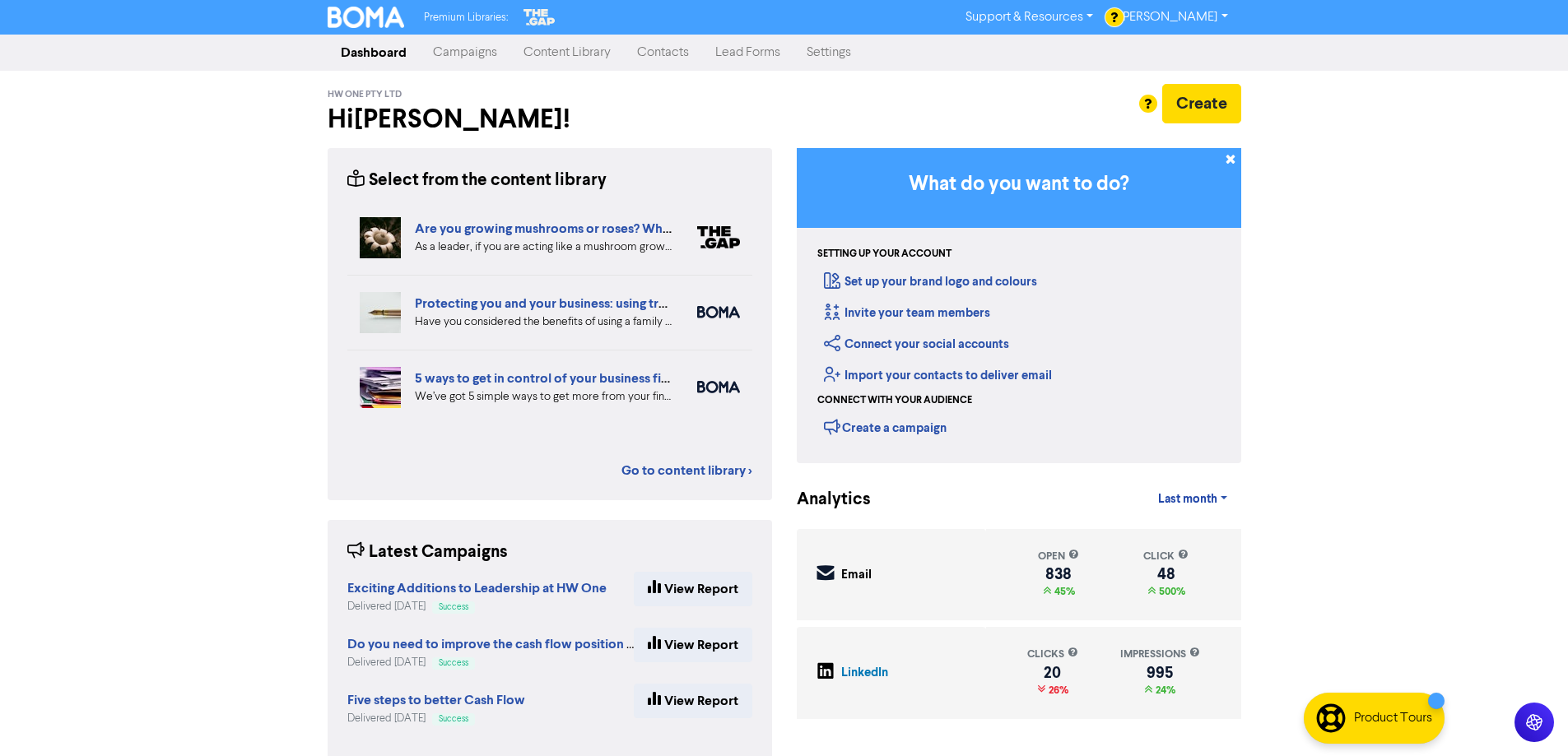
click at [470, 63] on link "Campaigns" at bounding box center [464, 52] width 91 height 33
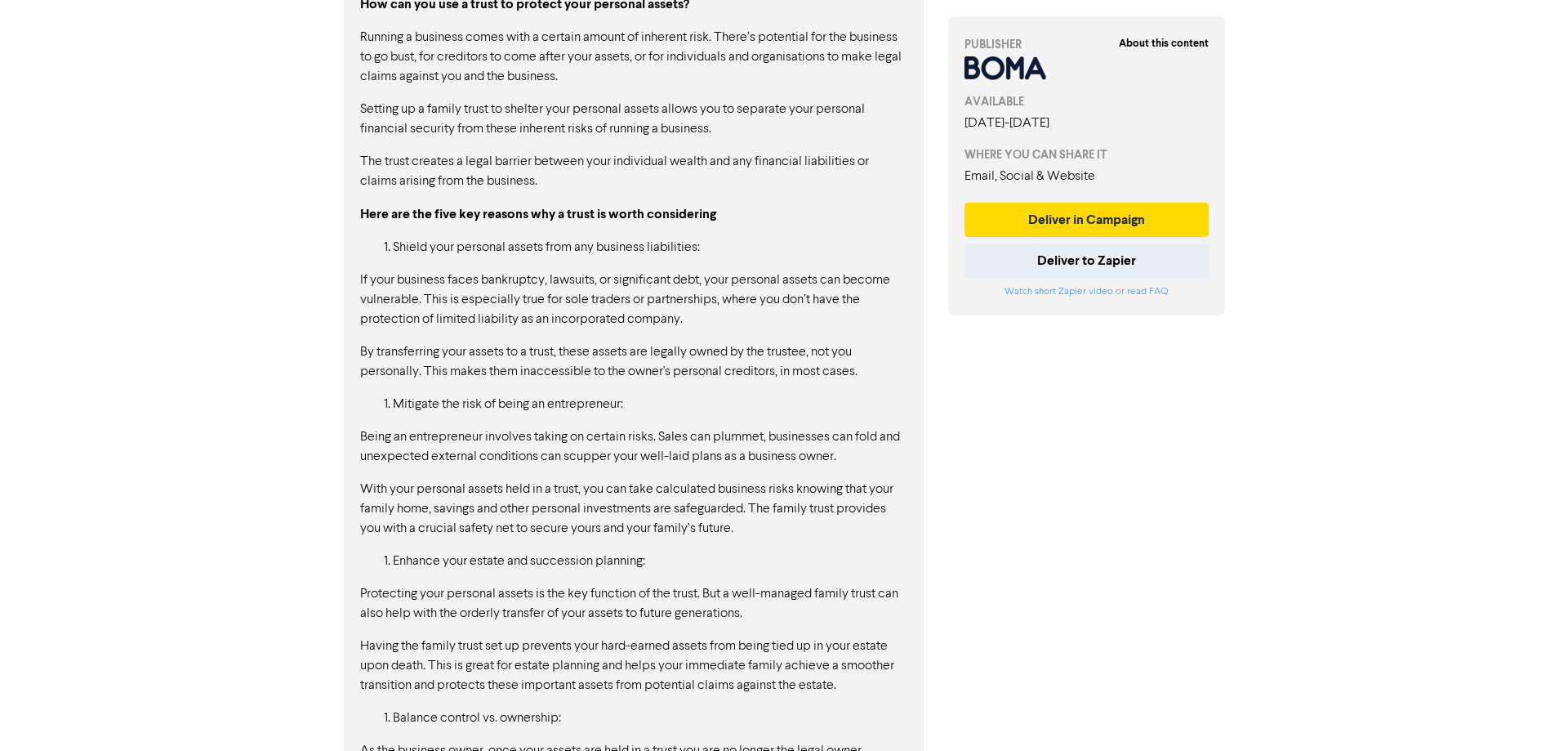
scroll to position [2061, 0]
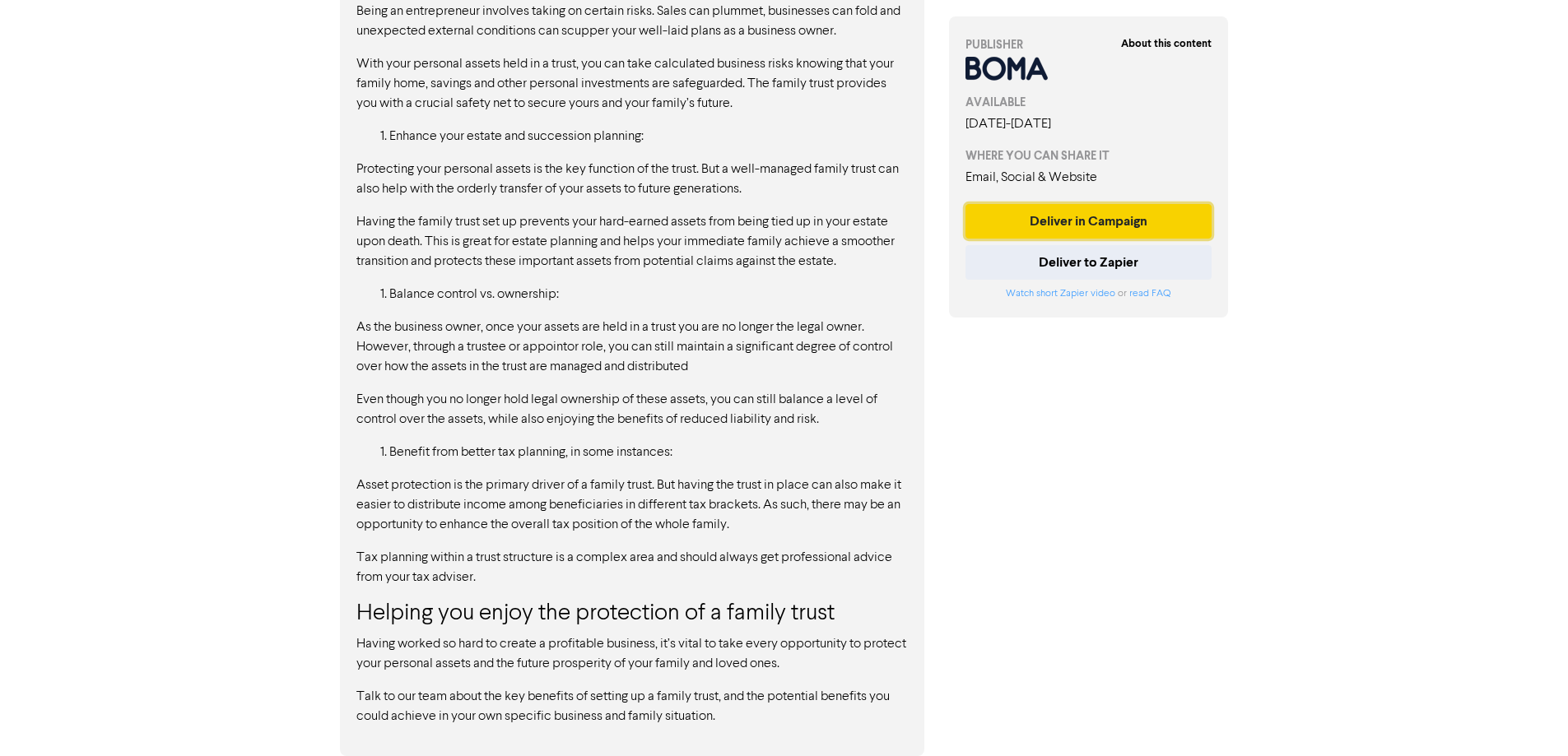
click at [1043, 221] on button "Deliver in Campaign" at bounding box center [1089, 221] width 247 height 35
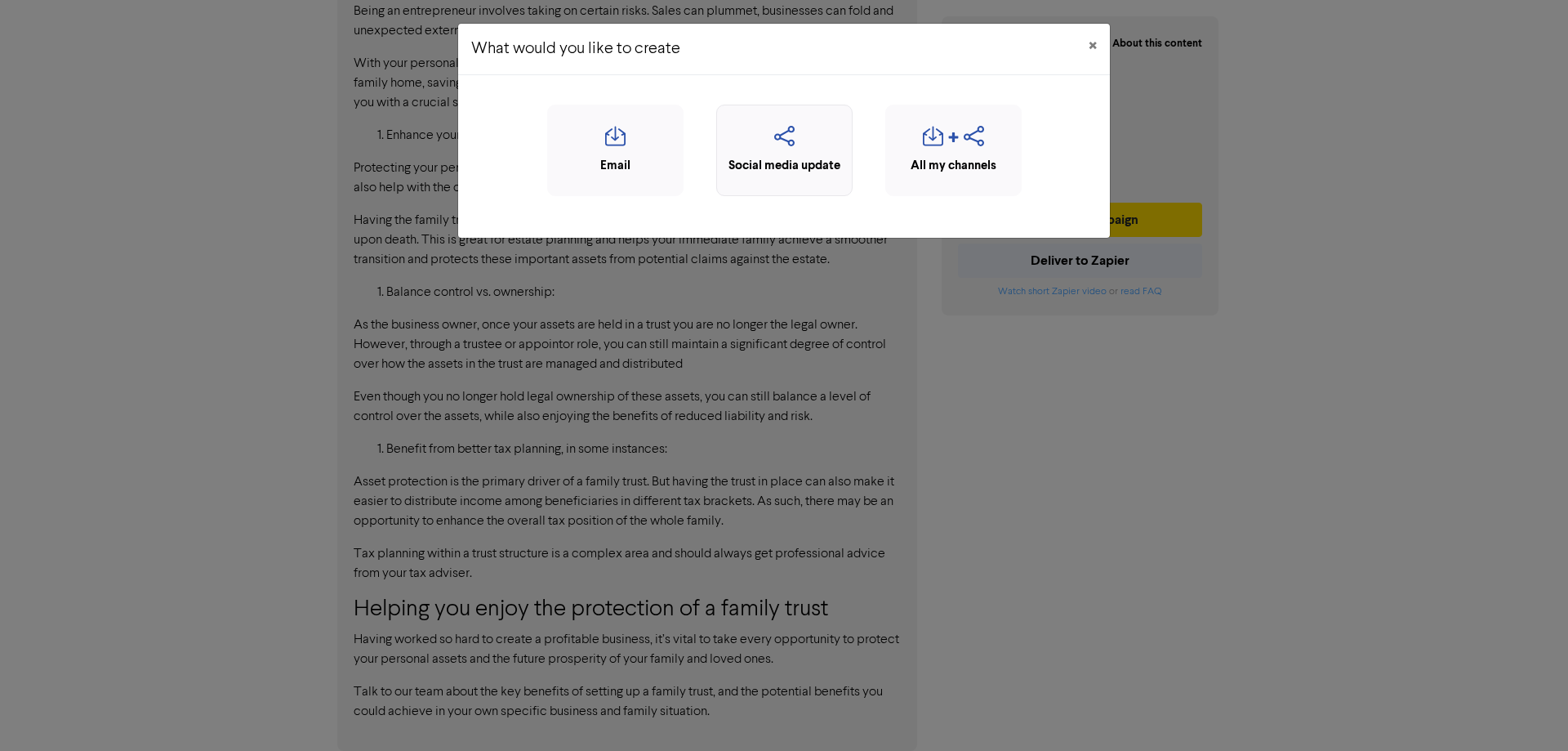
click at [798, 173] on div "Social media update" at bounding box center [784, 166] width 118 height 19
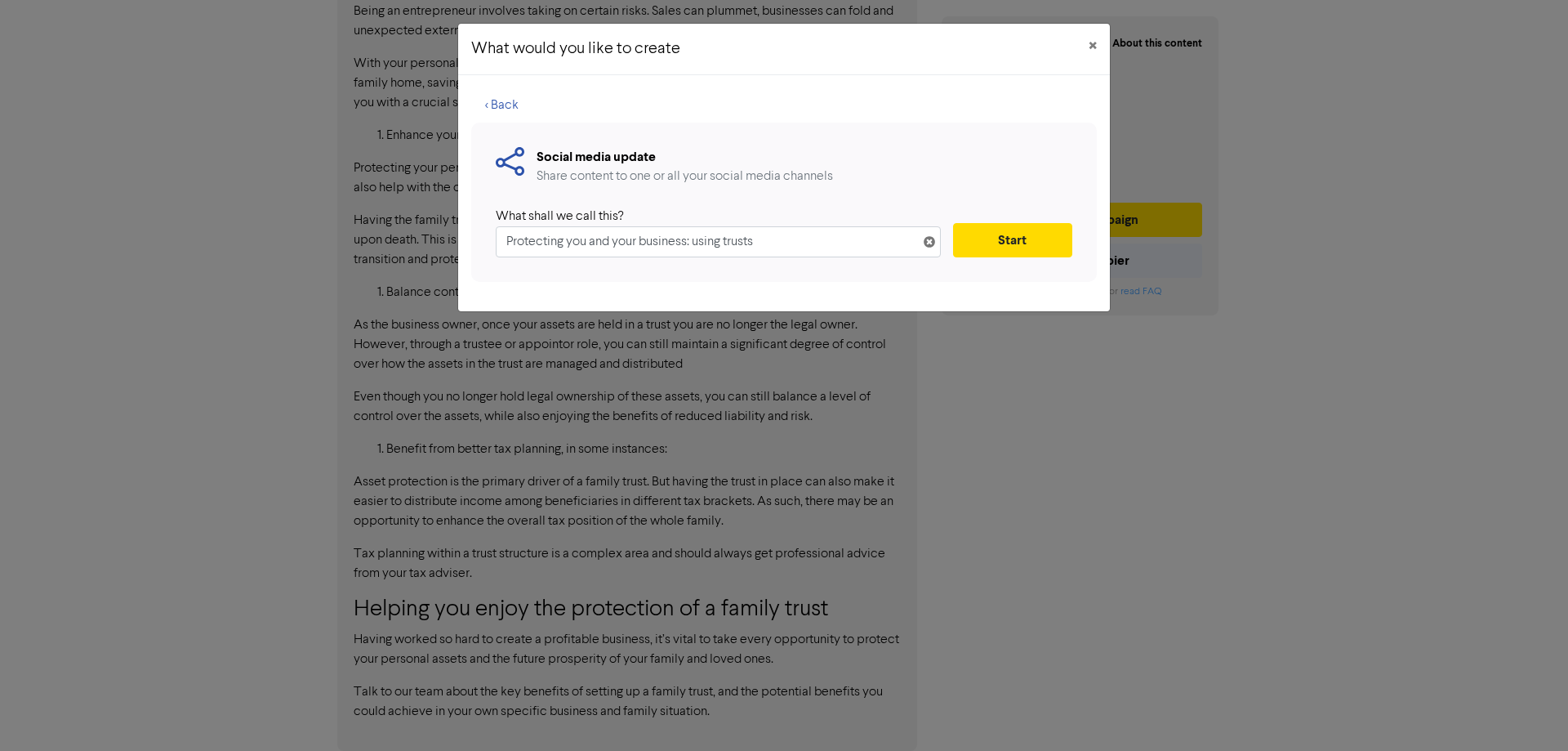
click at [699, 241] on input "Protecting you and your business: using trusts" at bounding box center [718, 242] width 445 height 31
click at [732, 239] on input "Protecting you and your business: Using trusts" at bounding box center [718, 242] width 445 height 31
type input "Protecting you and your business: Using Trusts"
click at [987, 237] on button "Start" at bounding box center [1013, 240] width 119 height 34
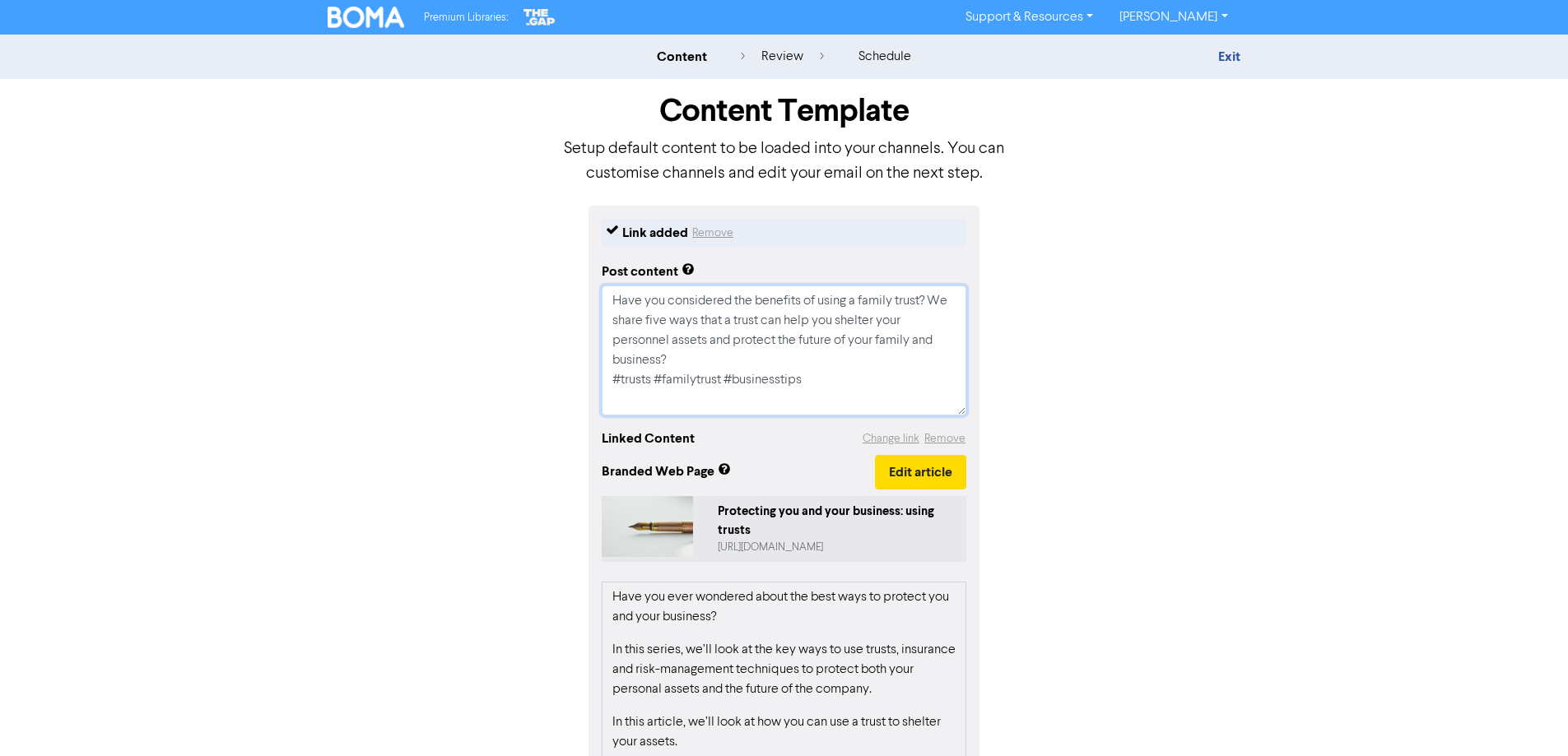
click at [760, 365] on textarea "Have you considered the benefits of using a family trust? We share five ways th…" at bounding box center [784, 350] width 365 height 130
type textarea "x"
type textarea "Have you considered the benefits of using a family trust? We share five ways th…"
type textarea "x"
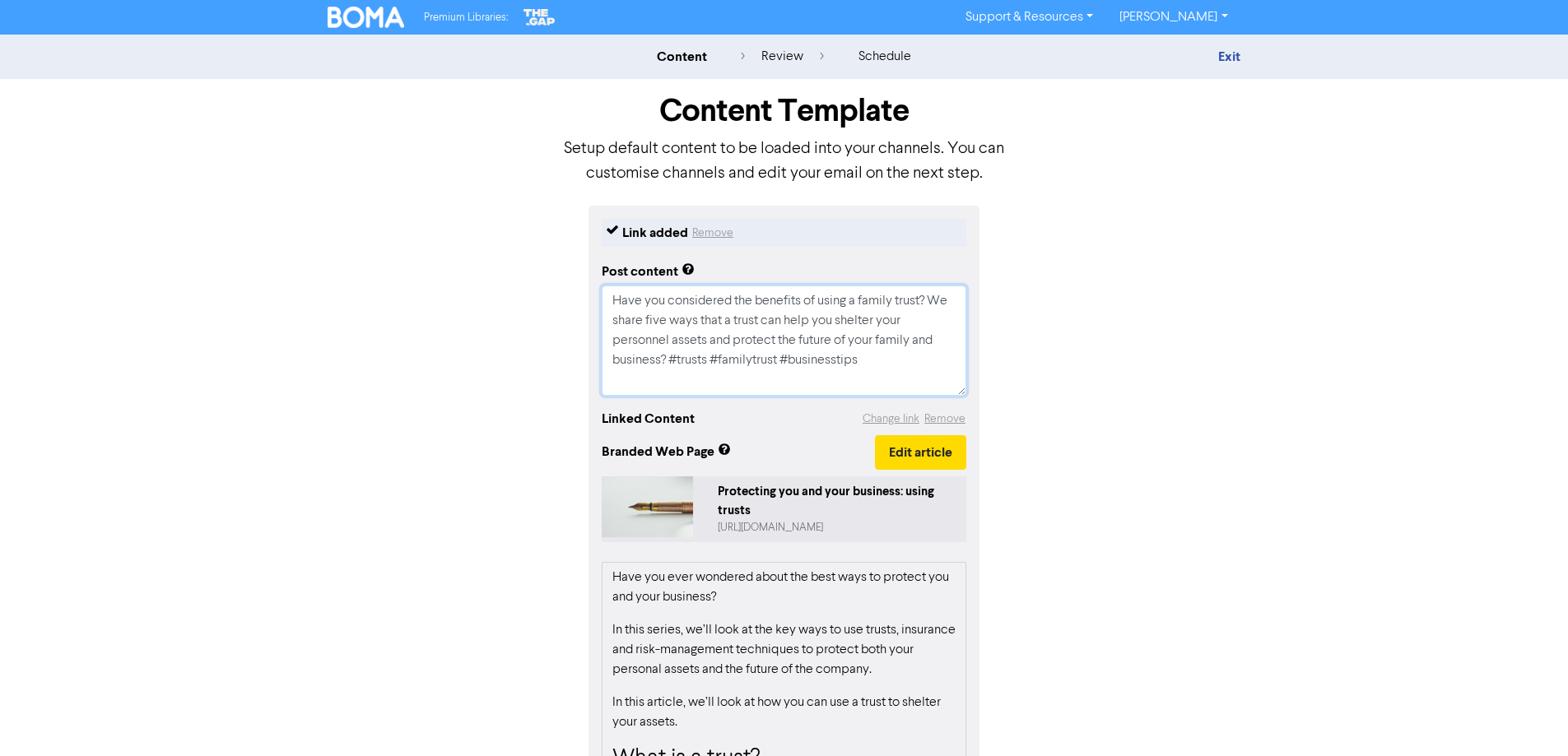
click at [883, 355] on textarea "Have you considered the benefits of using a family trust? We share five ways th…" at bounding box center [784, 341] width 365 height 110
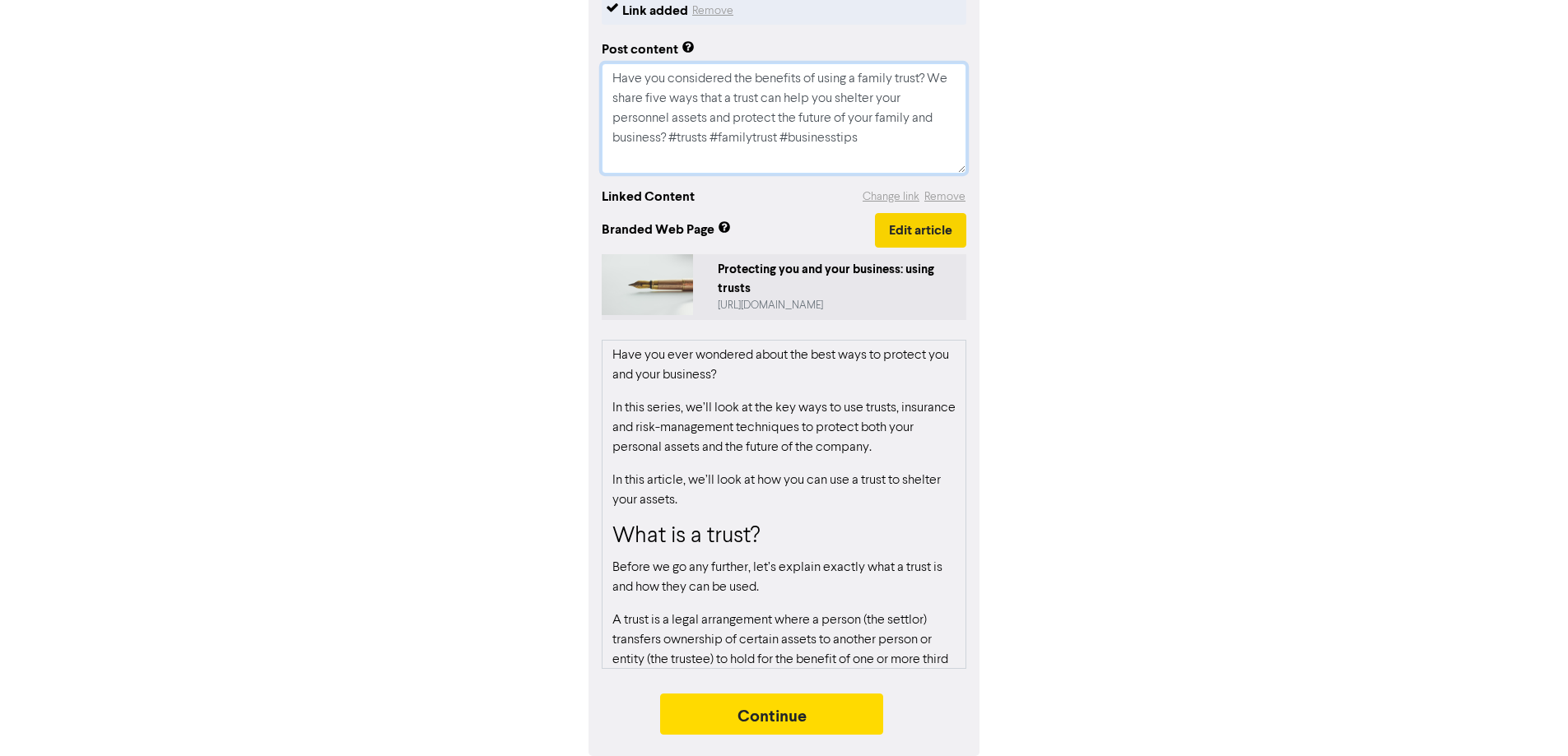
type textarea "Have you considered the benefits of using a family trust? We share five ways th…"
click at [913, 234] on button "Edit article" at bounding box center [921, 230] width 92 height 35
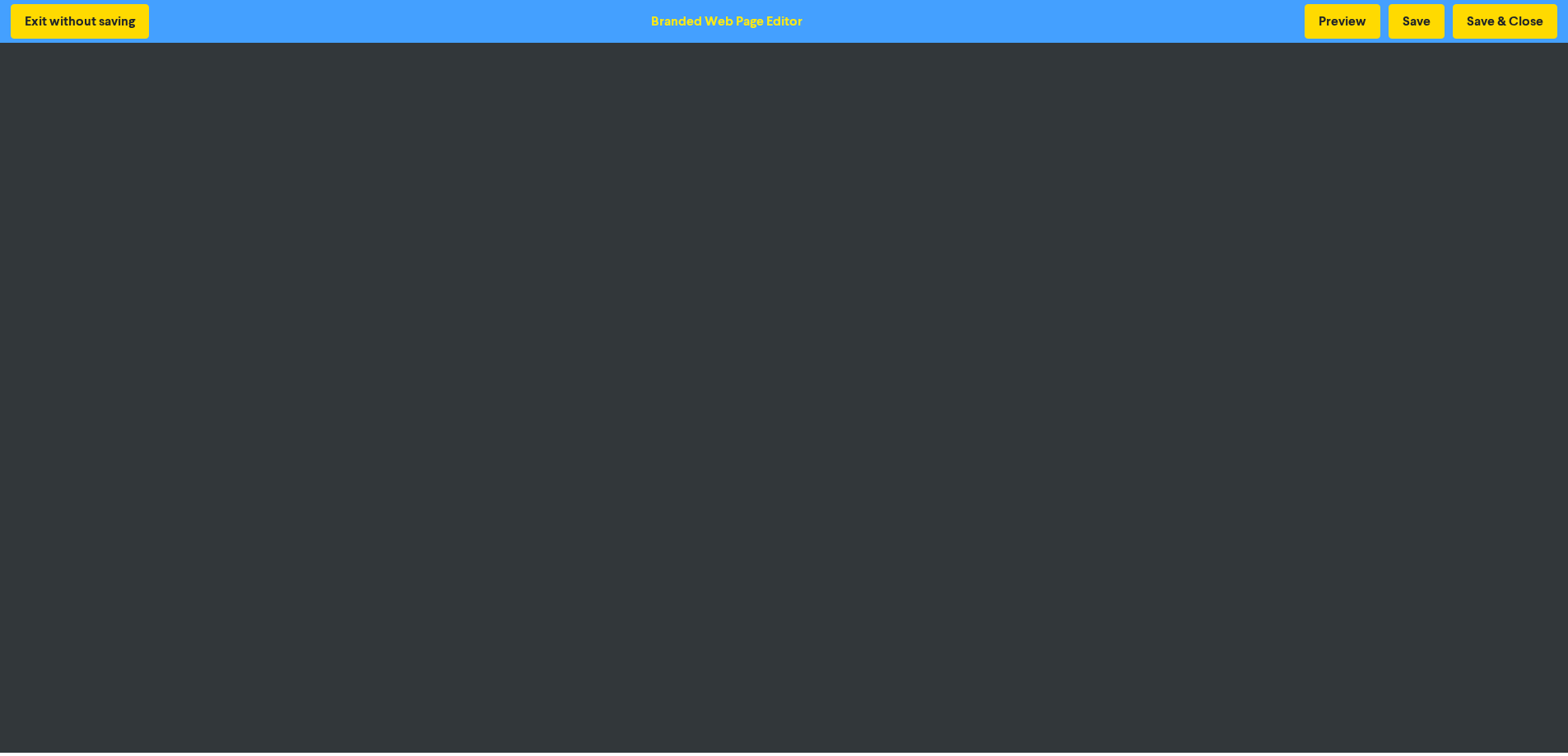
scroll to position [2, 0]
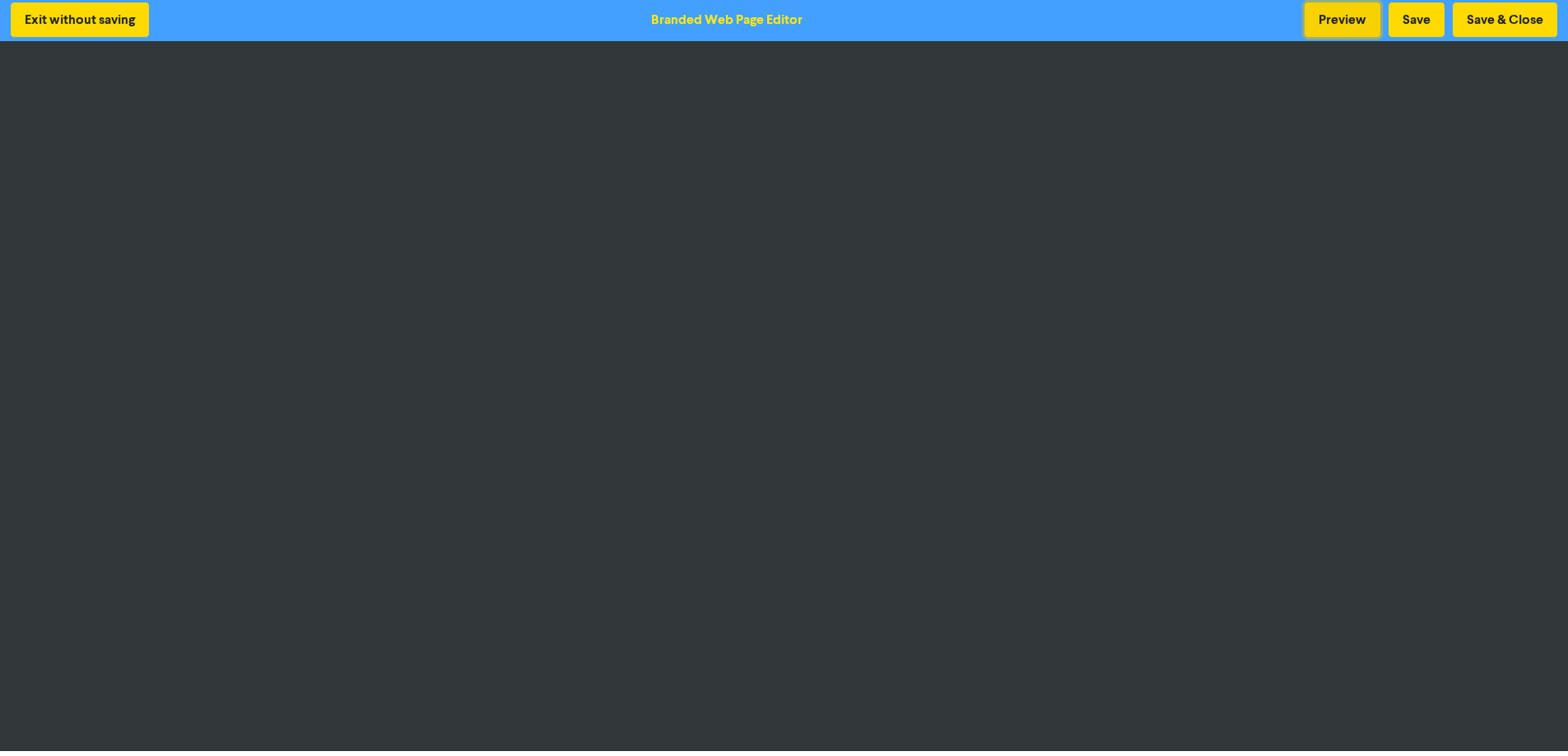
click at [1323, 14] on button "Preview" at bounding box center [1342, 20] width 76 height 35
click at [1345, 19] on button "Preview" at bounding box center [1342, 20] width 76 height 35
click at [1354, 16] on button "Preview" at bounding box center [1342, 20] width 76 height 35
click at [1332, 26] on button "Preview" at bounding box center [1342, 20] width 76 height 35
click at [1340, 23] on button "Preview" at bounding box center [1342, 20] width 76 height 35
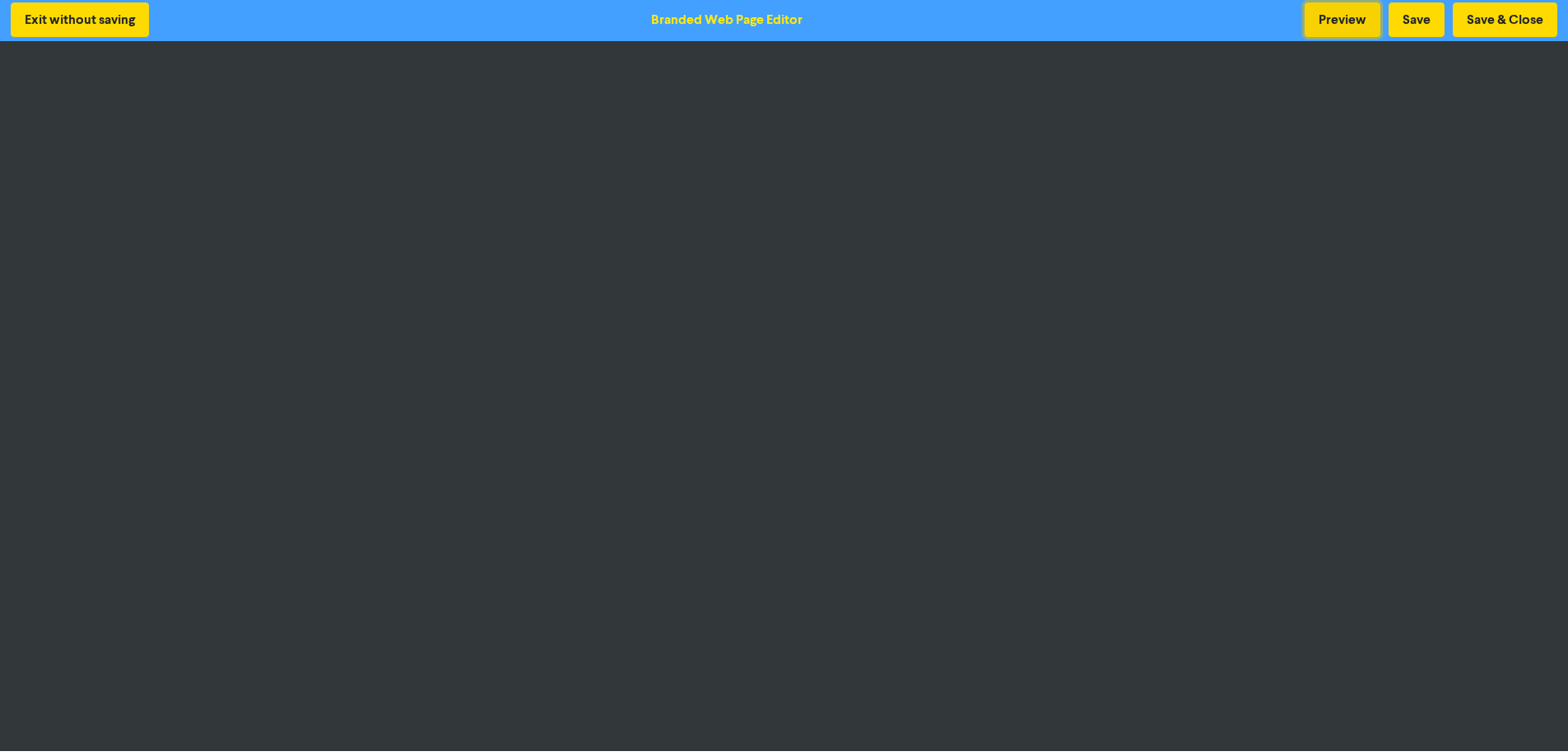
click at [1336, 20] on button "Preview" at bounding box center [1342, 20] width 76 height 35
click at [1343, 20] on button "Preview" at bounding box center [1342, 20] width 76 height 35
click at [1335, 21] on button "Preview" at bounding box center [1342, 20] width 76 height 35
click at [1348, 29] on button "Preview" at bounding box center [1342, 20] width 76 height 35
click at [1479, 22] on button "Save & Close" at bounding box center [1505, 20] width 105 height 35
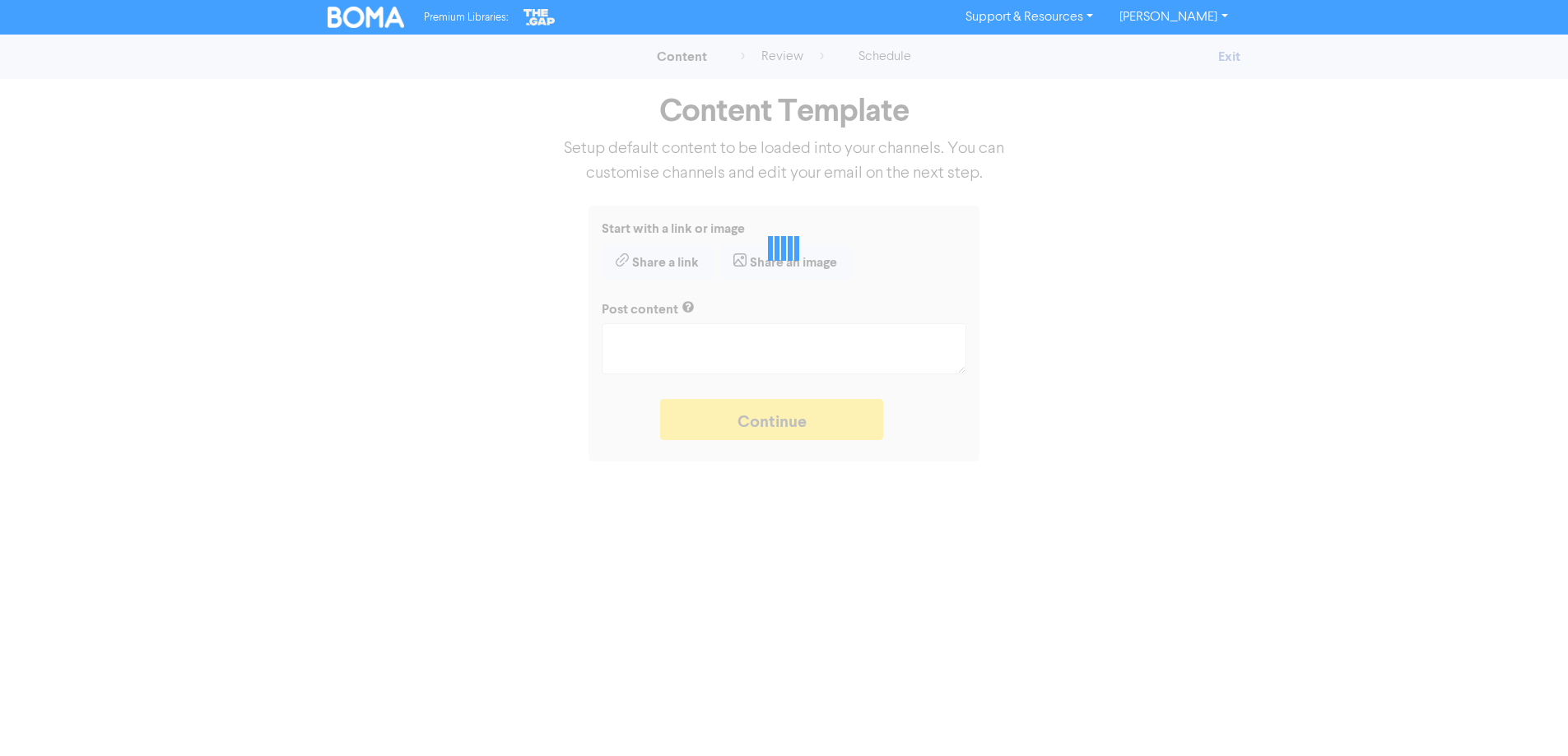
type textarea "x"
type textarea "Have you considered the benefits of using a family trust? We share five ways th…"
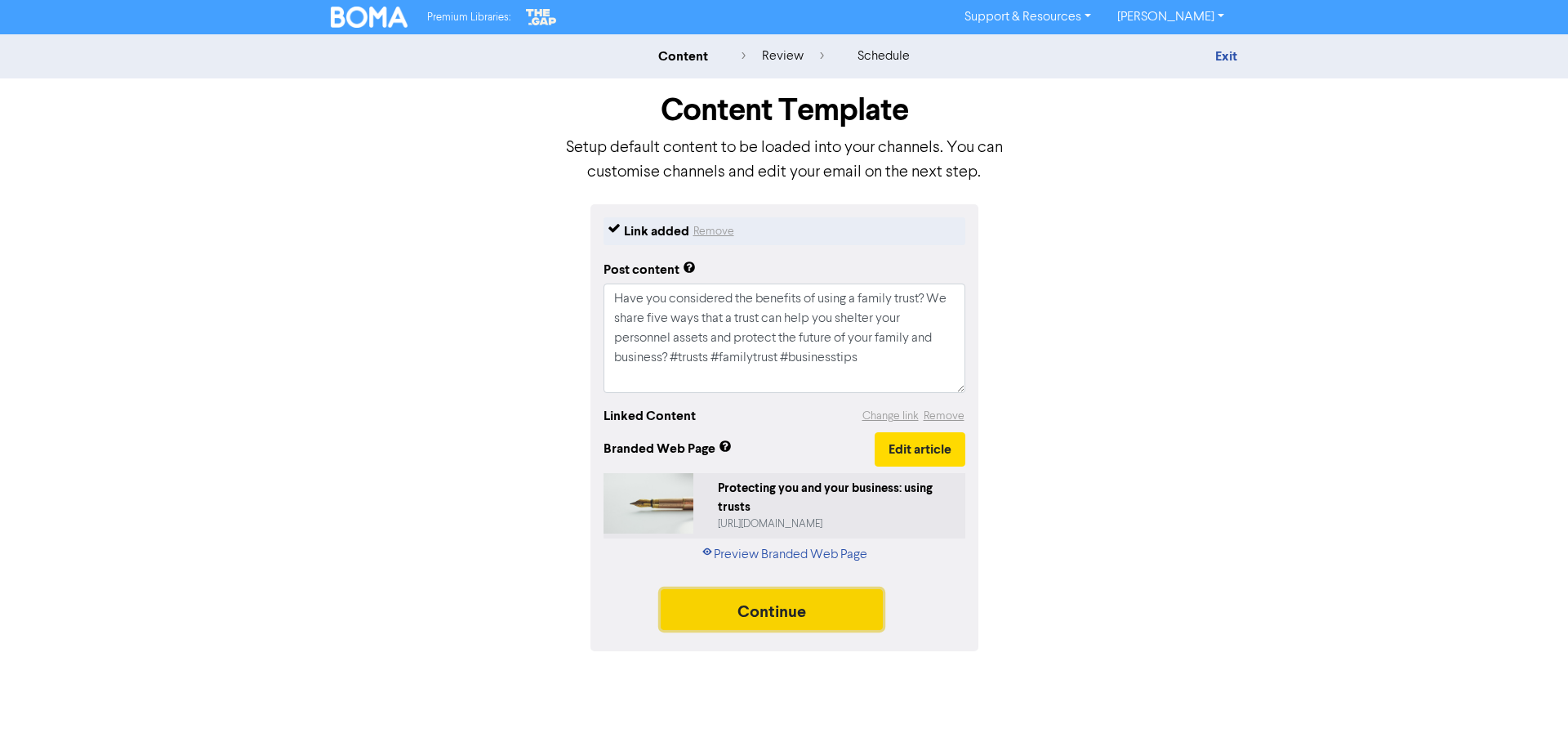
click at [772, 612] on button "Continue" at bounding box center [771, 610] width 222 height 41
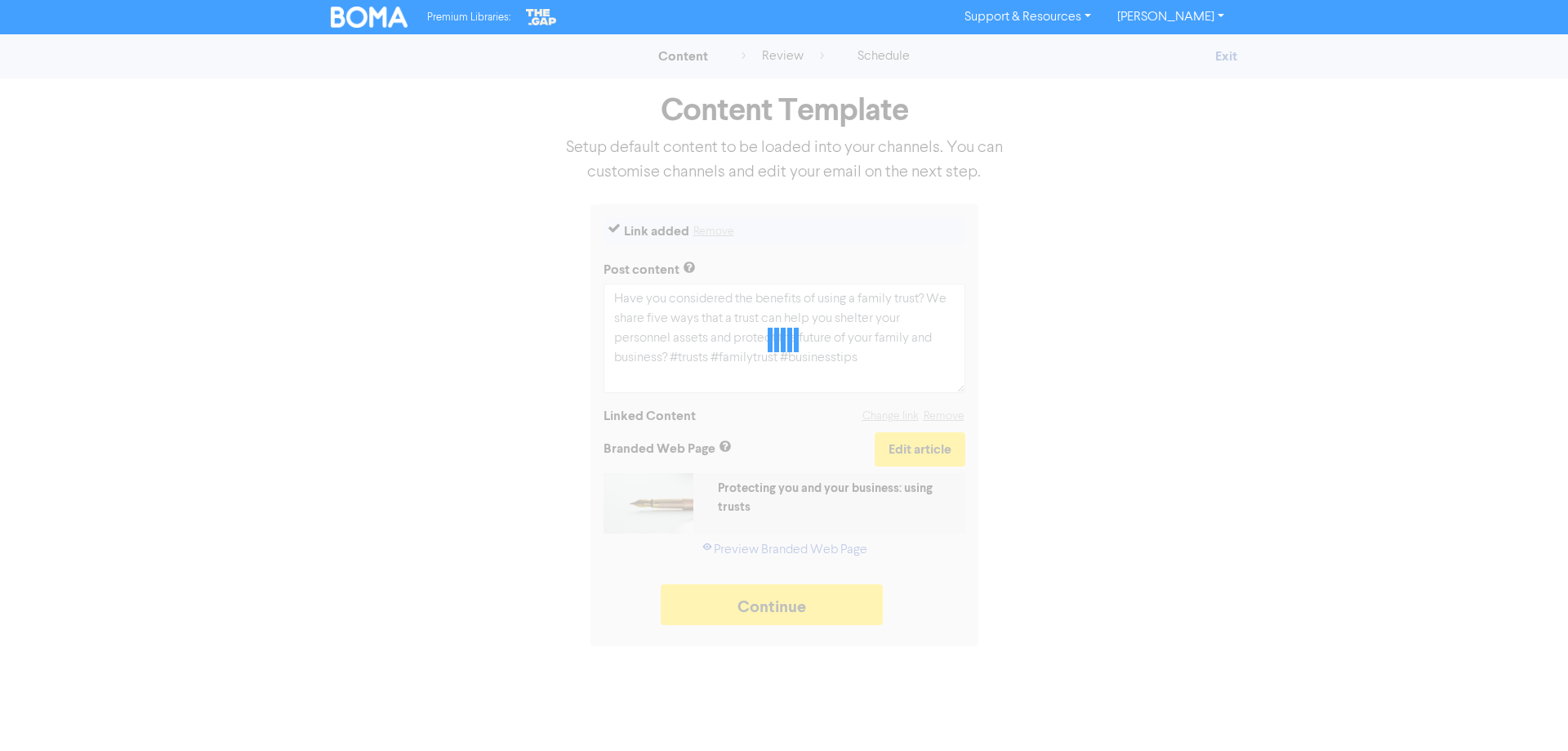
type textarea "x"
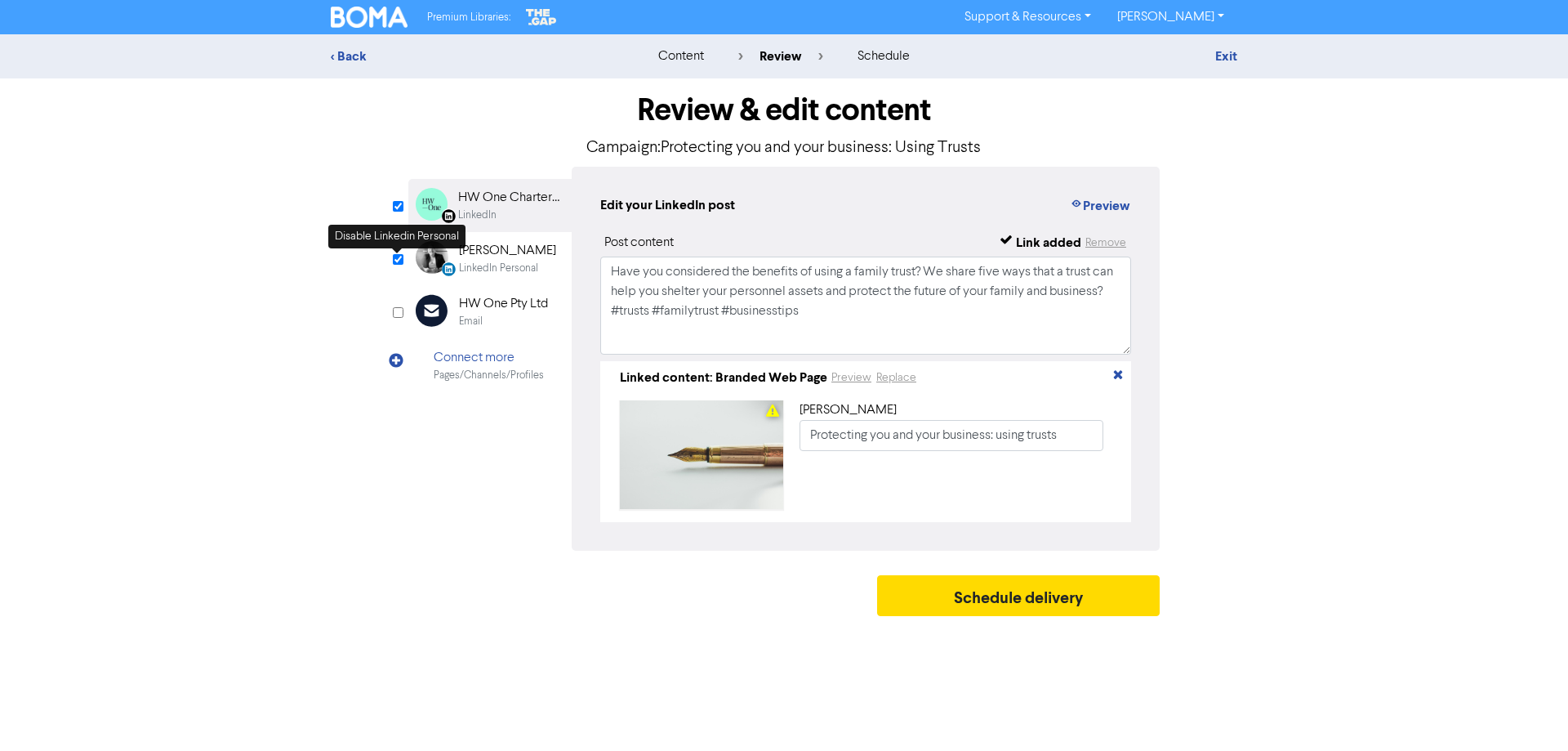
click at [399, 259] on input "checkbox" at bounding box center [398, 258] width 10 height 10
checkbox input "false"
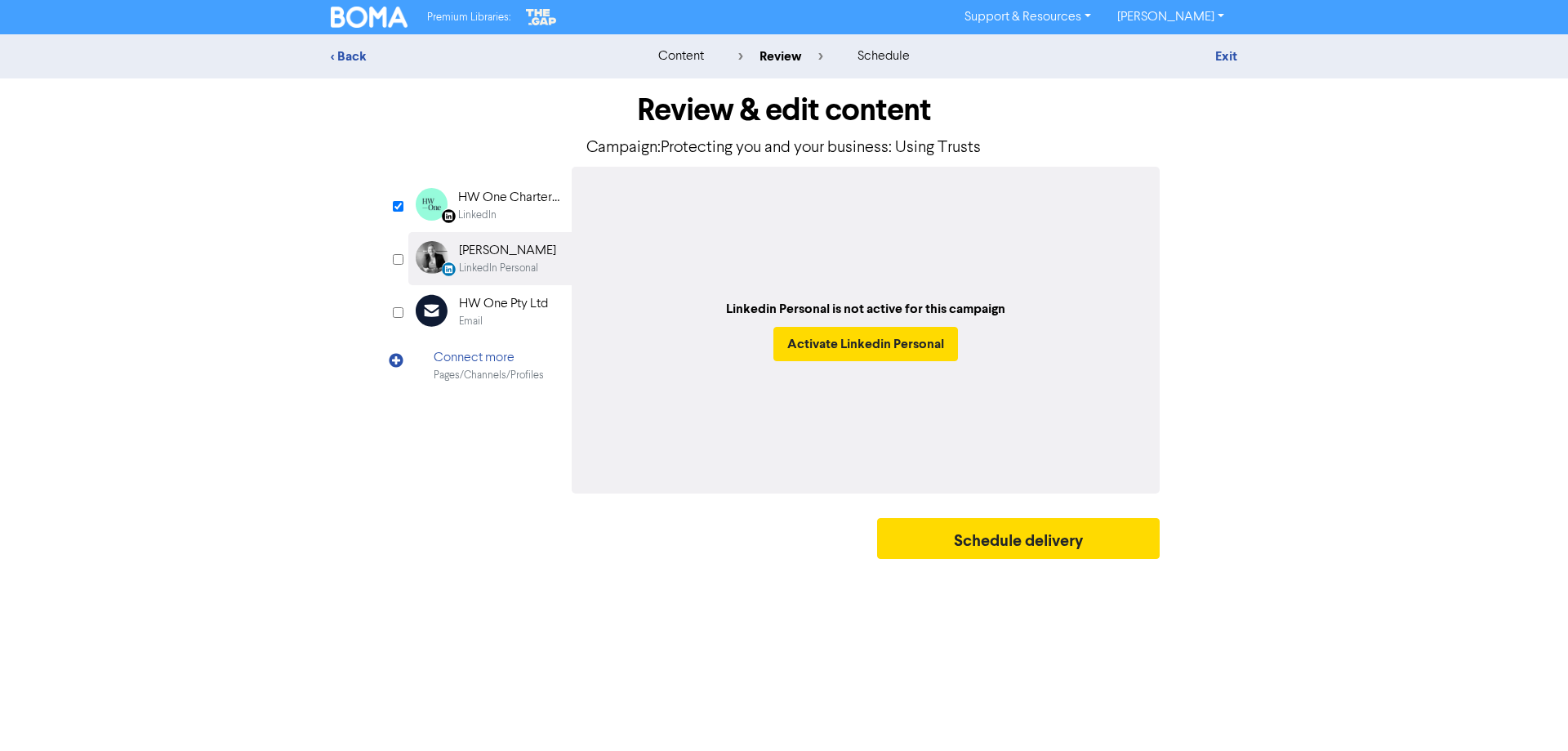
click at [464, 199] on div "HW One Chartered Accountants" at bounding box center [510, 197] width 105 height 20
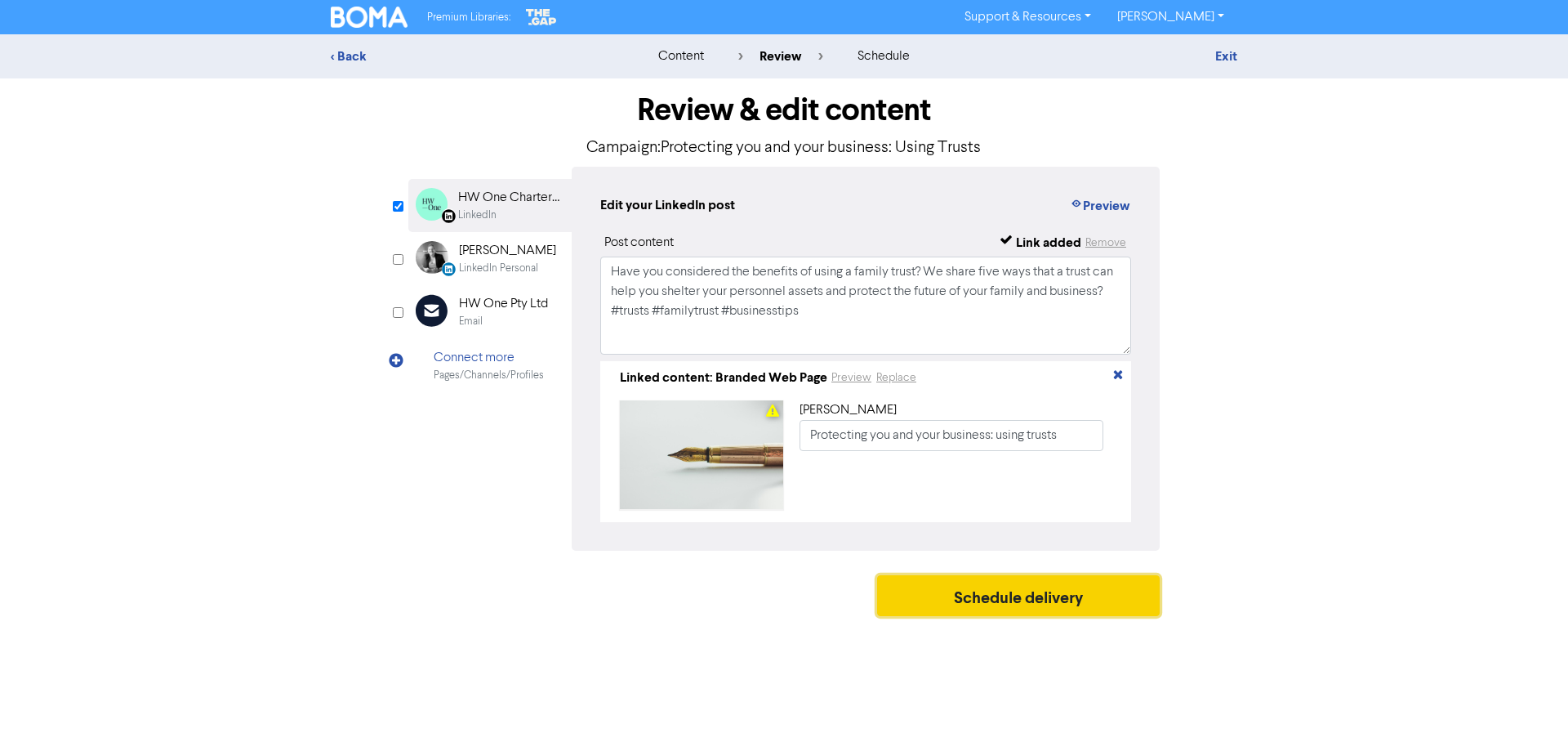
click at [1036, 604] on button "Schedule delivery" at bounding box center [1018, 596] width 282 height 41
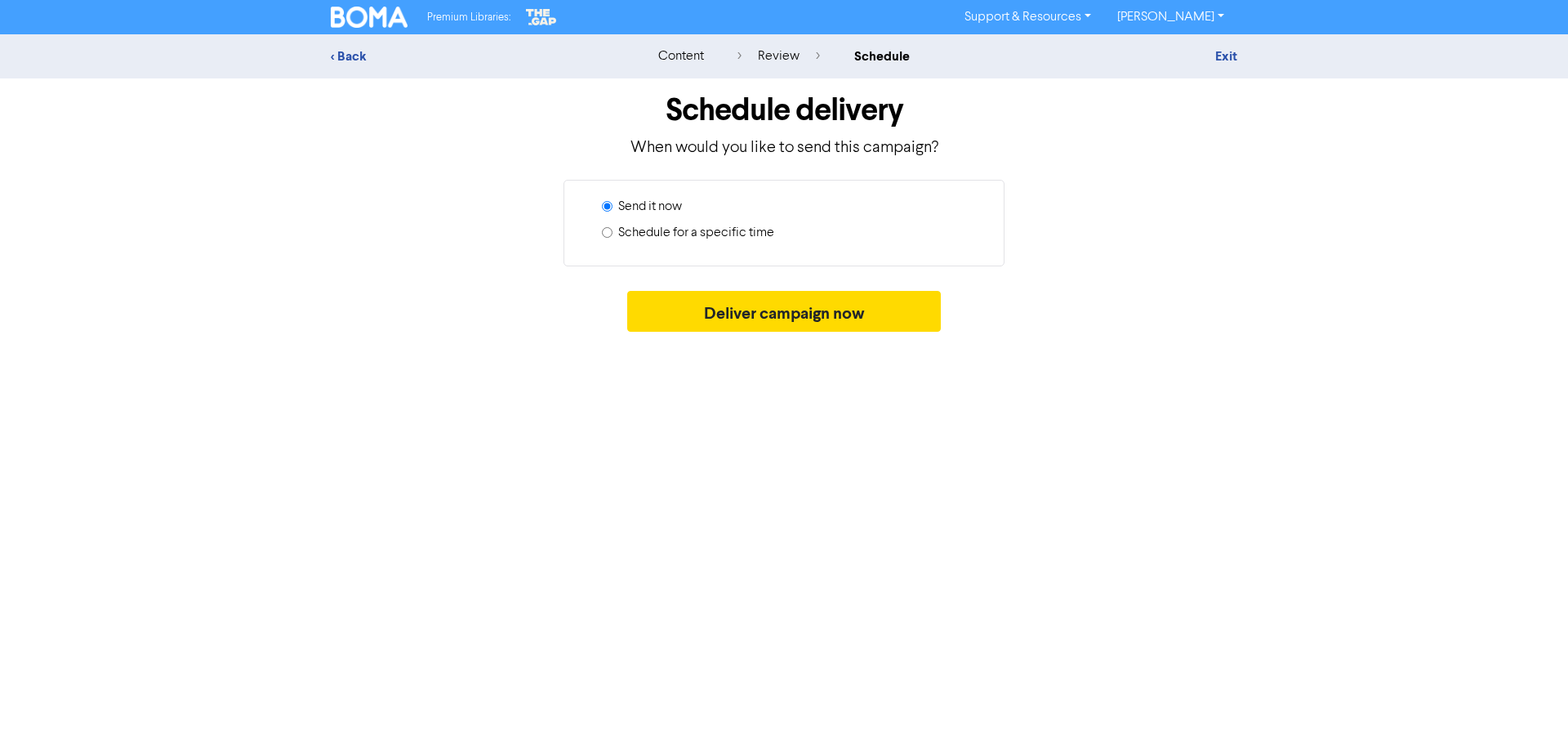
click at [700, 239] on label "Schedule for a specific time" at bounding box center [697, 232] width 156 height 20
click at [612, 238] on input "Schedule for a specific time" at bounding box center [607, 231] width 10 height 10
radio input "true"
radio input "false"
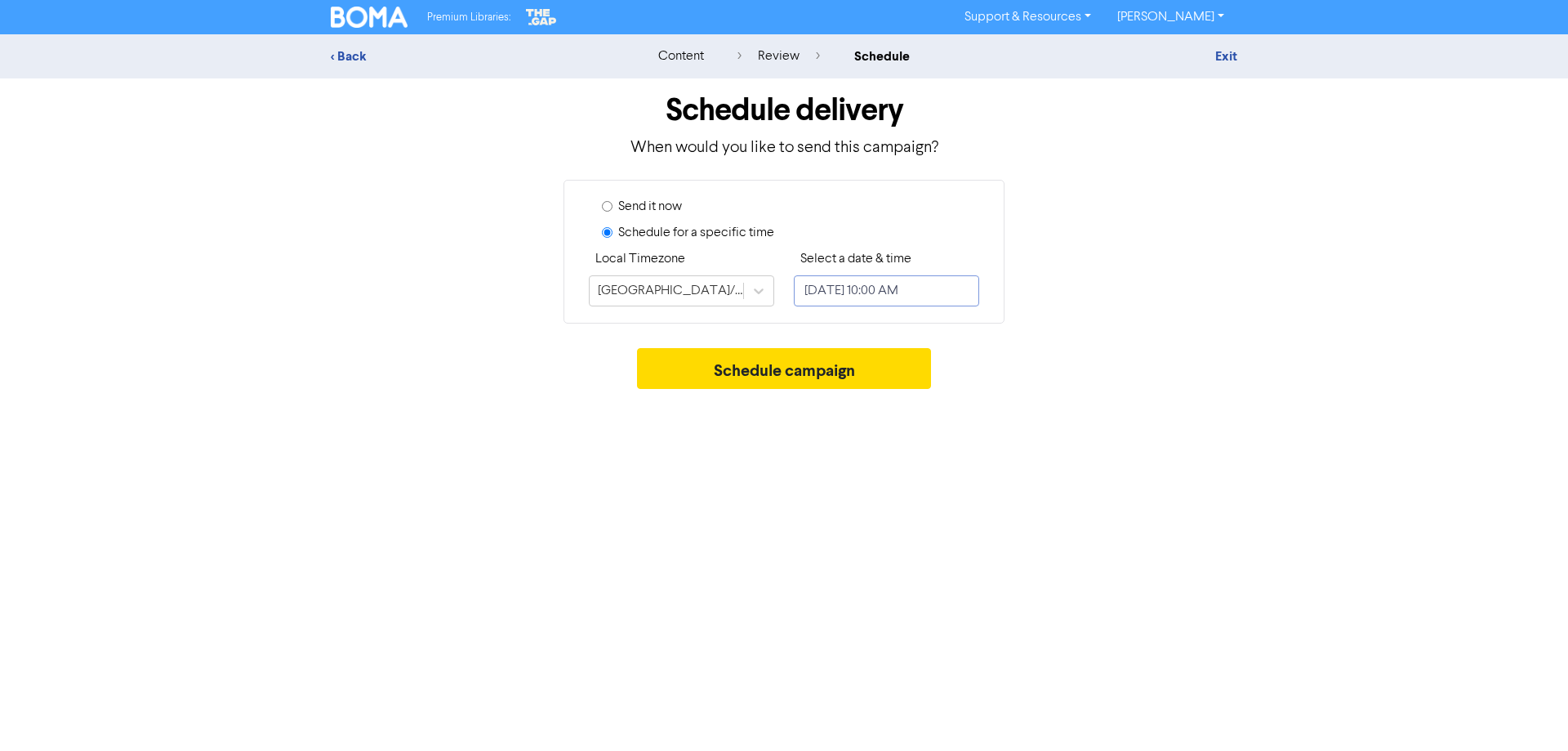
select select "7"
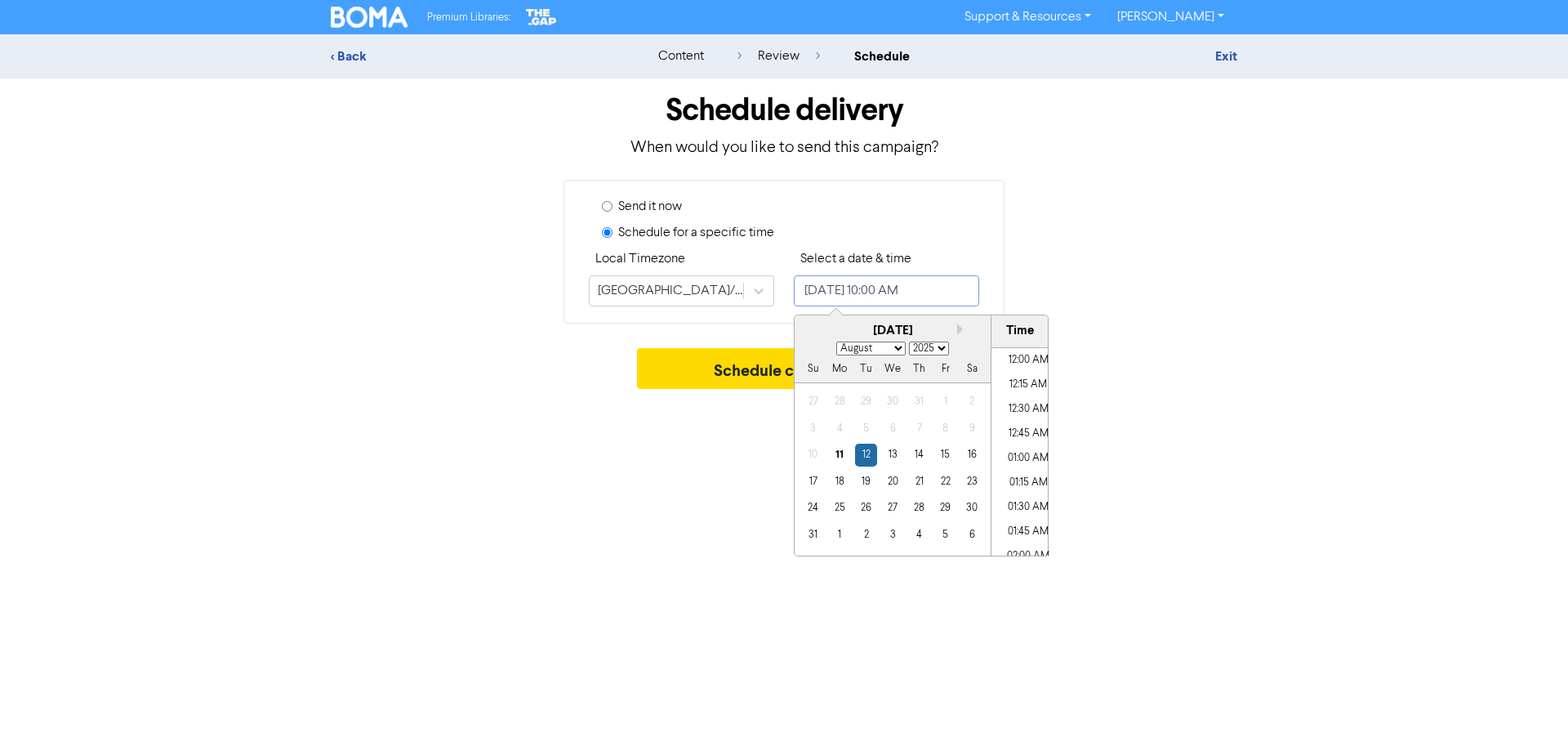
click at [846, 295] on input "[DATE] 10:00 AM" at bounding box center [887, 290] width 186 height 31
click at [1024, 545] on li "11:45 AM" at bounding box center [1027, 542] width 73 height 24
type input "[DATE] 11:45 AM"
click at [1178, 480] on div "Premium Libraries: Support & Resources Video Tutorials FAQ & Guides Marketing E…" at bounding box center [784, 376] width 1568 height 751
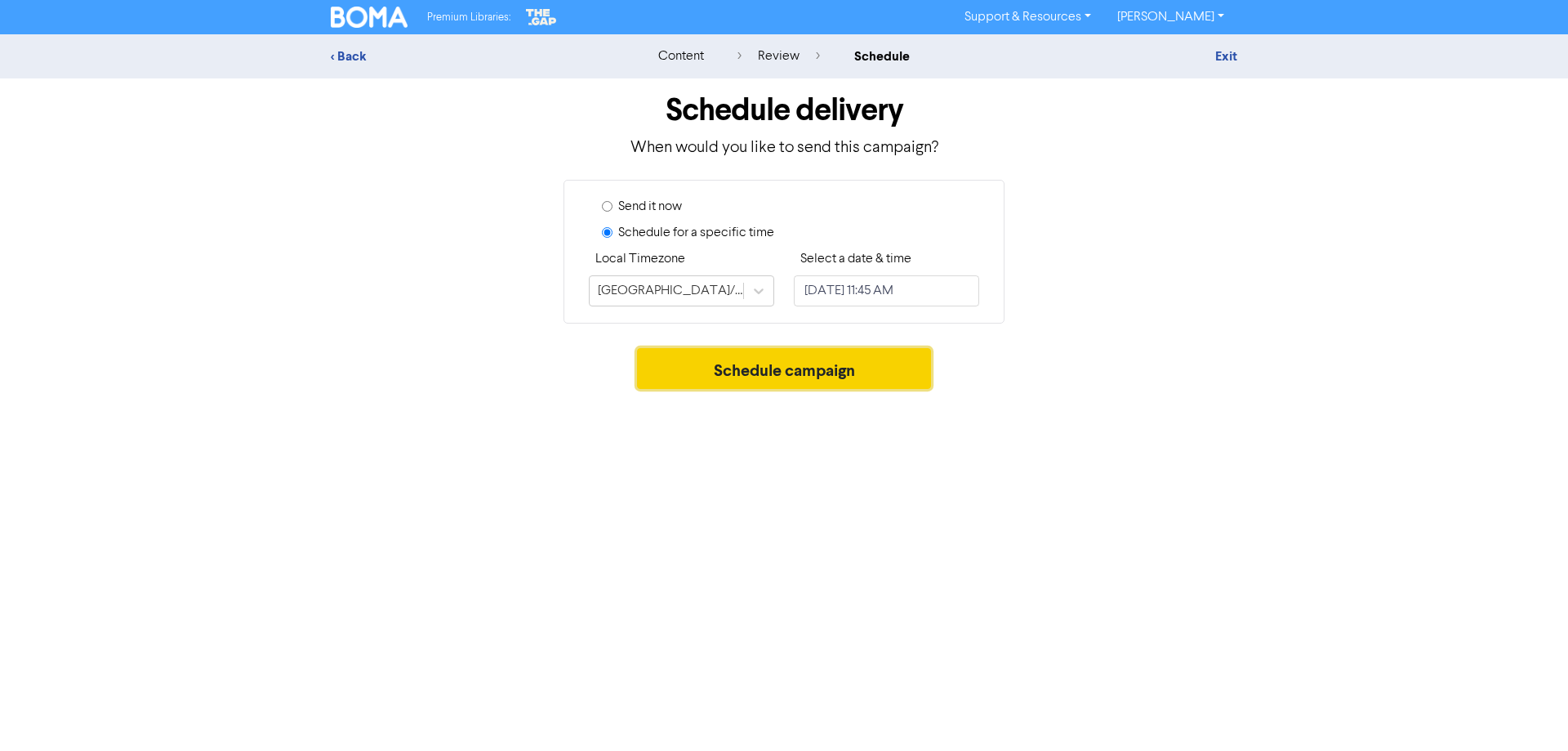
click at [852, 383] on button "Schedule campaign" at bounding box center [784, 369] width 294 height 41
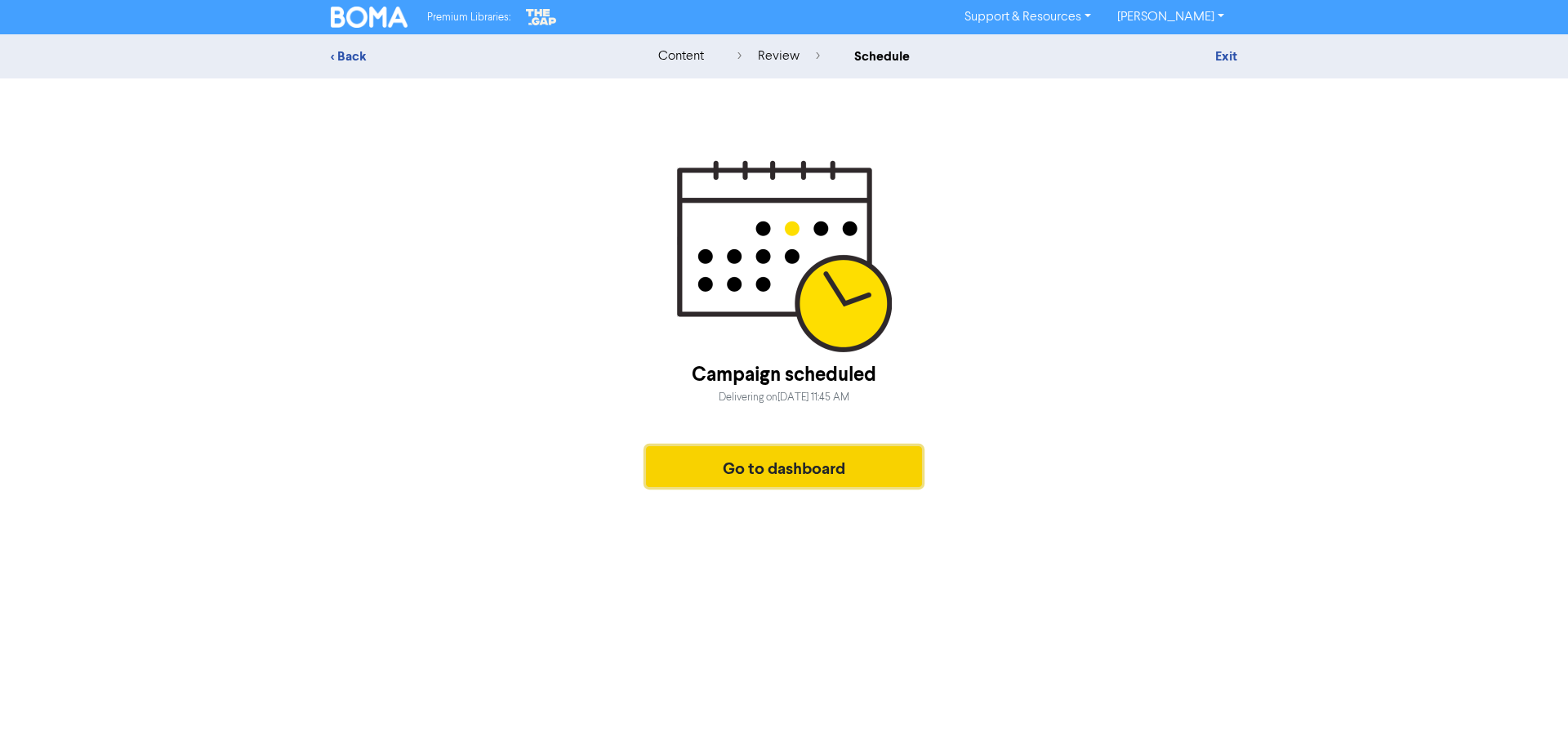
click at [874, 474] on button "Go to dashboard" at bounding box center [784, 467] width 276 height 41
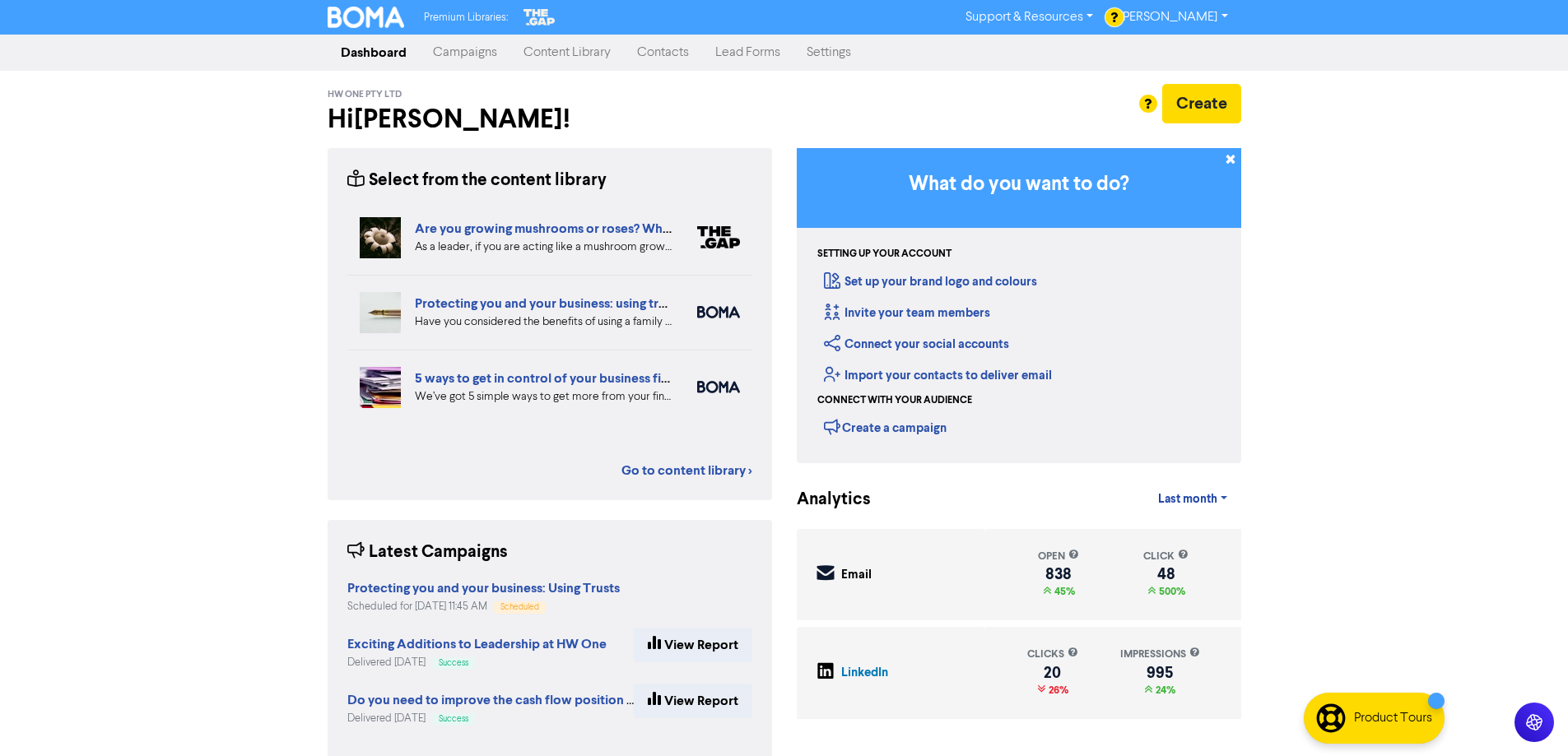
click at [499, 51] on link "Campaigns" at bounding box center [464, 52] width 91 height 33
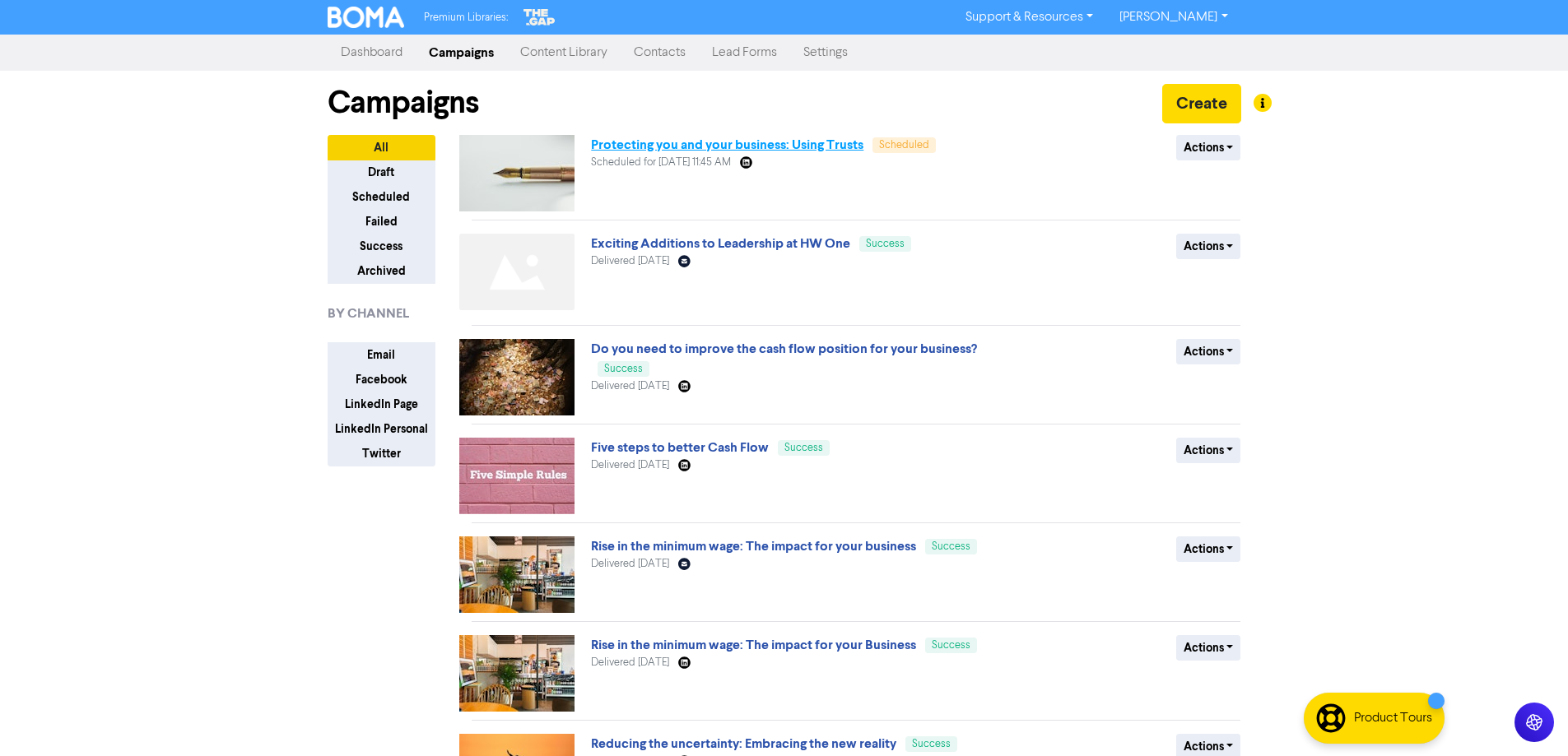
click at [761, 143] on link "Protecting you and your business: Using Trusts" at bounding box center [726, 145] width 272 height 17
click at [1224, 149] on button "Actions" at bounding box center [1209, 147] width 65 height 25
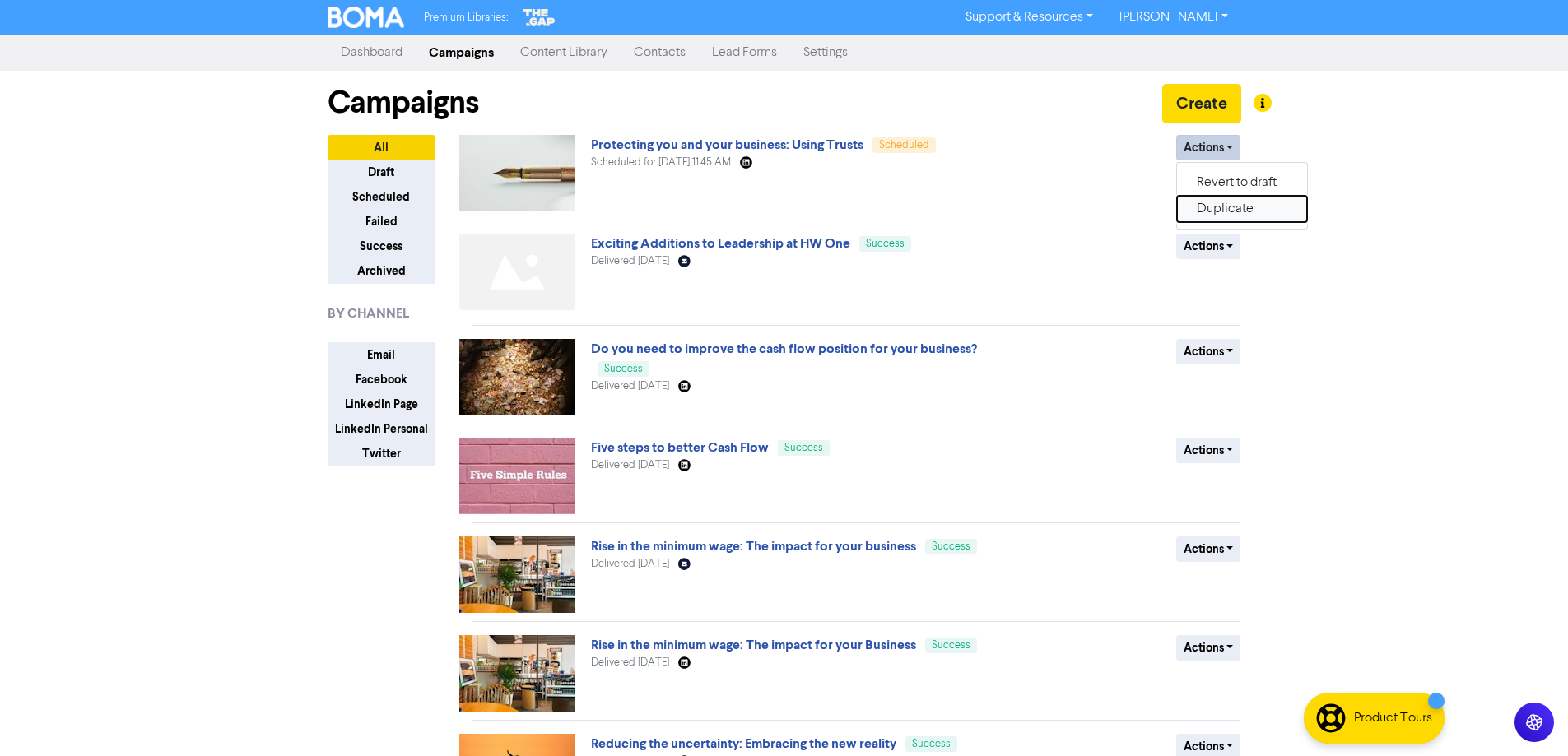
drag, startPoint x: 1225, startPoint y: 209, endPoint x: 1165, endPoint y: 179, distance: 67.1
click at [1070, 197] on div "Actions Revert to draft Duplicate" at bounding box center [1121, 173] width 265 height 77
drag, startPoint x: 1184, startPoint y: 175, endPoint x: 1226, endPoint y: 181, distance: 42.4
click at [1188, 175] on div "Actions Revert to draft Duplicate" at bounding box center [1121, 173] width 265 height 77
click at [1232, 146] on button "Actions" at bounding box center [1209, 147] width 65 height 25
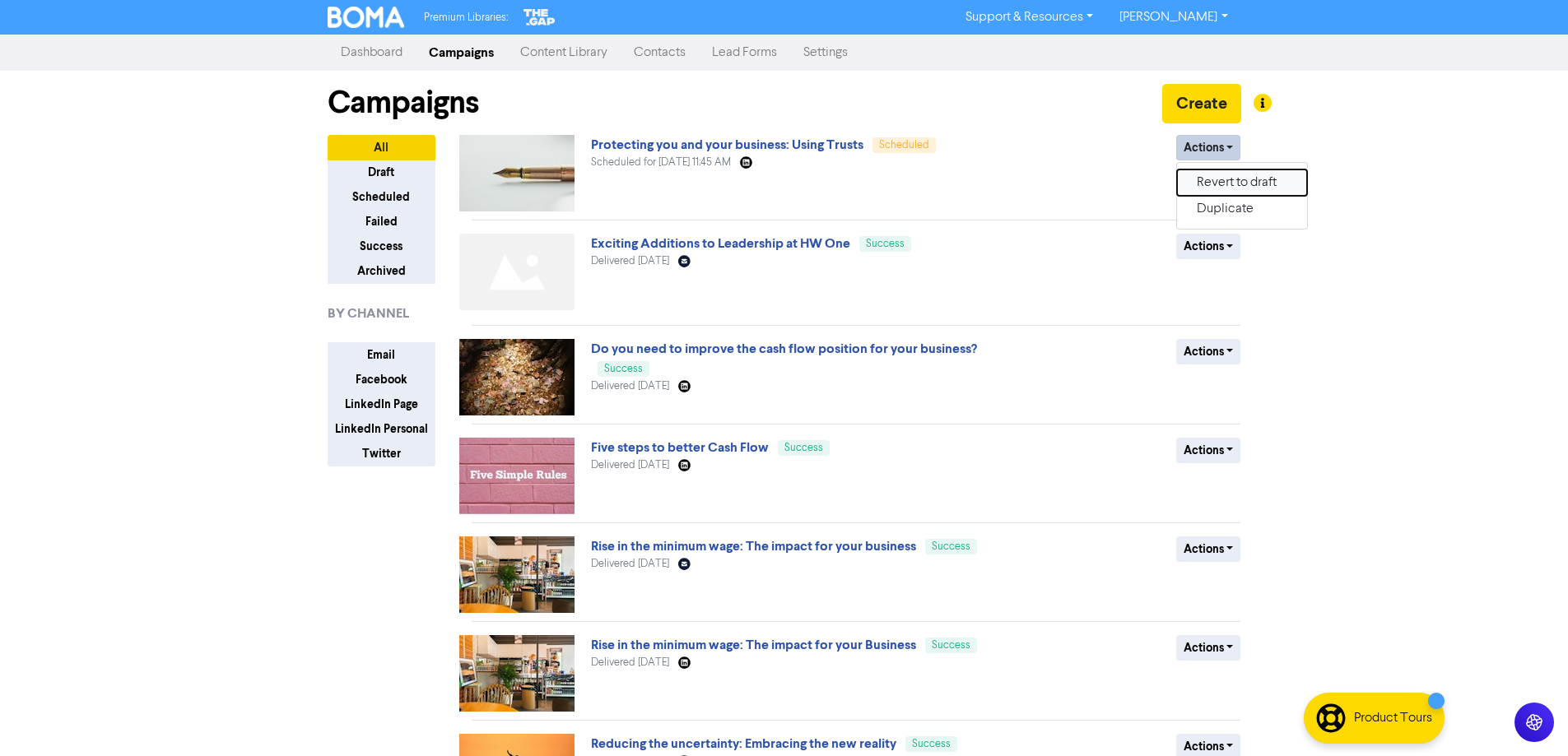
click at [1216, 184] on button "Revert to draft" at bounding box center [1241, 182] width 130 height 26
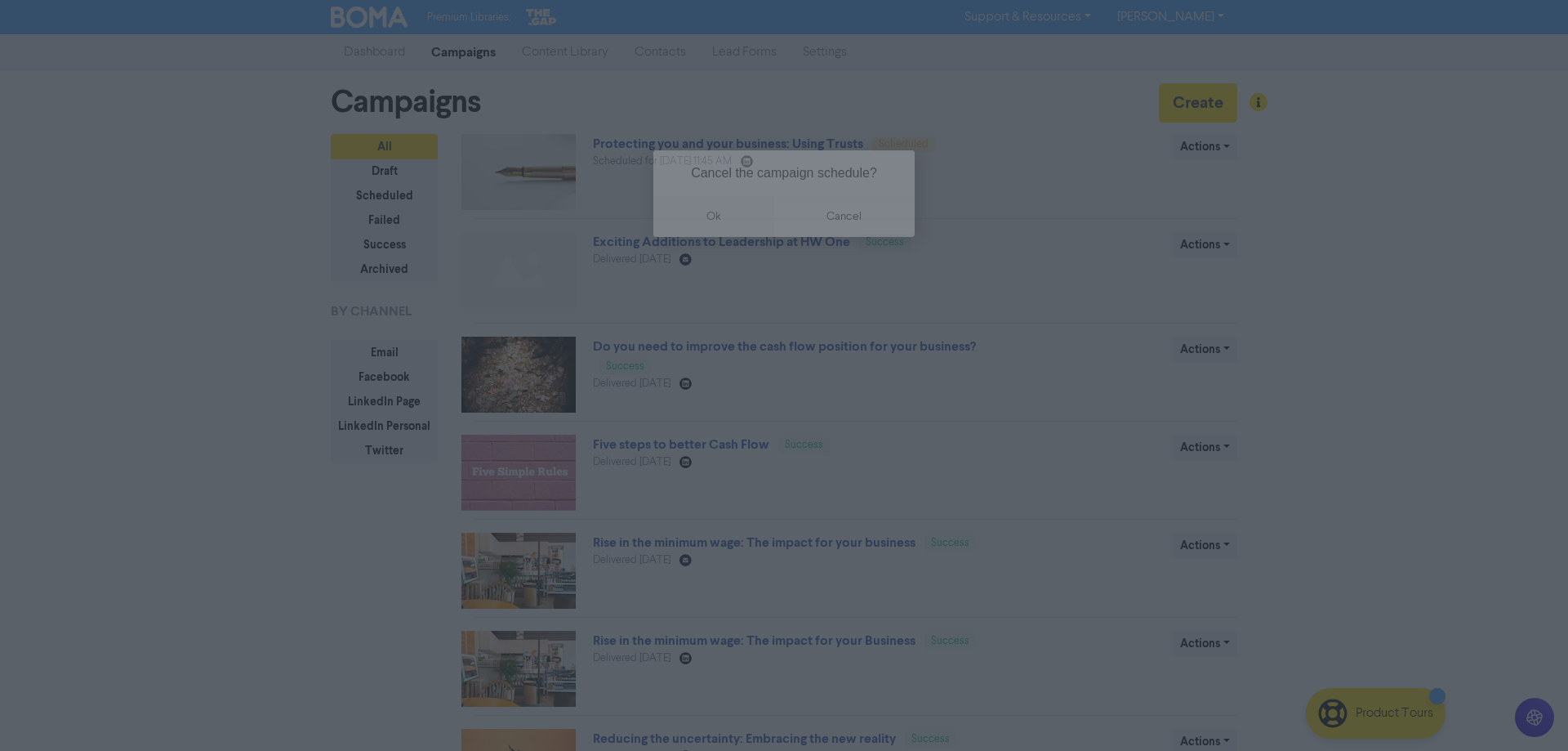
click at [745, 216] on button "ok" at bounding box center [713, 217] width 121 height 41
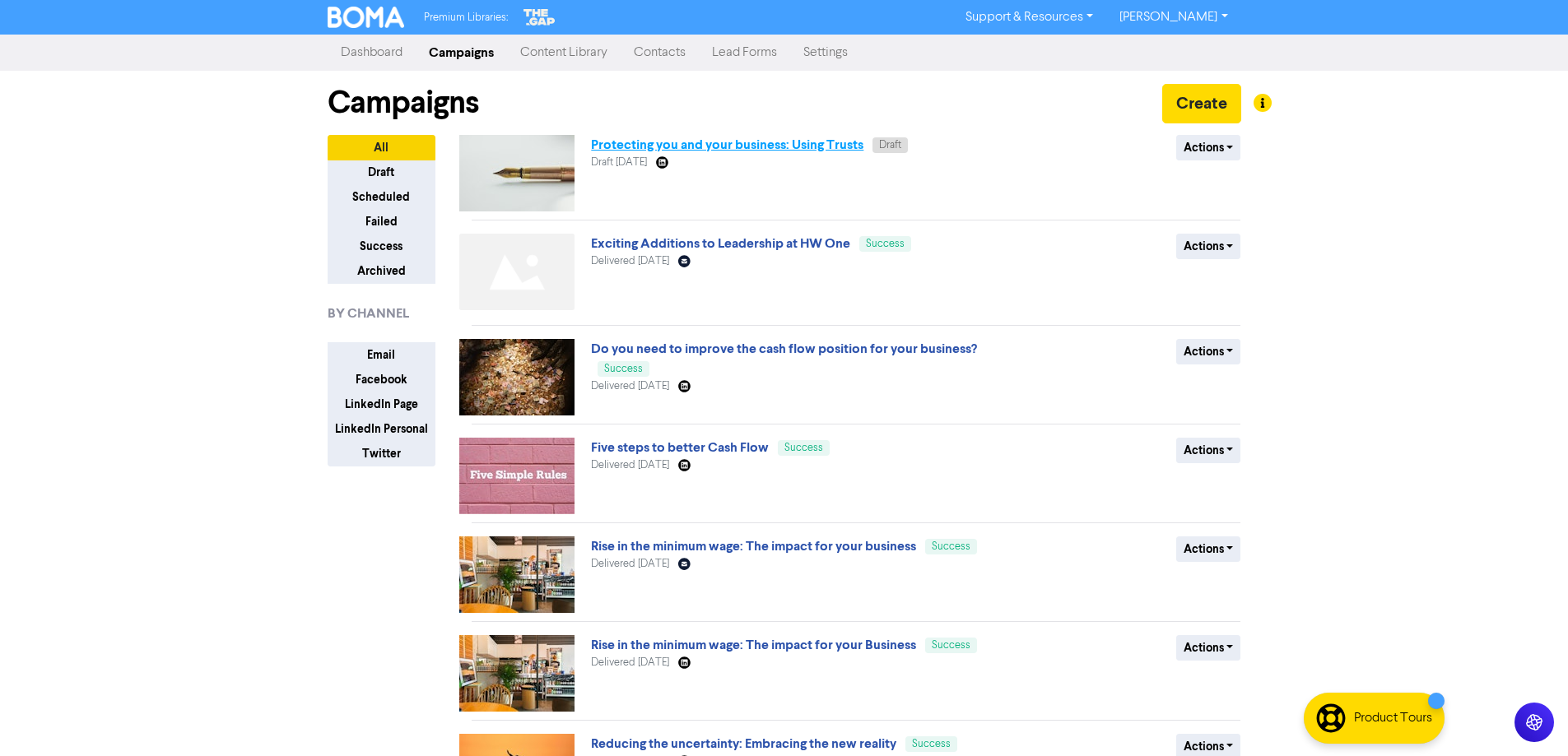
click at [771, 147] on link "Protecting you and your business: Using Trusts" at bounding box center [726, 145] width 272 height 17
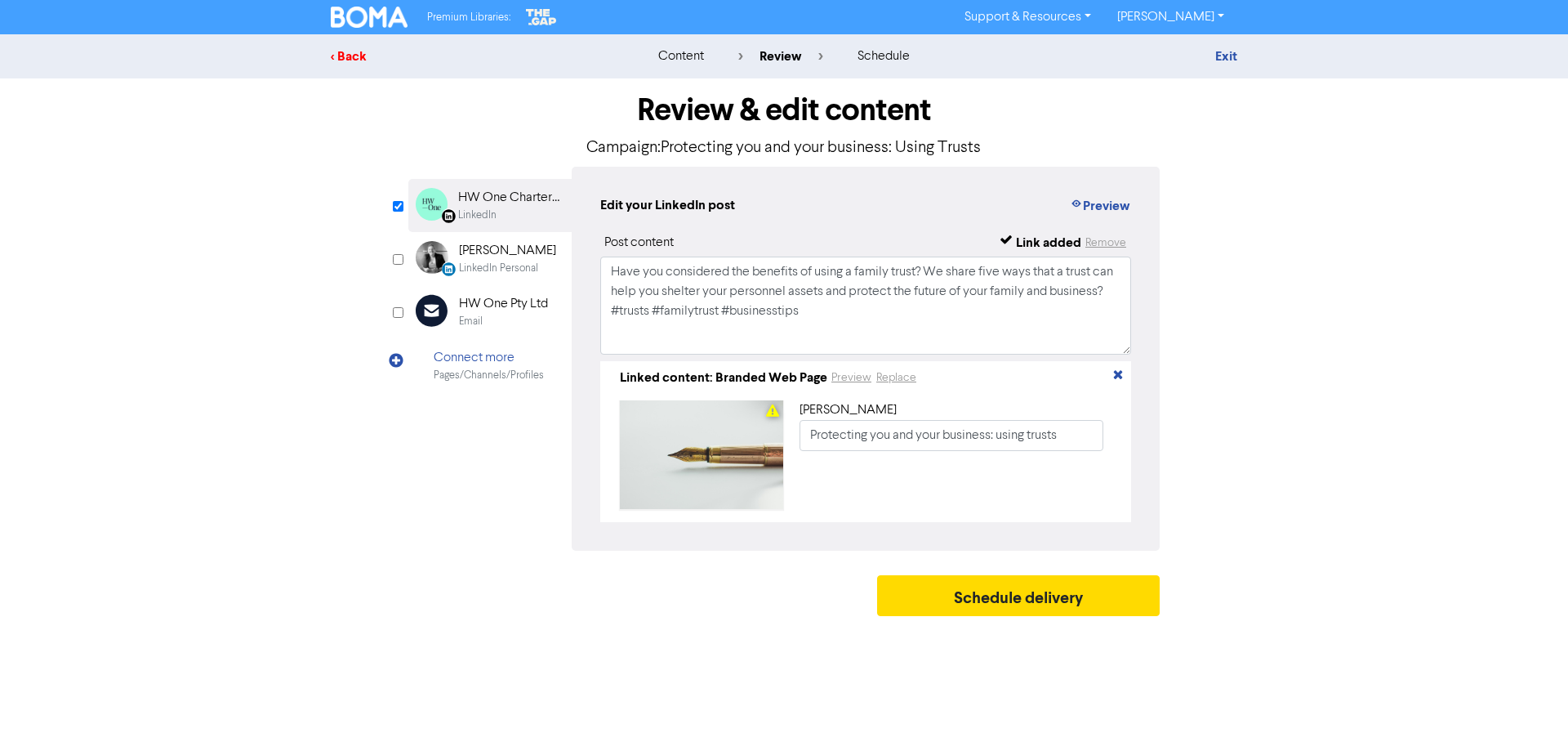
drag, startPoint x: 385, startPoint y: 55, endPoint x: 376, endPoint y: 57, distance: 9.2
click at [376, 57] on div "< Back" at bounding box center [474, 56] width 286 height 20
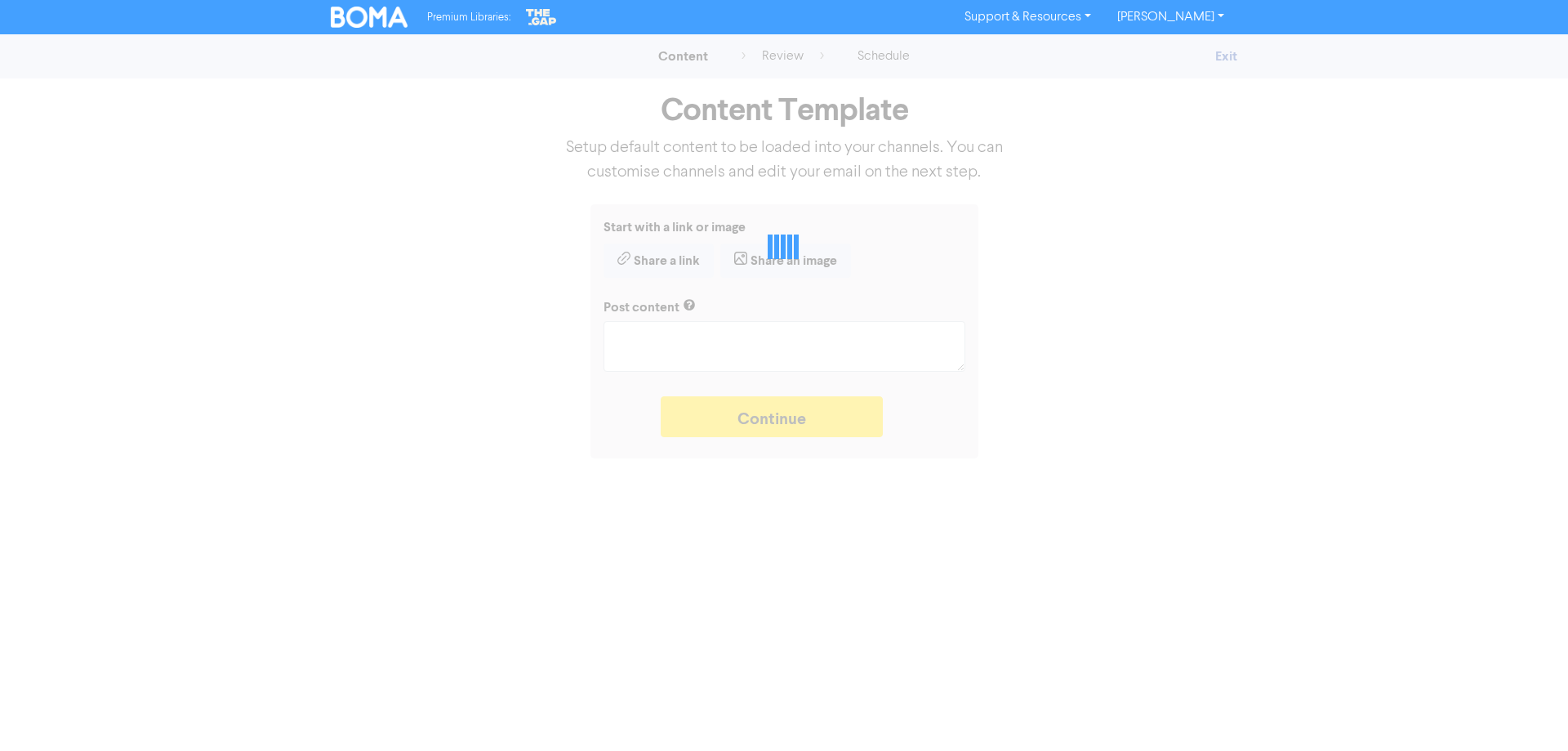
type textarea "x"
type textarea "Have you considered the benefits of using a family trust? We share five ways th…"
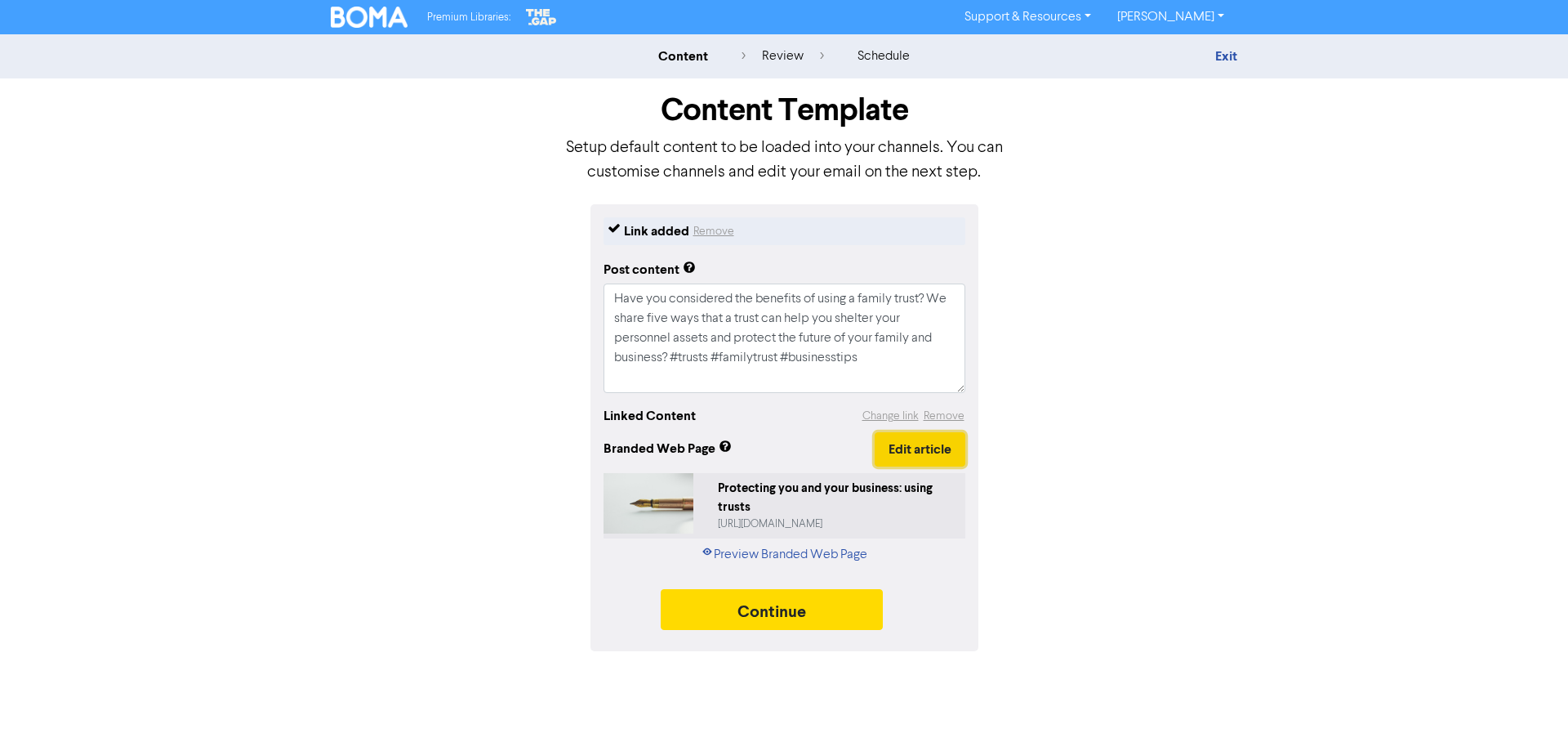
click at [903, 455] on button "Edit article" at bounding box center [921, 449] width 91 height 34
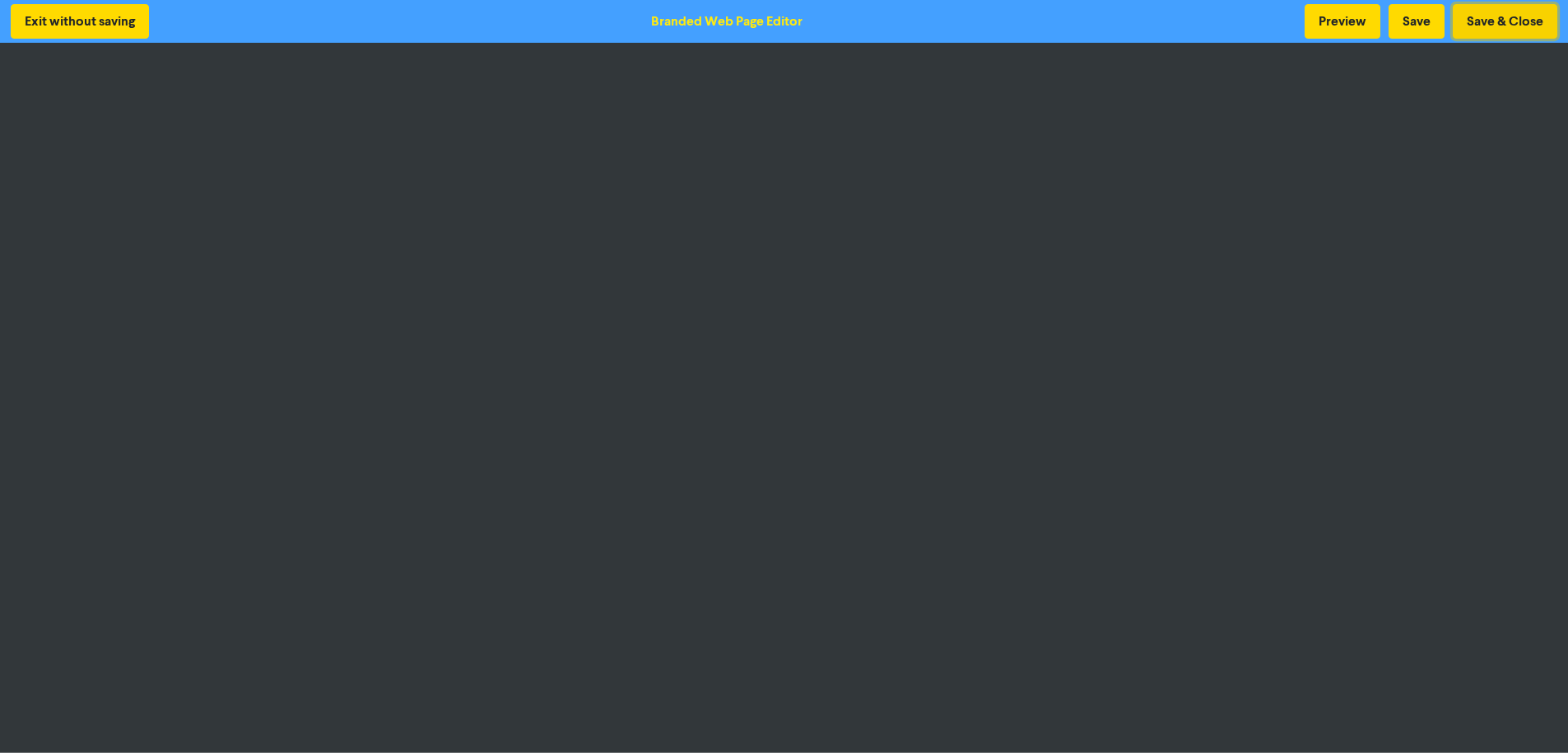
click at [1485, 24] on button "Save & Close" at bounding box center [1505, 21] width 105 height 35
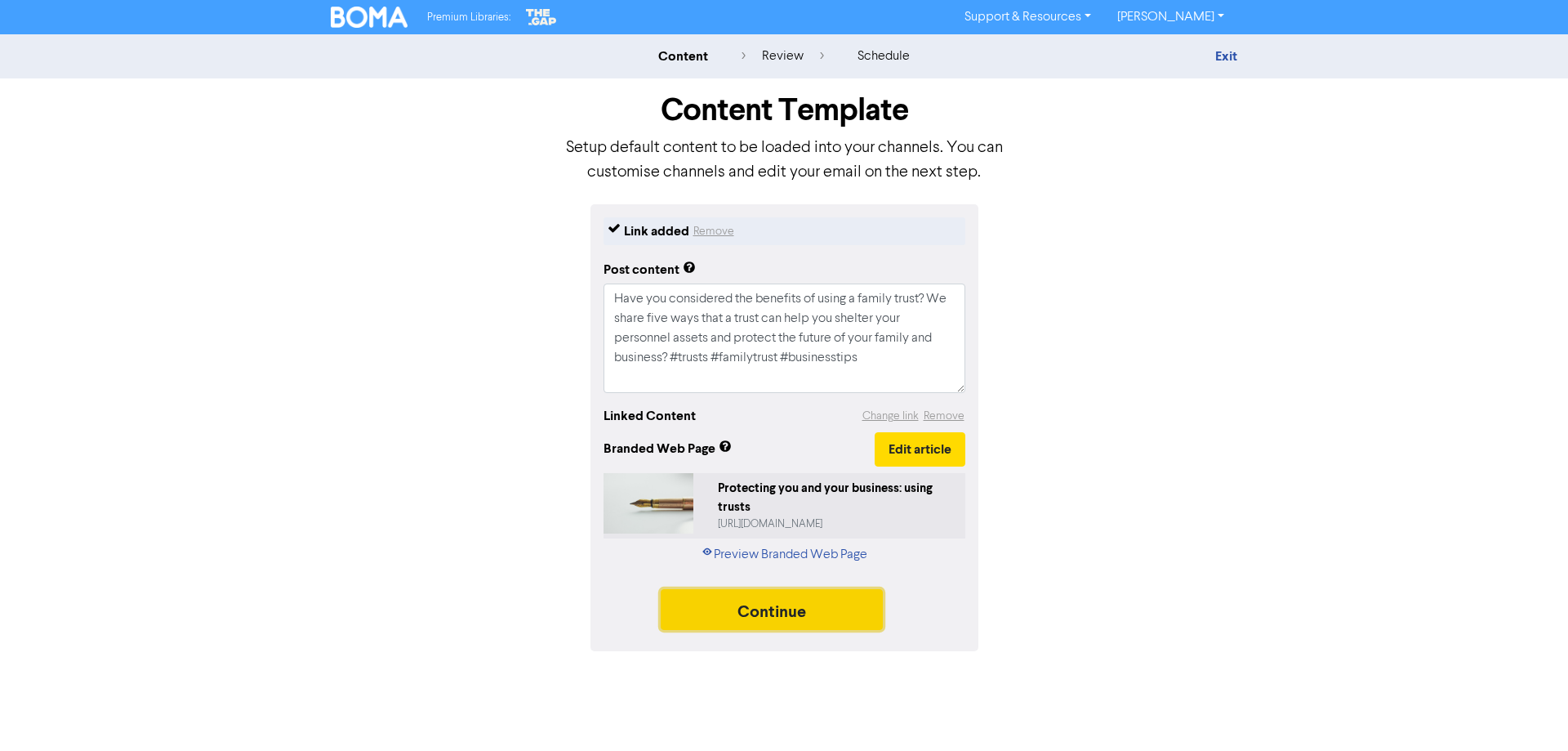
click at [829, 614] on button "Continue" at bounding box center [771, 610] width 222 height 41
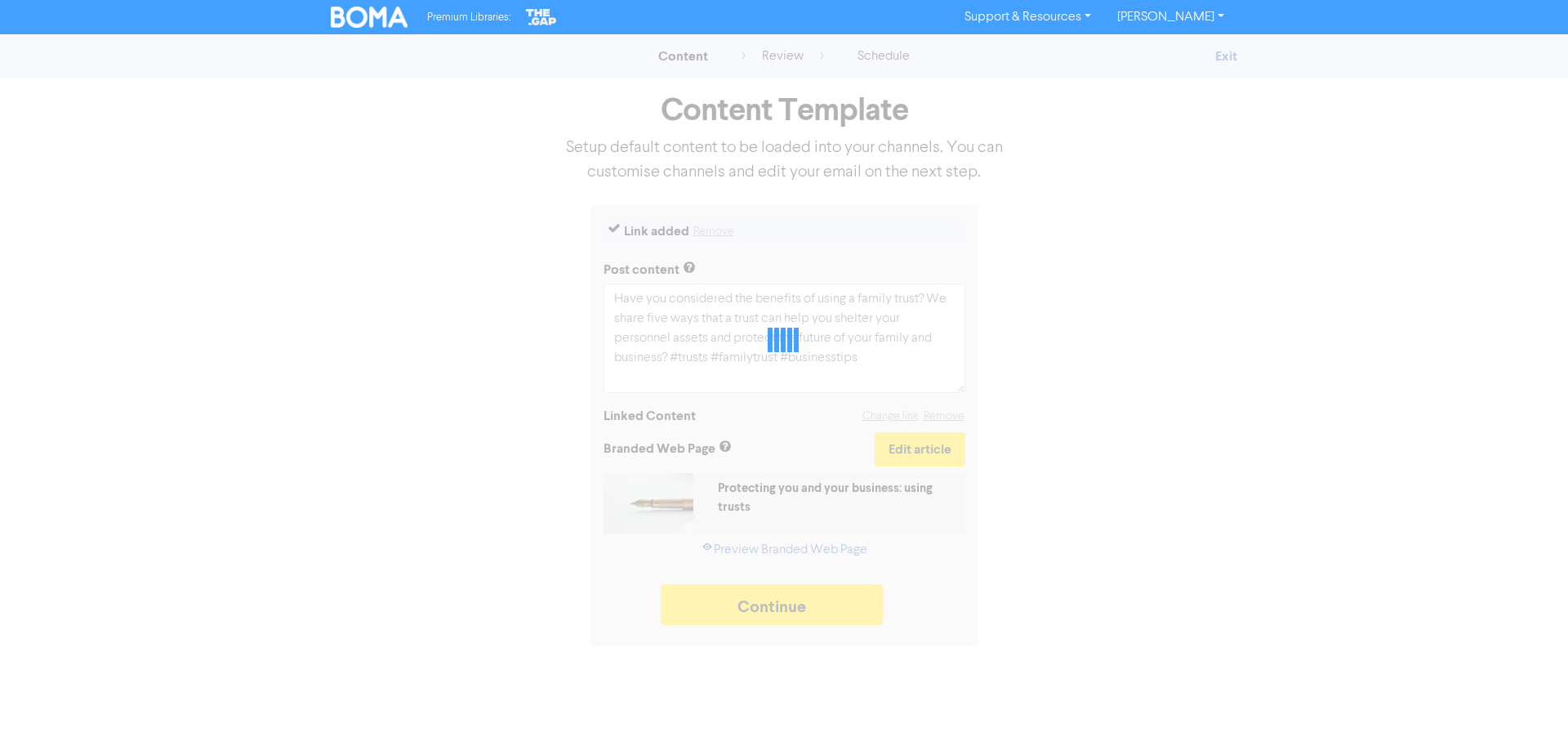
type textarea "x"
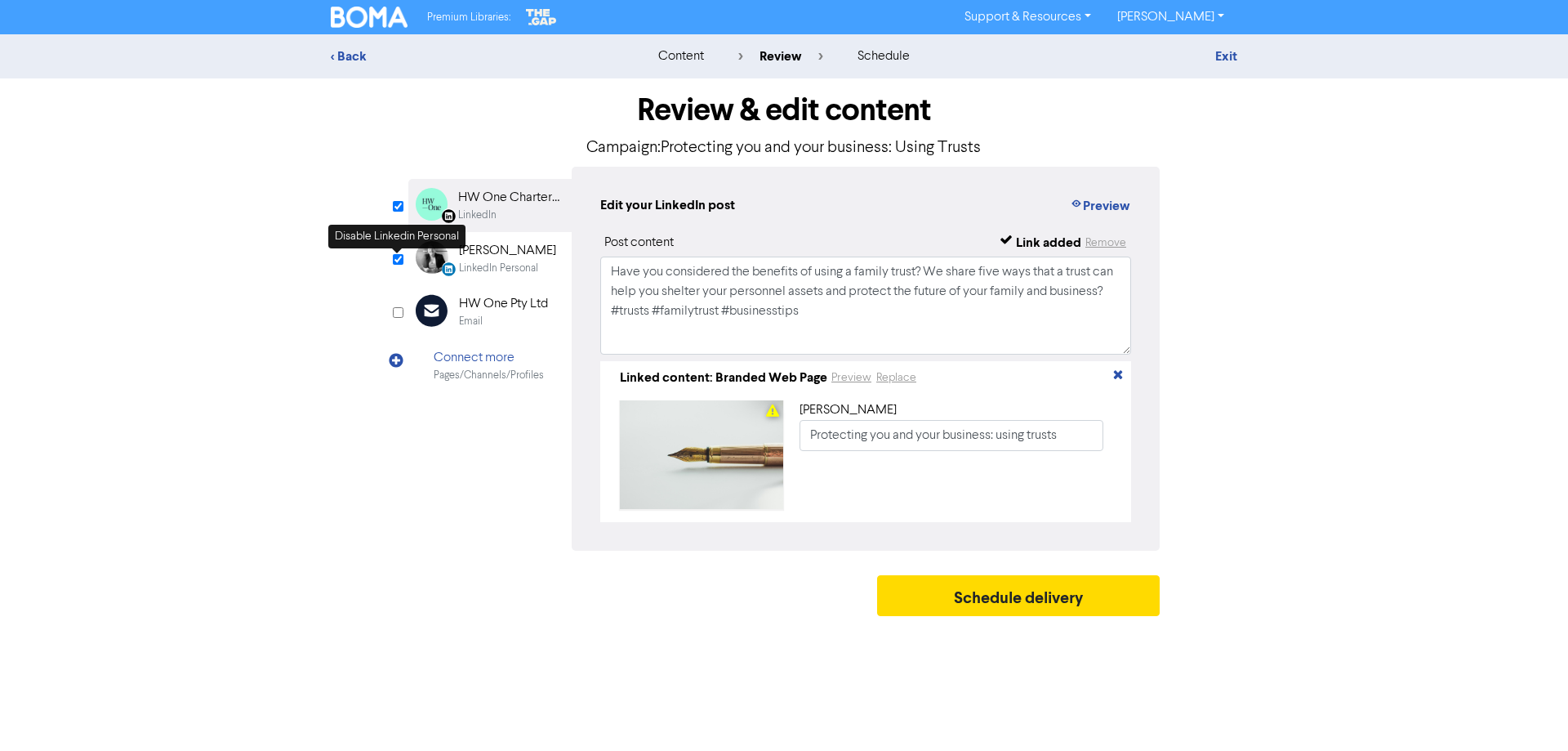
click at [400, 259] on input "checkbox" at bounding box center [398, 258] width 10 height 10
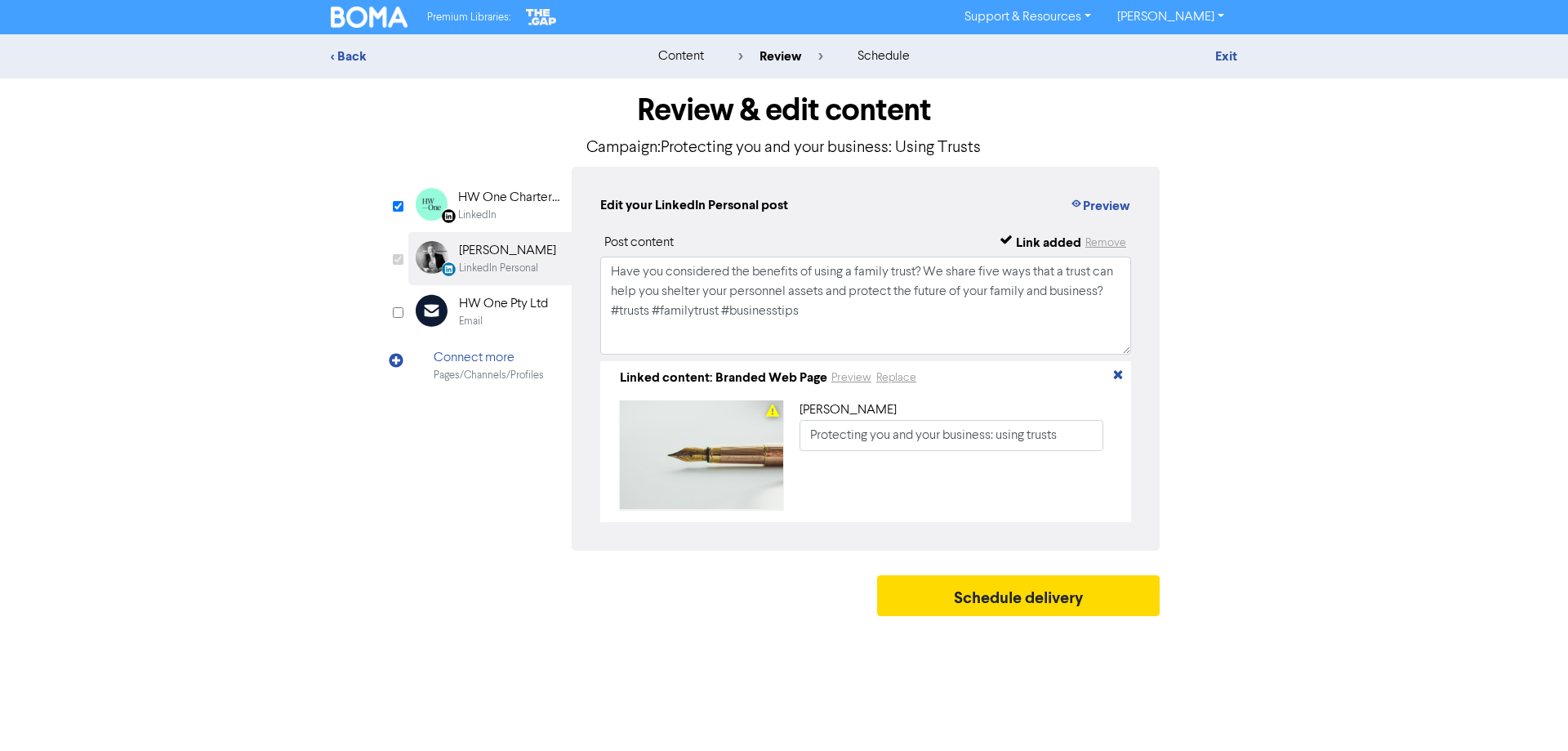
checkbox input "false"
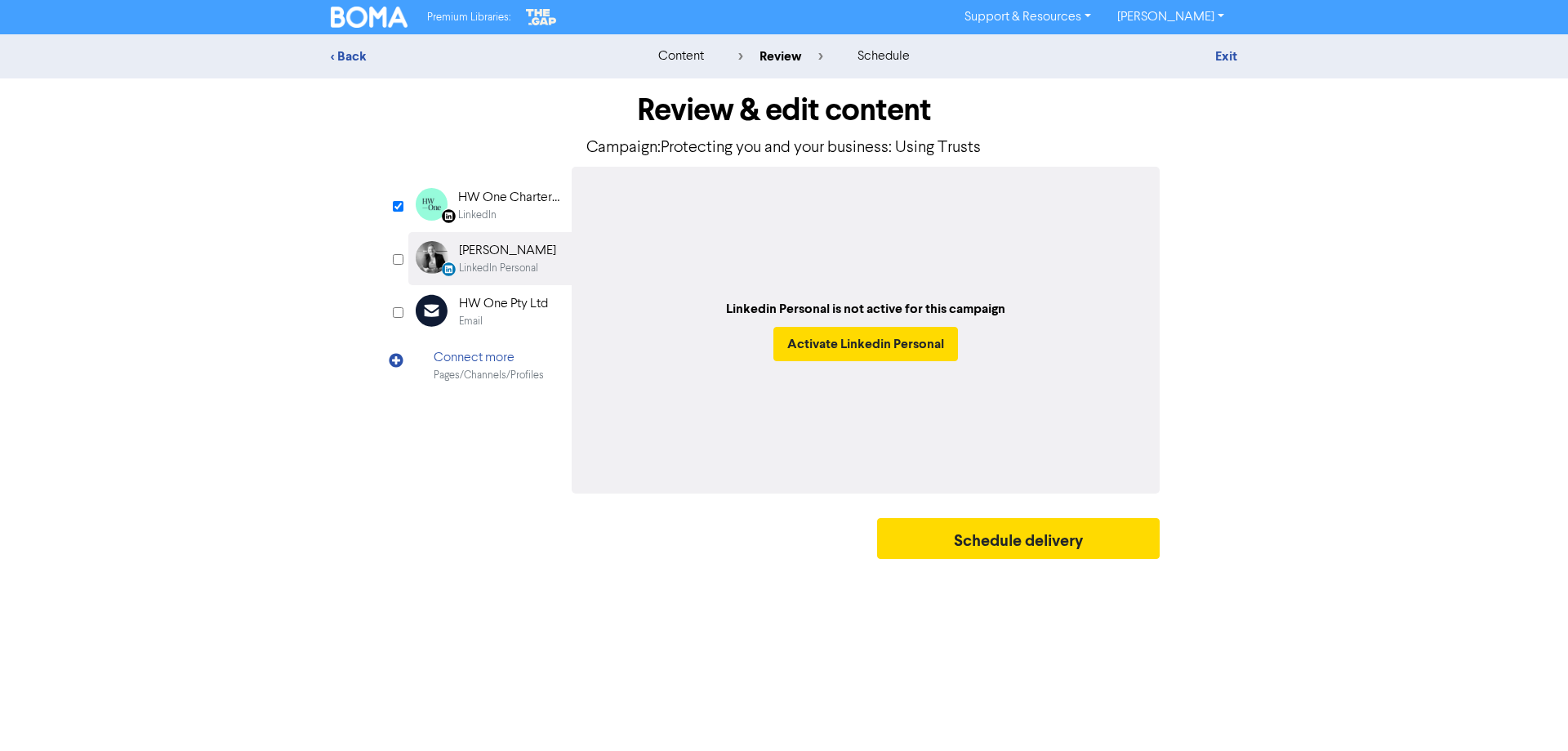
click at [482, 206] on div "HW One Chartered Accountants" at bounding box center [510, 197] width 105 height 20
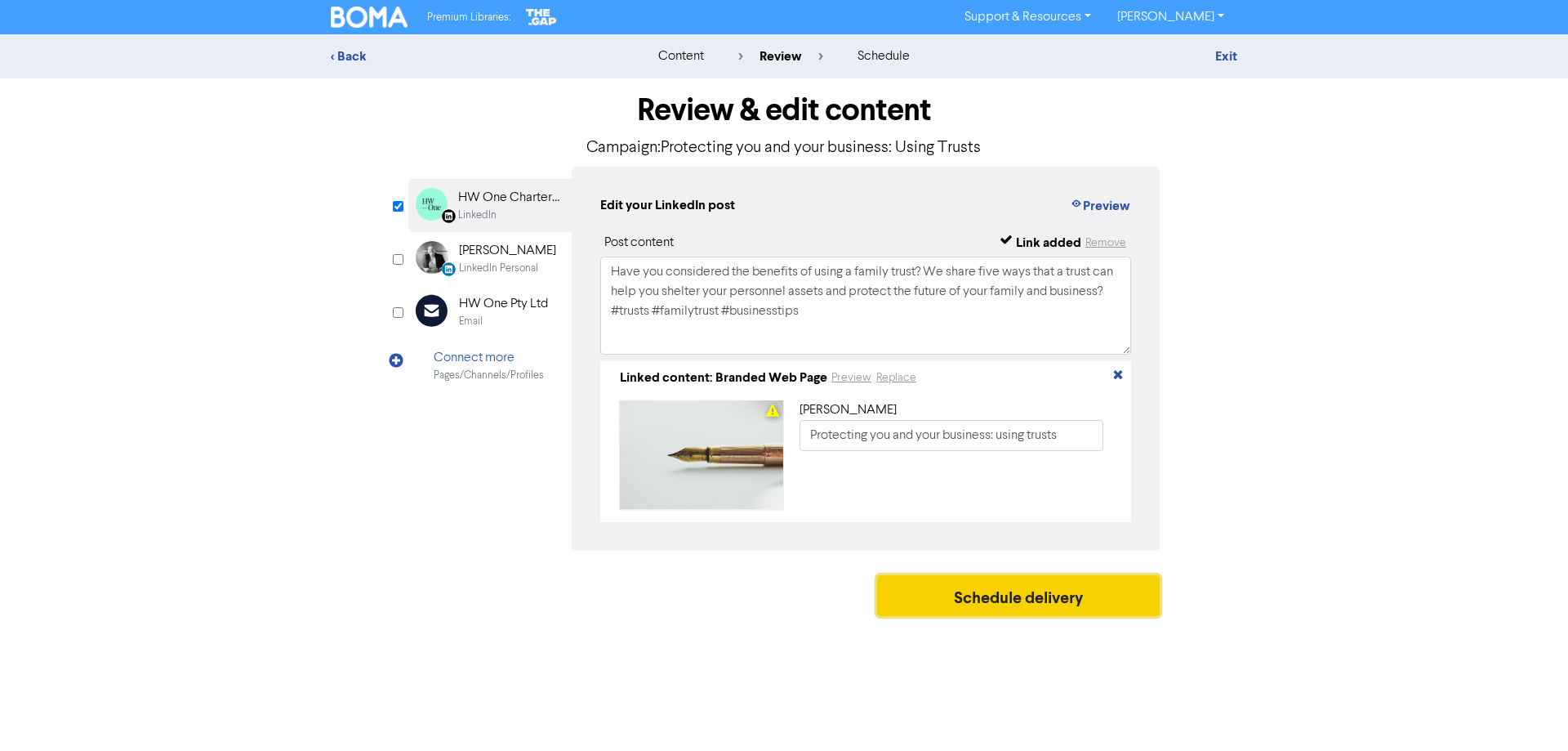
click at [985, 605] on button "Schedule delivery" at bounding box center [1018, 596] width 282 height 41
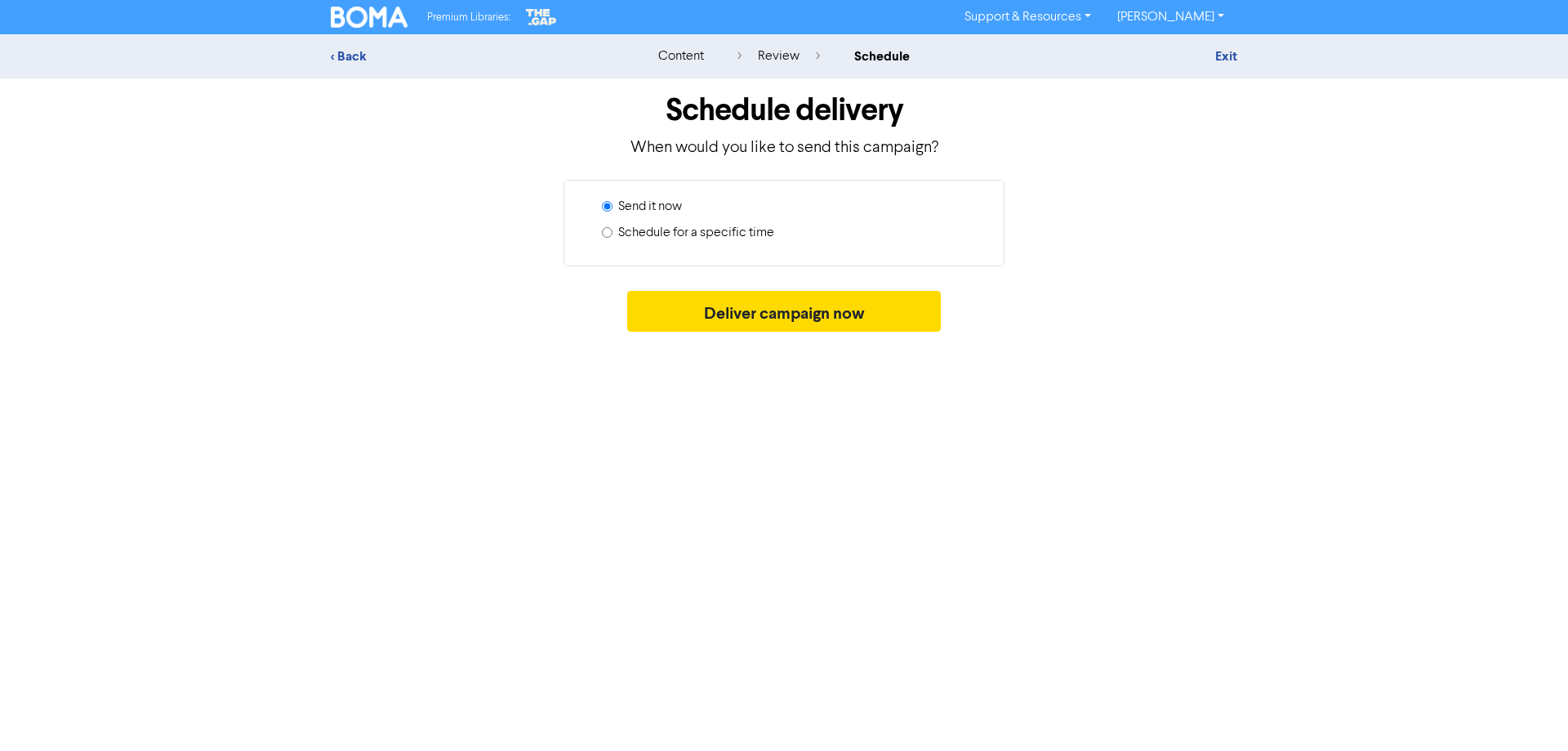
click at [691, 231] on label "Schedule for a specific time" at bounding box center [697, 232] width 156 height 20
click at [612, 231] on input "Schedule for a specific time" at bounding box center [607, 231] width 10 height 10
radio input "true"
radio input "false"
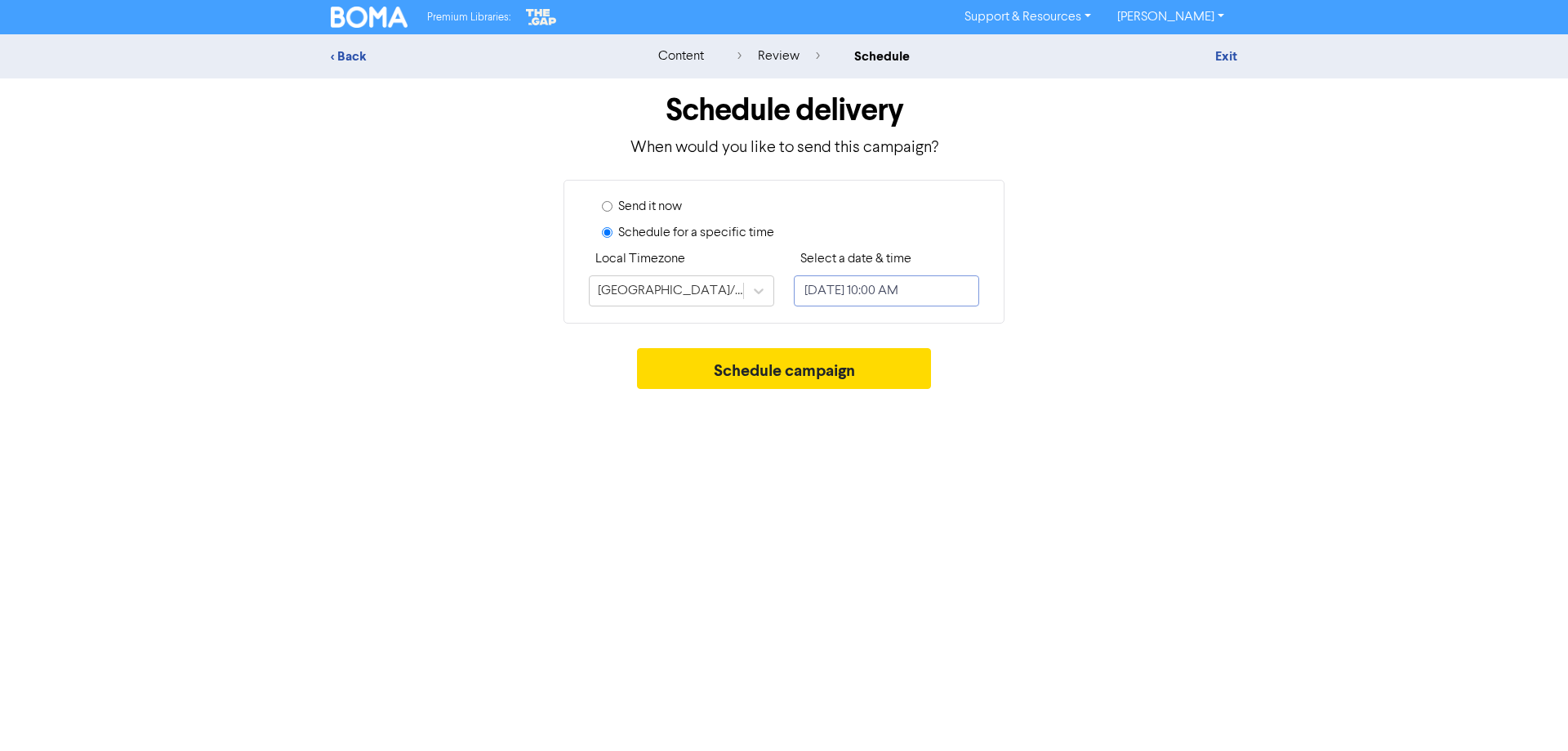
select select "7"
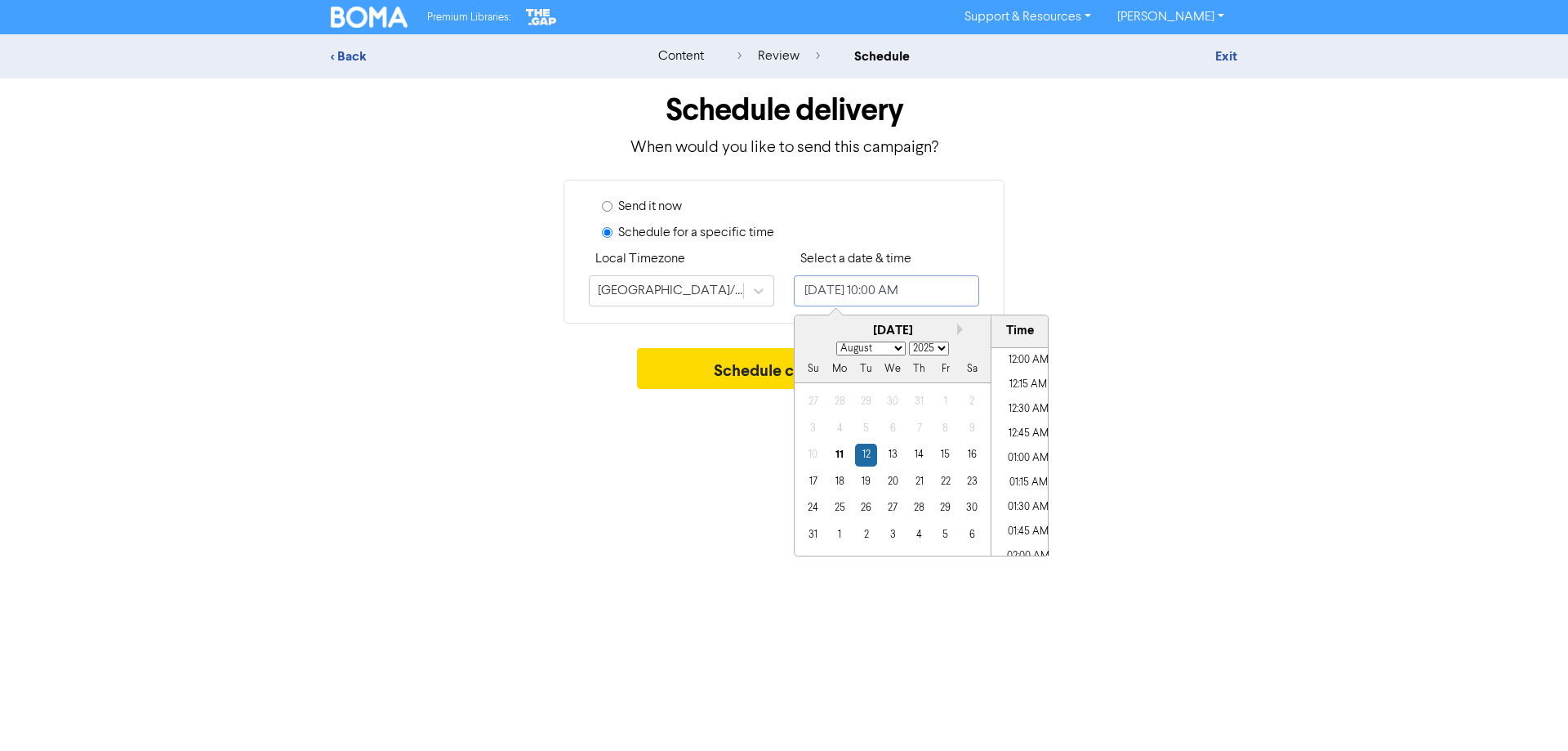
click at [838, 296] on input "[DATE] 10:00 AM" at bounding box center [887, 290] width 186 height 31
click at [1026, 518] on li "11:45 AM" at bounding box center [1027, 525] width 73 height 24
type input "[DATE] 11:45 AM"
click at [662, 427] on div "Premium Libraries: Support & Resources Video Tutorials FAQ & Guides Marketing E…" at bounding box center [784, 376] width 1568 height 751
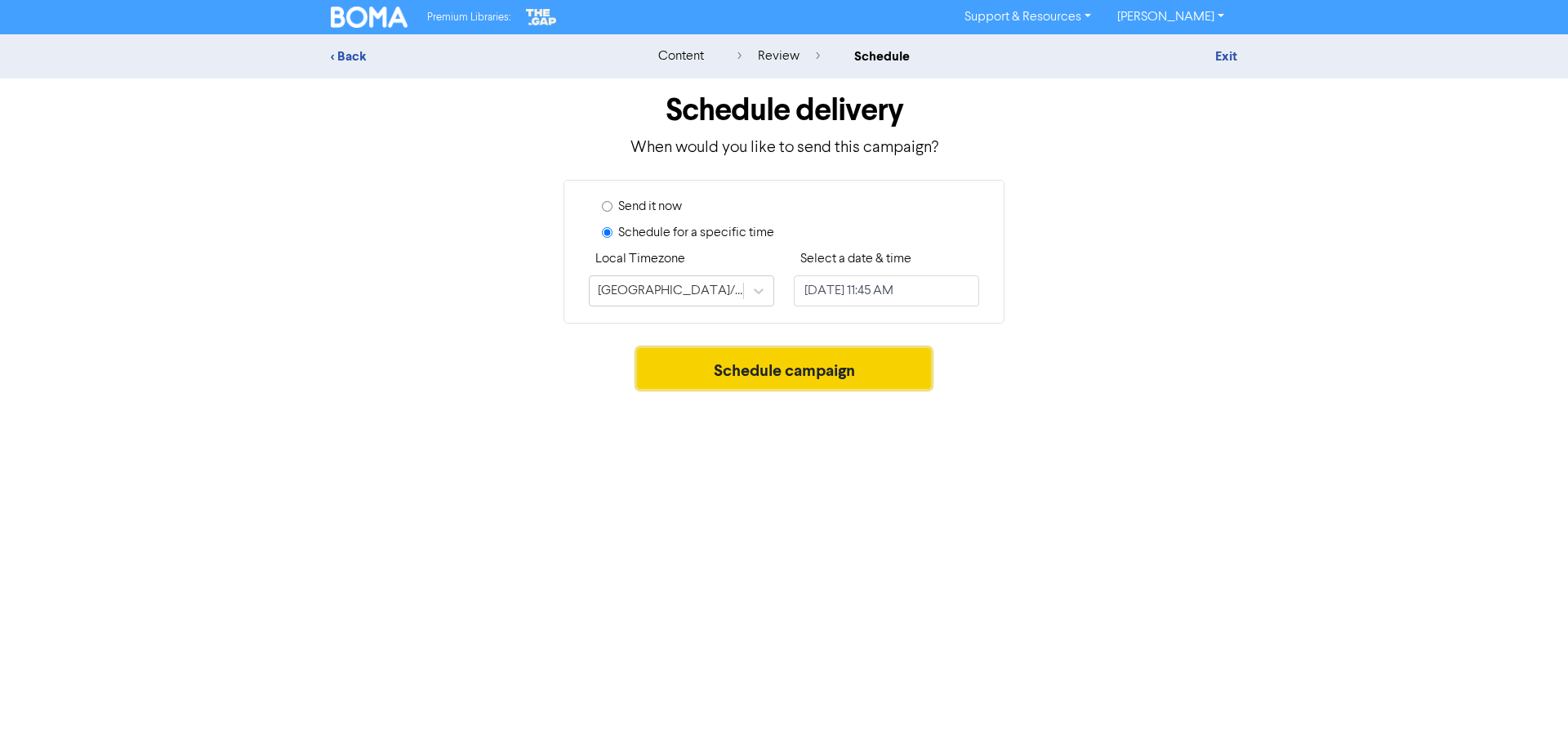
click at [748, 376] on button "Schedule campaign" at bounding box center [784, 369] width 294 height 41
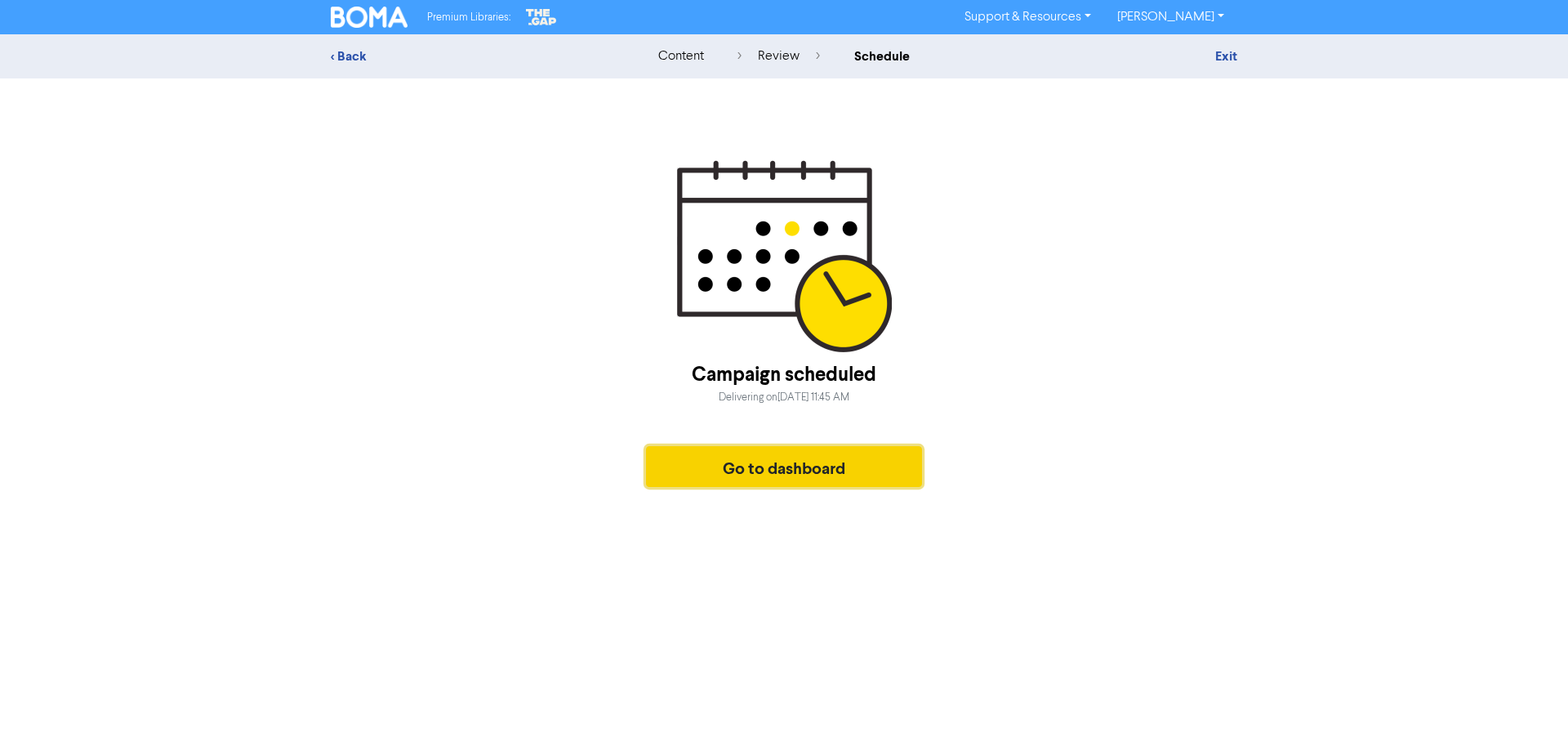
click at [690, 466] on button "Go to dashboard" at bounding box center [784, 467] width 276 height 41
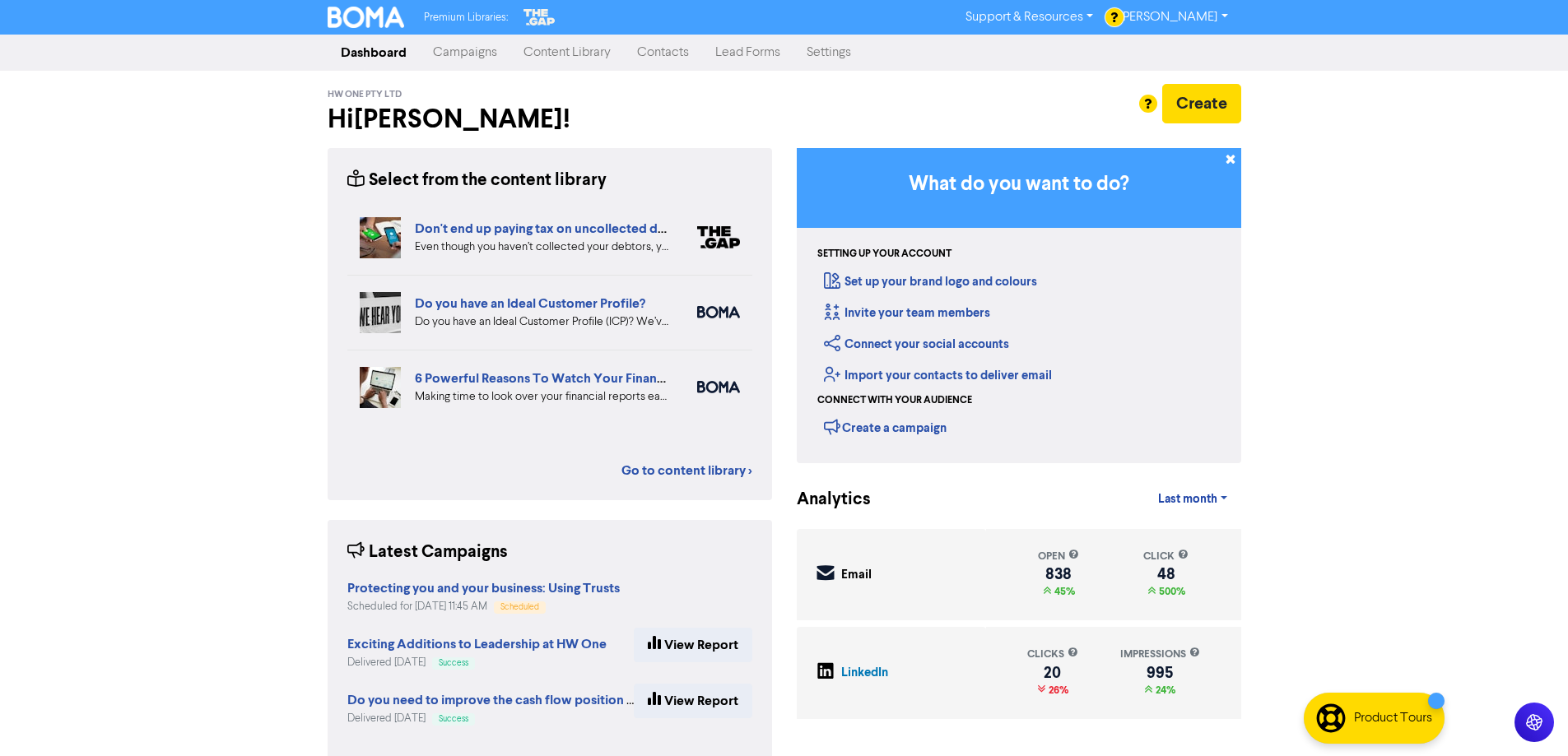
click at [195, 349] on div "Premium Libraries: Support & Resources Video Tutorials FAQ & Guides Marketing E…" at bounding box center [784, 378] width 1568 height 756
click at [473, 56] on link "Campaigns" at bounding box center [464, 52] width 91 height 33
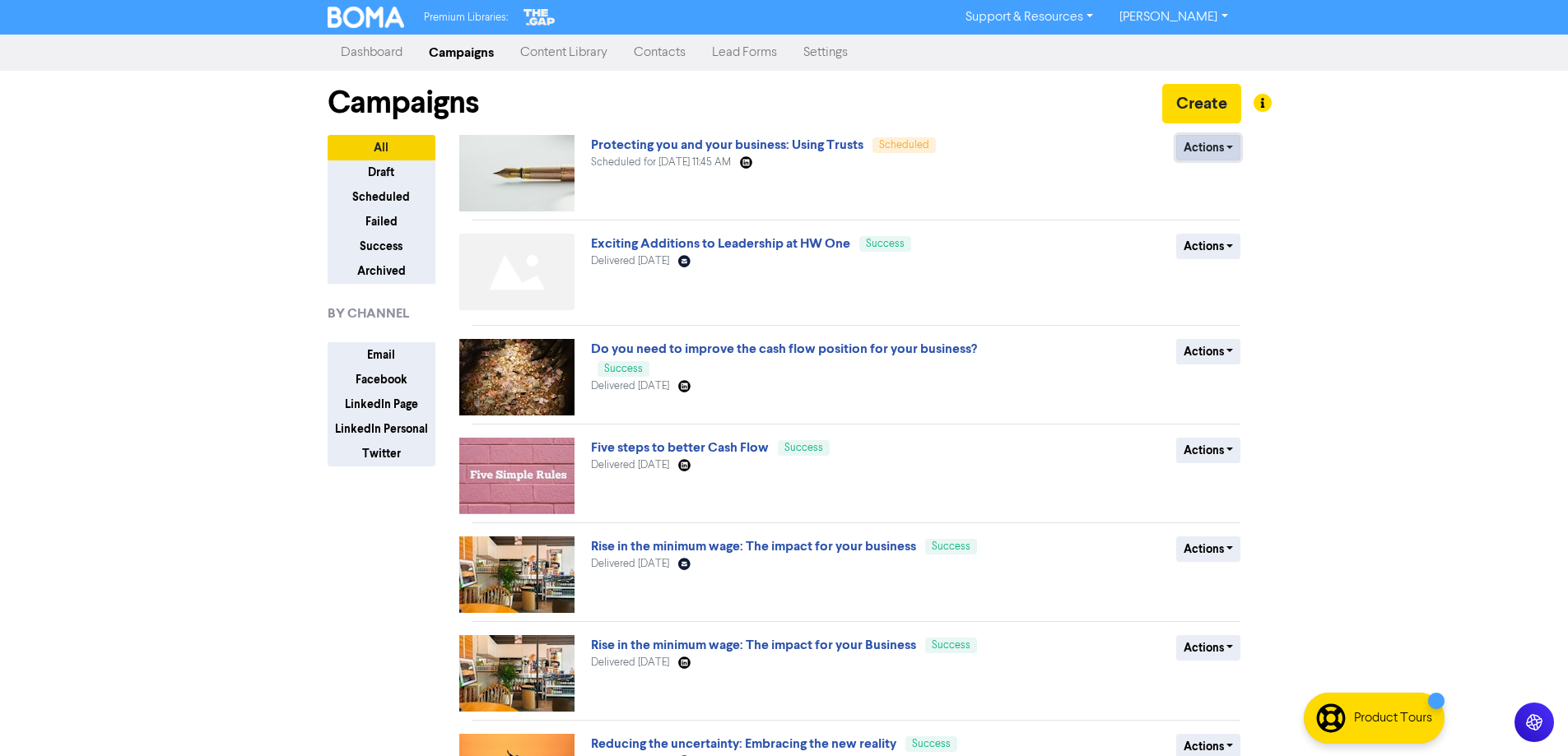
click at [1225, 158] on button "Actions" at bounding box center [1209, 147] width 65 height 25
click at [1230, 177] on button "Revert to draft" at bounding box center [1241, 182] width 130 height 26
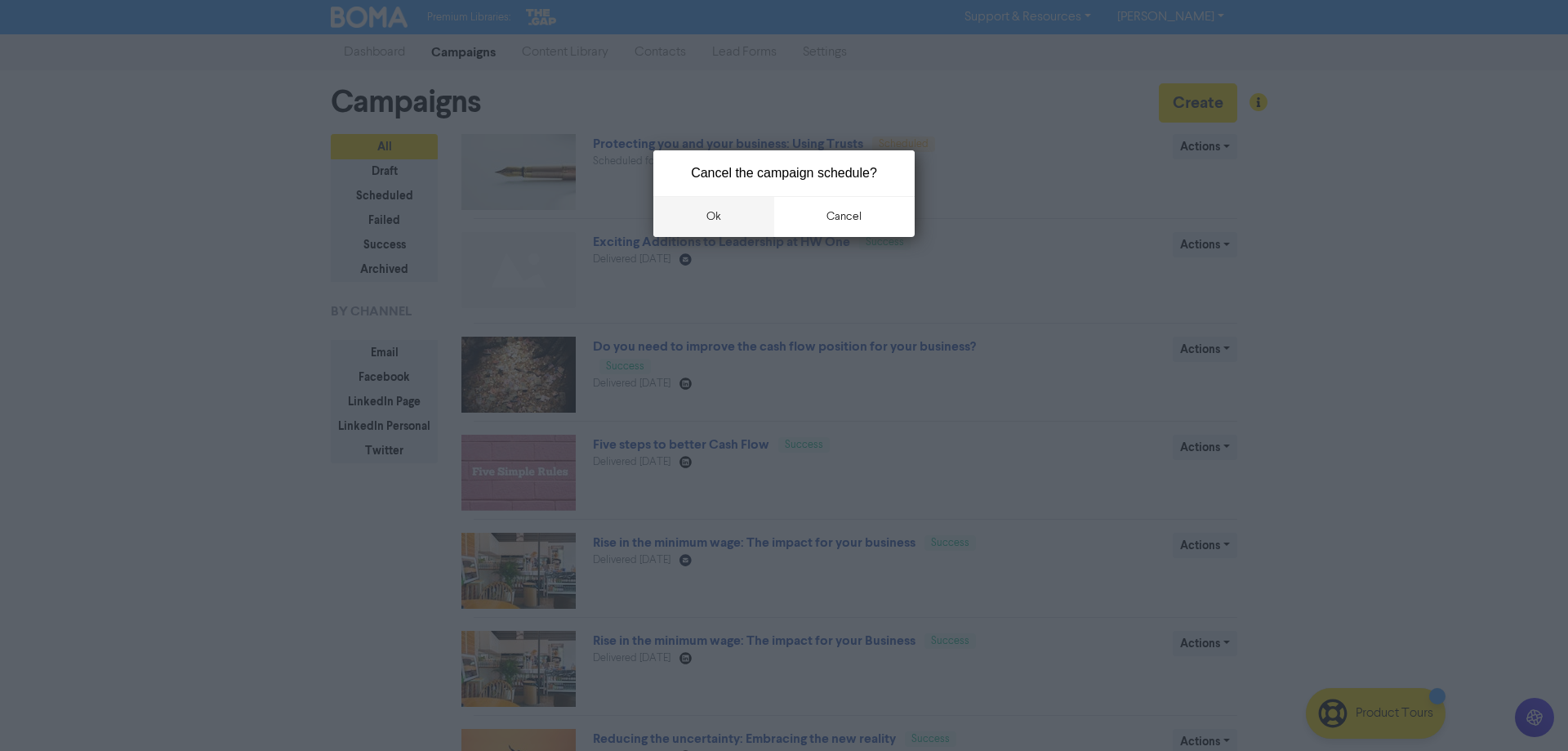
click at [707, 214] on button "ok" at bounding box center [713, 217] width 121 height 41
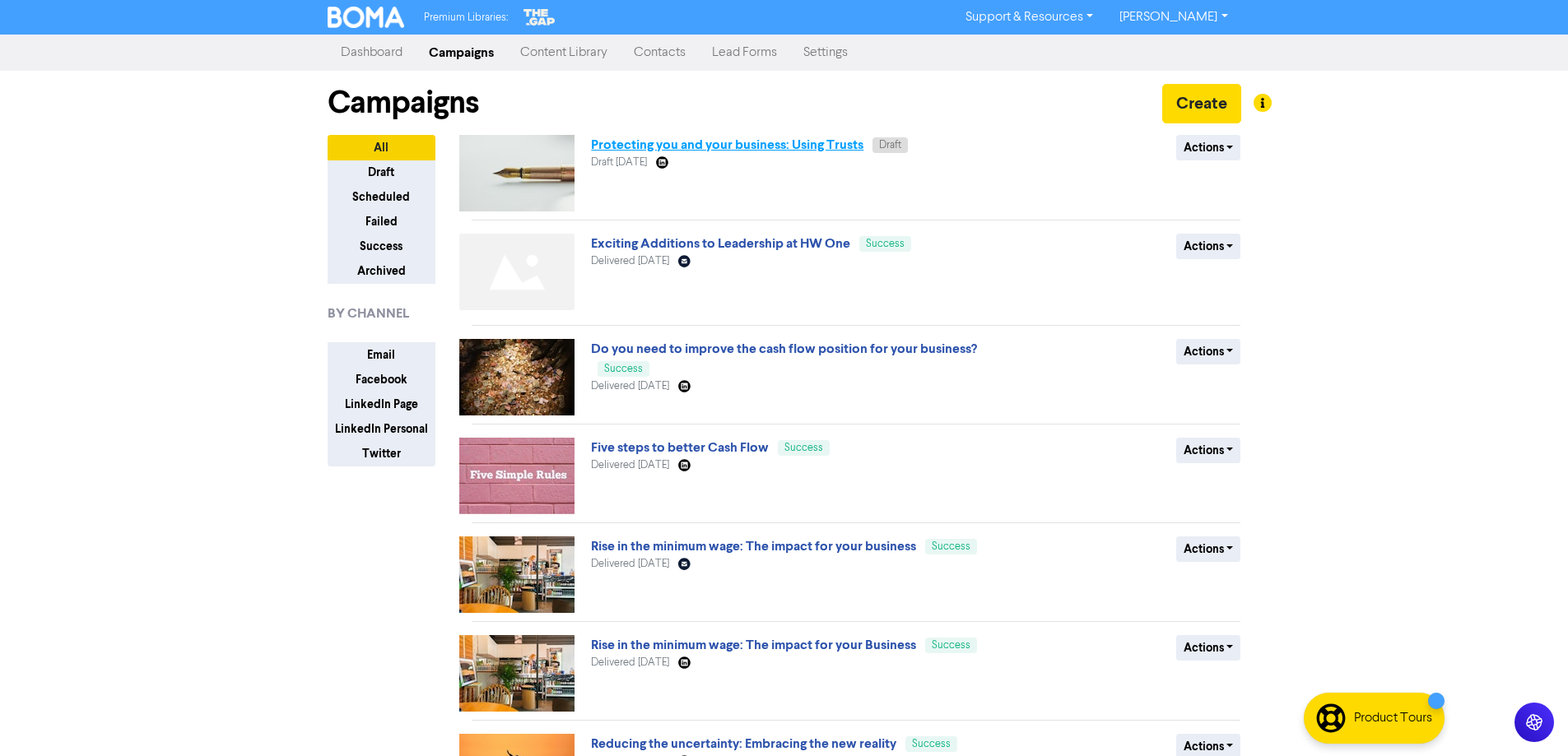
click at [717, 146] on link "Protecting you and your business: Using Trusts" at bounding box center [726, 145] width 272 height 17
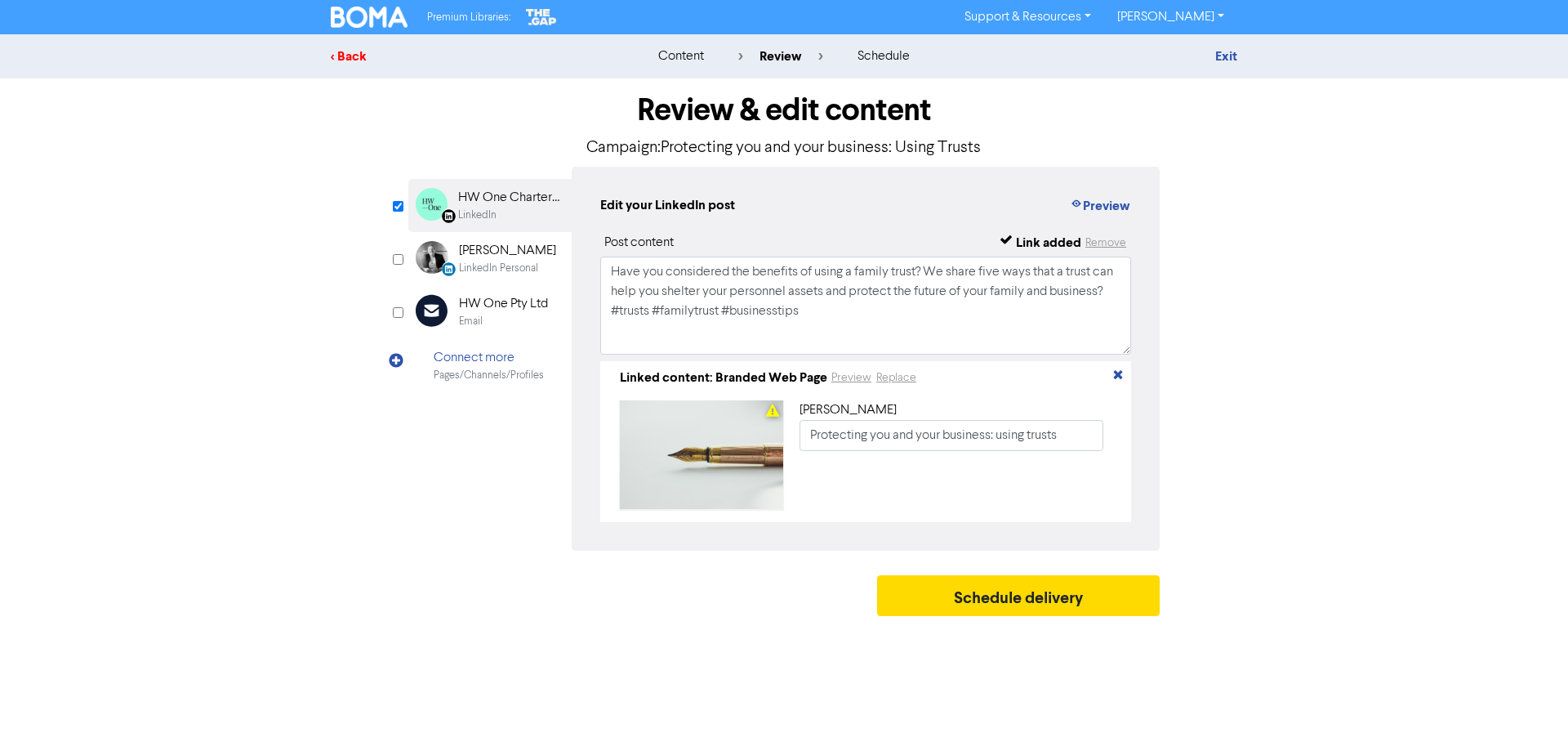
click at [360, 55] on div "< Back" at bounding box center [474, 56] width 286 height 20
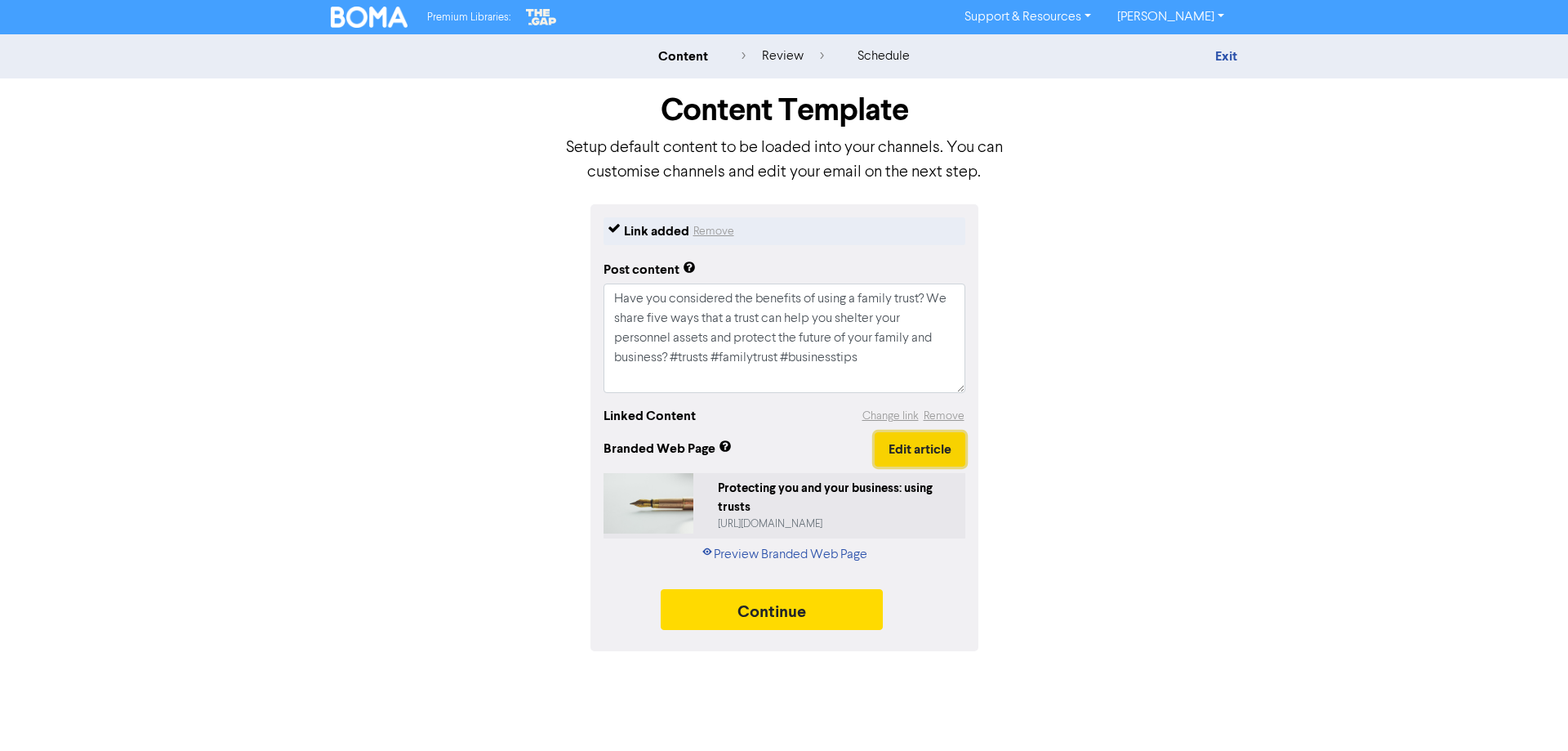
click at [908, 448] on button "Edit article" at bounding box center [921, 449] width 91 height 34
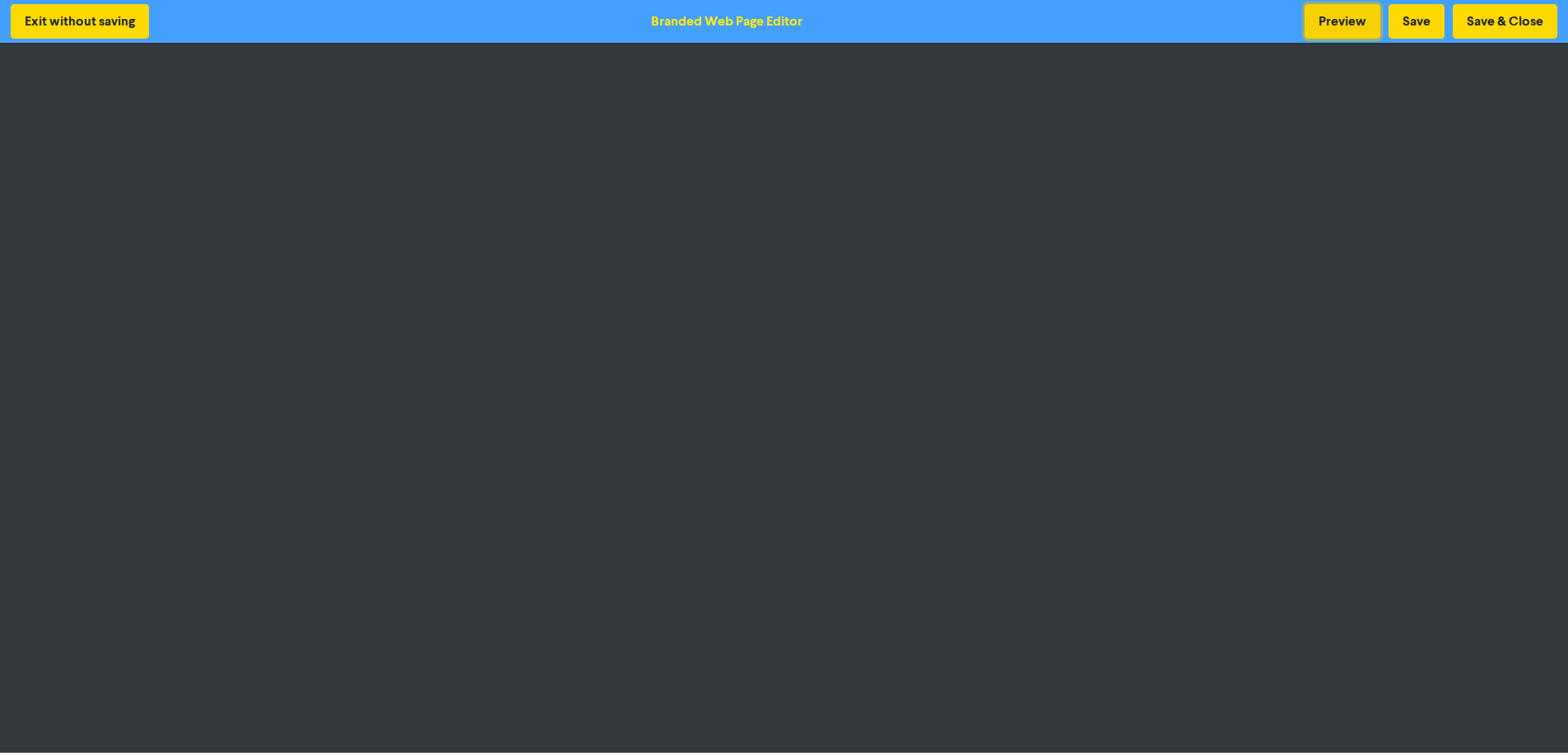
click at [1339, 16] on button "Preview" at bounding box center [1342, 21] width 76 height 35
click at [1520, 17] on button "Save & Close" at bounding box center [1505, 21] width 105 height 35
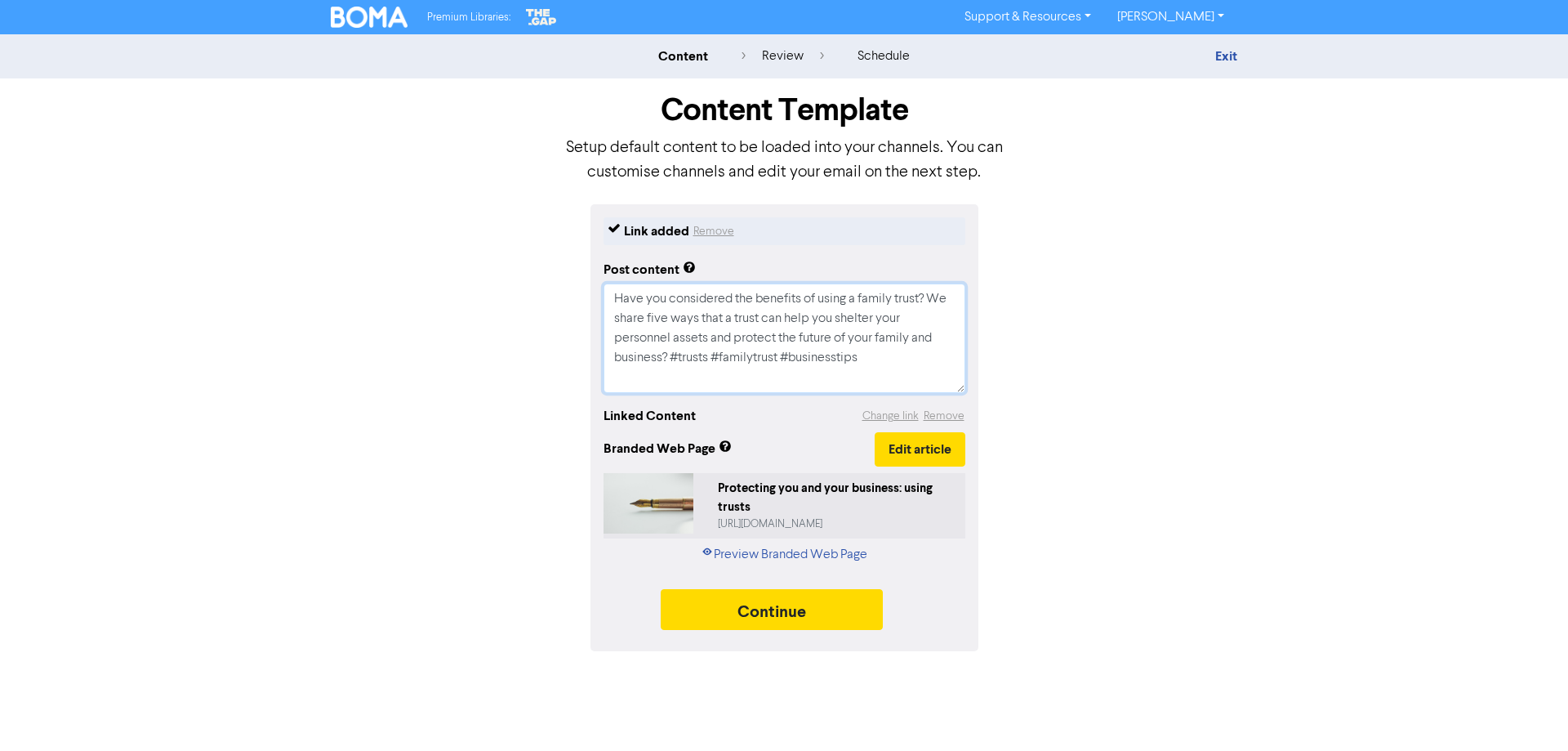
click at [651, 319] on textarea "Have you considered the benefits of using a family trust? We share five ways th…" at bounding box center [785, 338] width 362 height 110
type textarea "x"
type textarea "Have you considered the benefits of using a family trust? We share fways that a…"
type textarea "x"
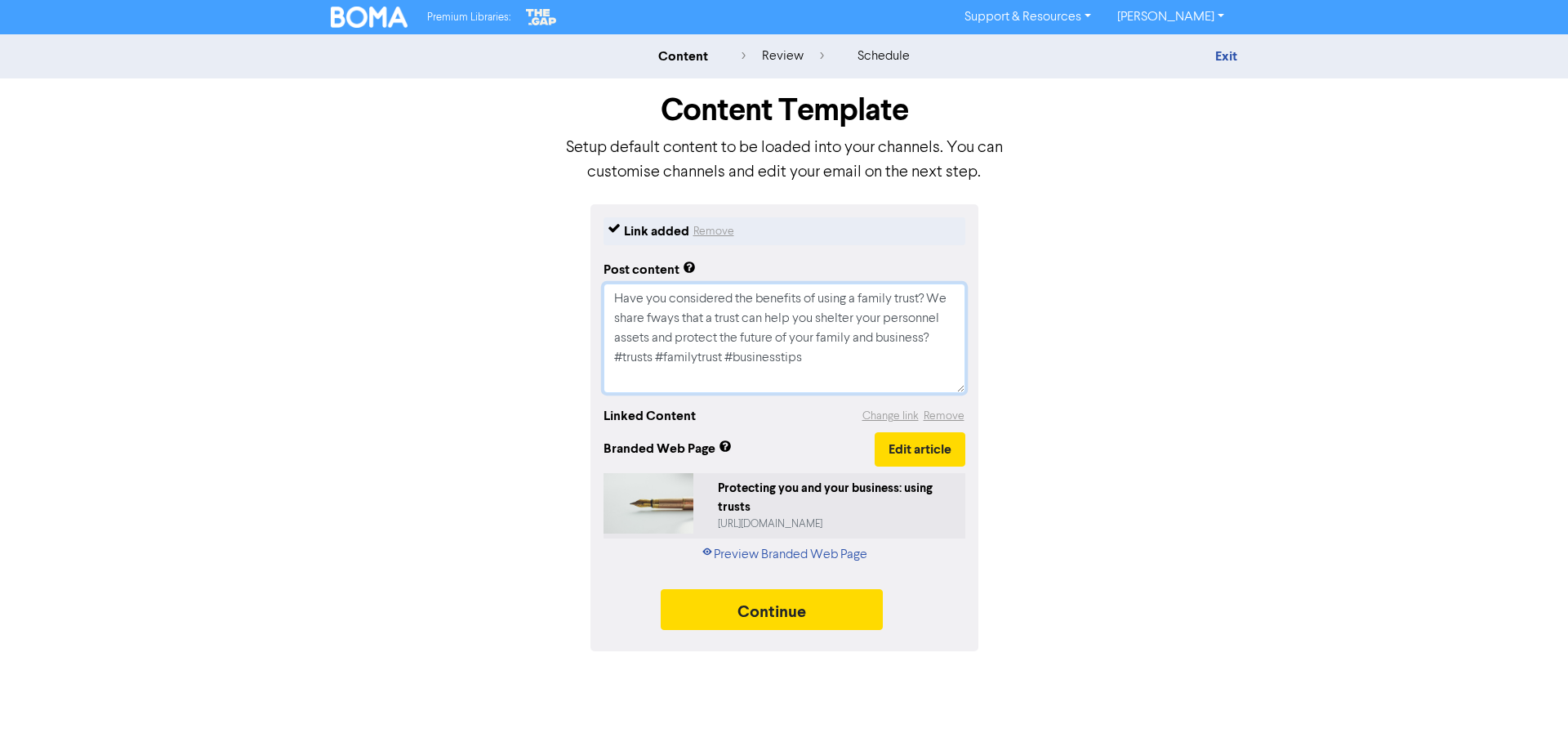
type textarea "Have you considered the benefits of using a family trust? We share foways that …"
type textarea "x"
type textarea "Have you considered the benefits of using a family trust? We share fouways that…"
type textarea "x"
type textarea "Have you considered the benefits of using a family trust? We share fourways tha…"
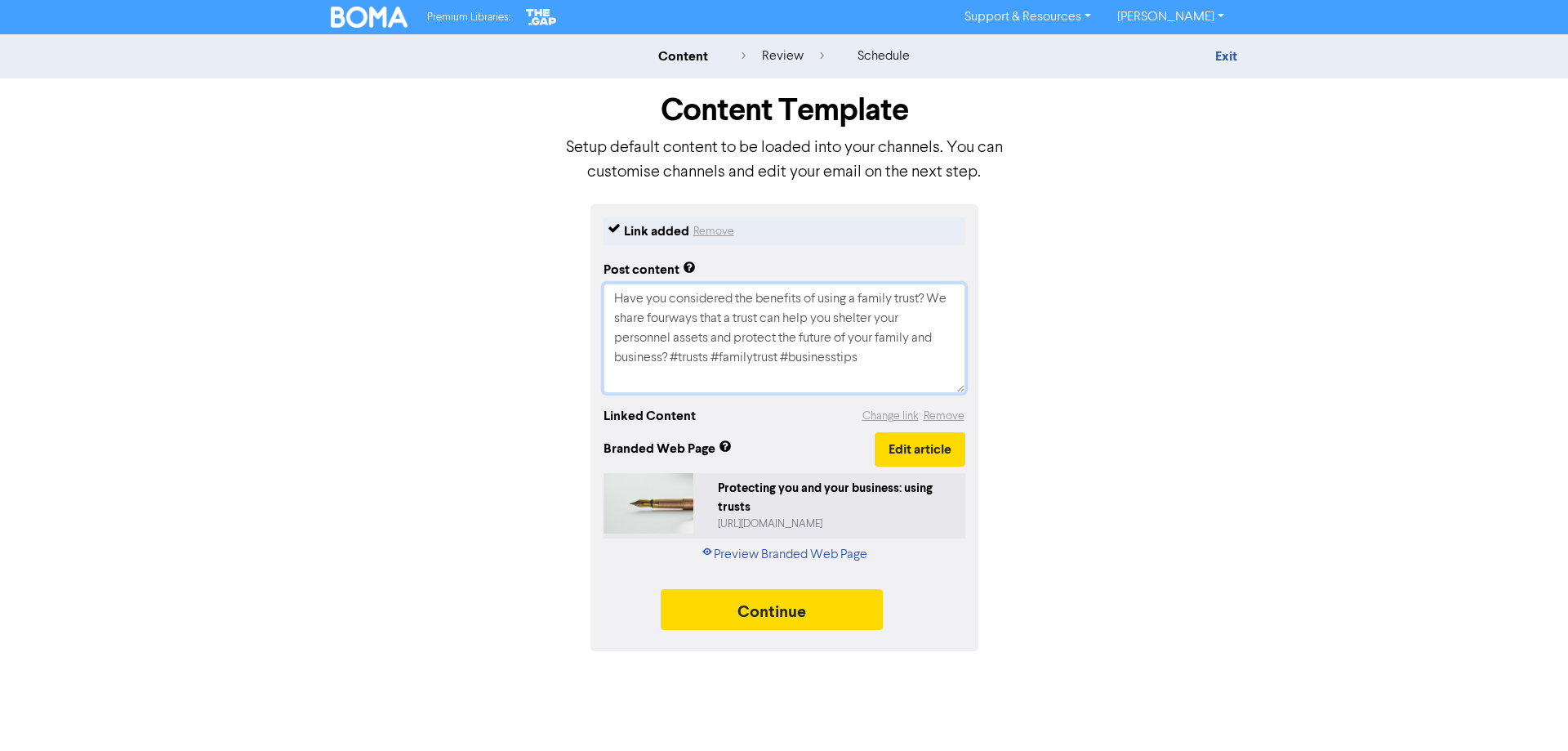
type textarea "x"
type textarea "Have you considered the benefits of using a family trust? We share four ways th…"
click at [899, 442] on button "Edit article" at bounding box center [921, 449] width 91 height 34
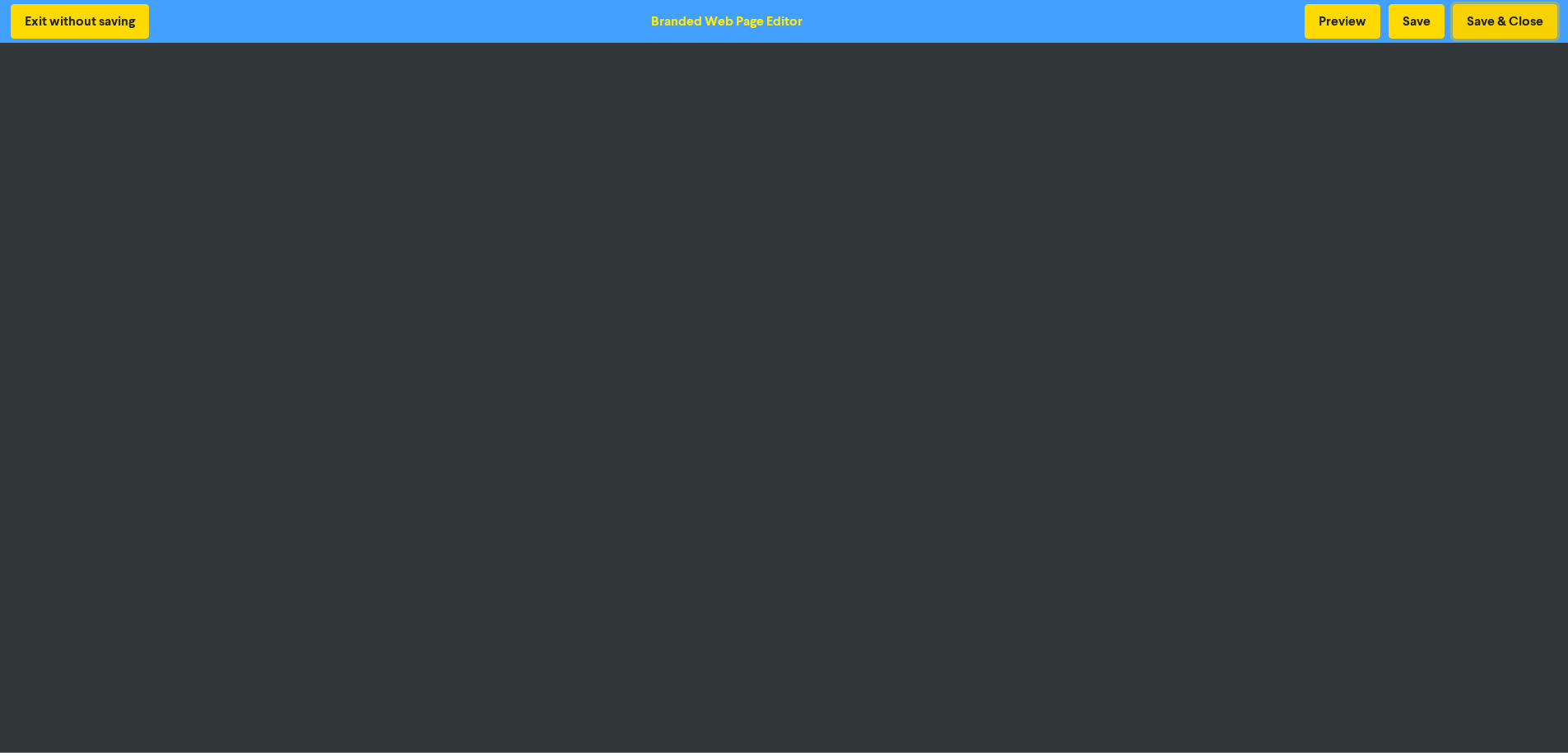
click at [1528, 22] on button "Save & Close" at bounding box center [1505, 21] width 105 height 35
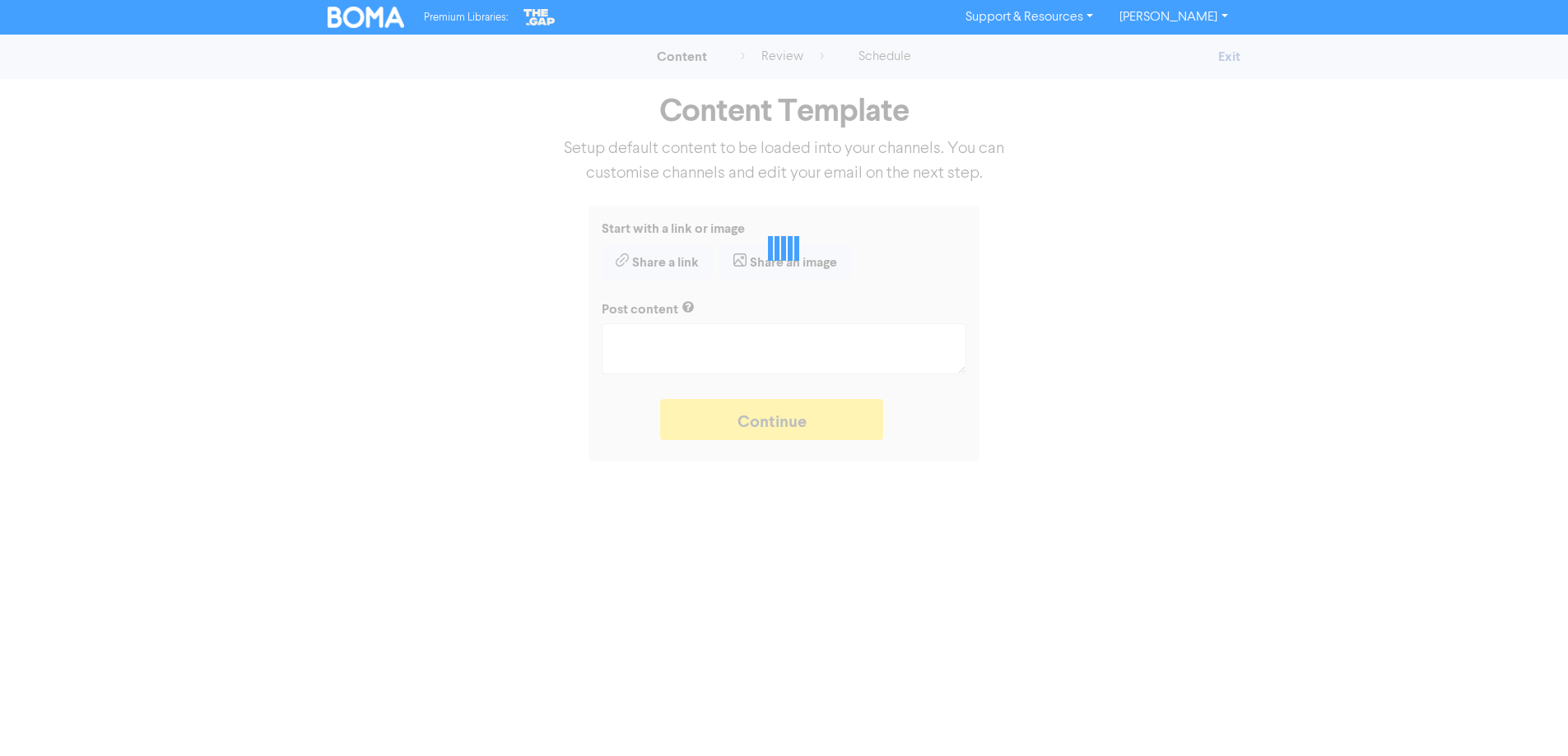
type textarea "x"
type textarea "Have you considered the benefits of using a family trust? We share four ways th…"
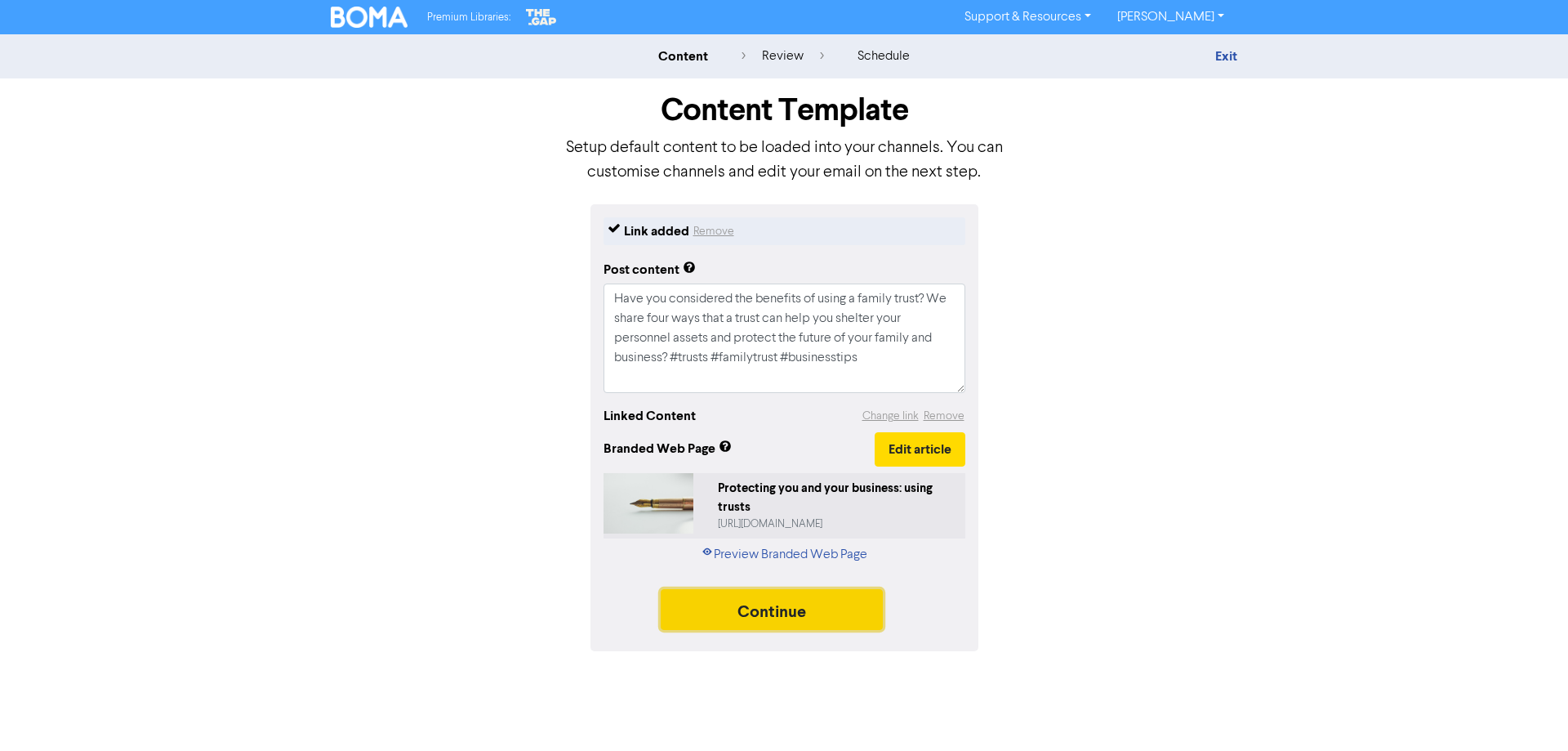
click at [781, 615] on button "Continue" at bounding box center [771, 610] width 222 height 41
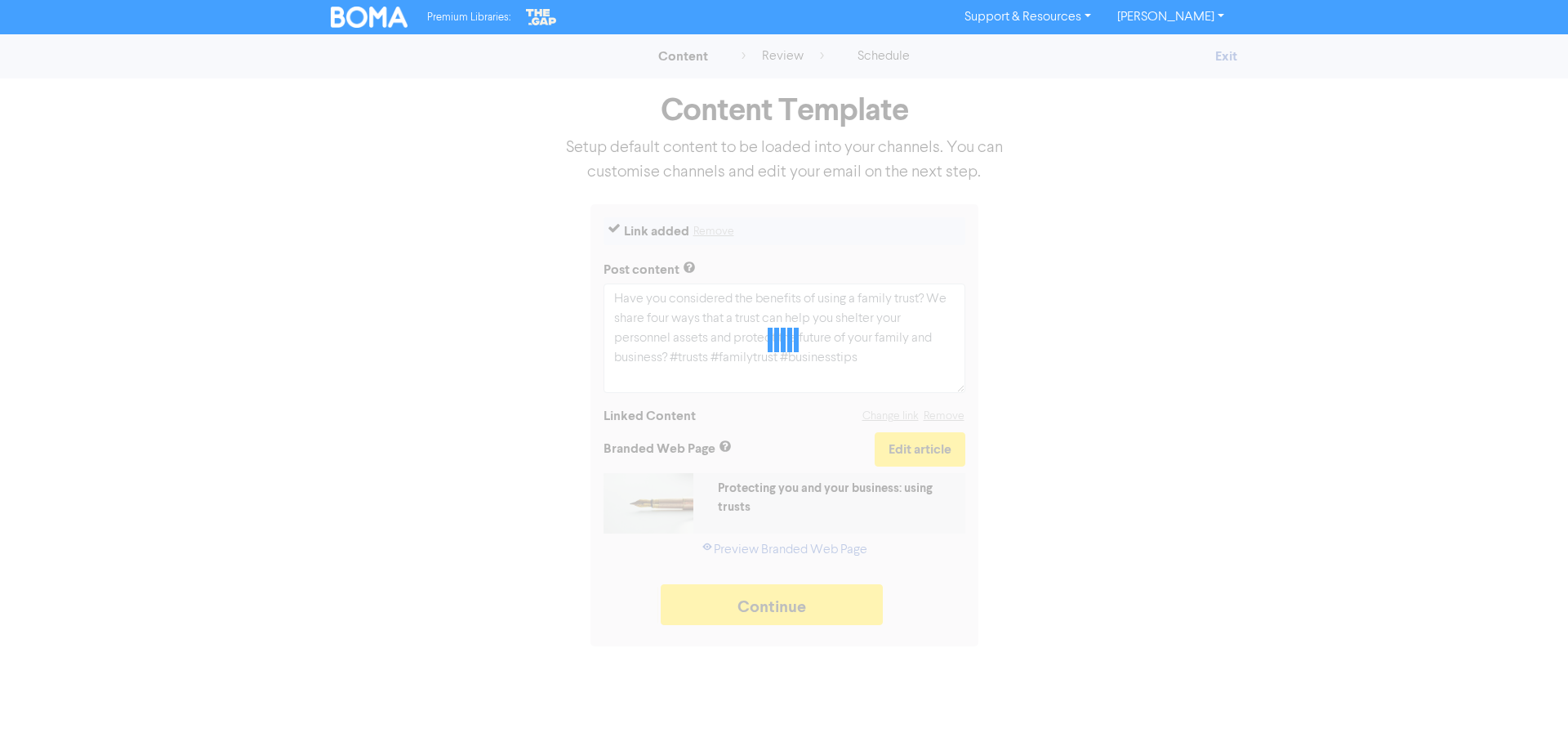
type textarea "x"
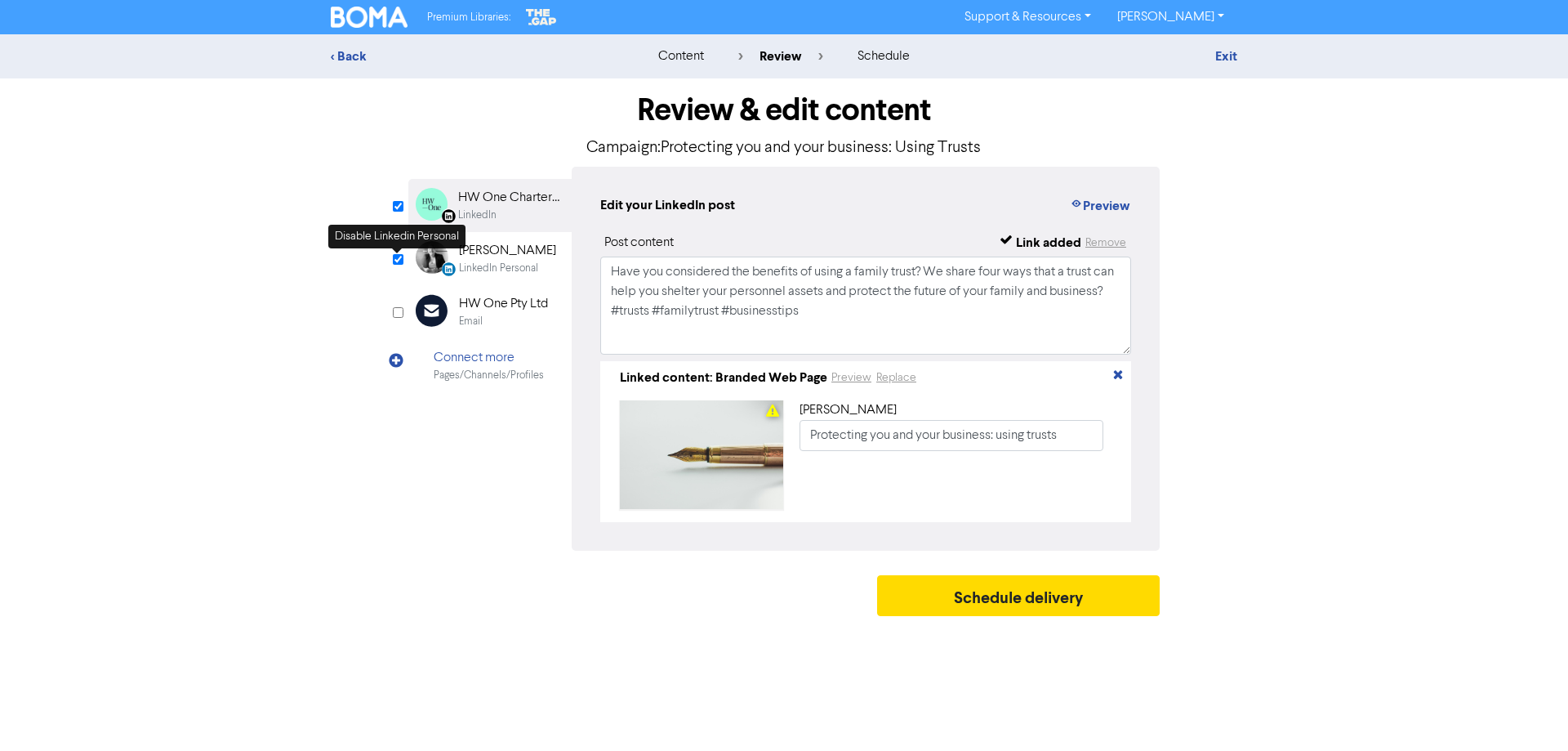
click at [396, 260] on input "checkbox" at bounding box center [398, 258] width 10 height 10
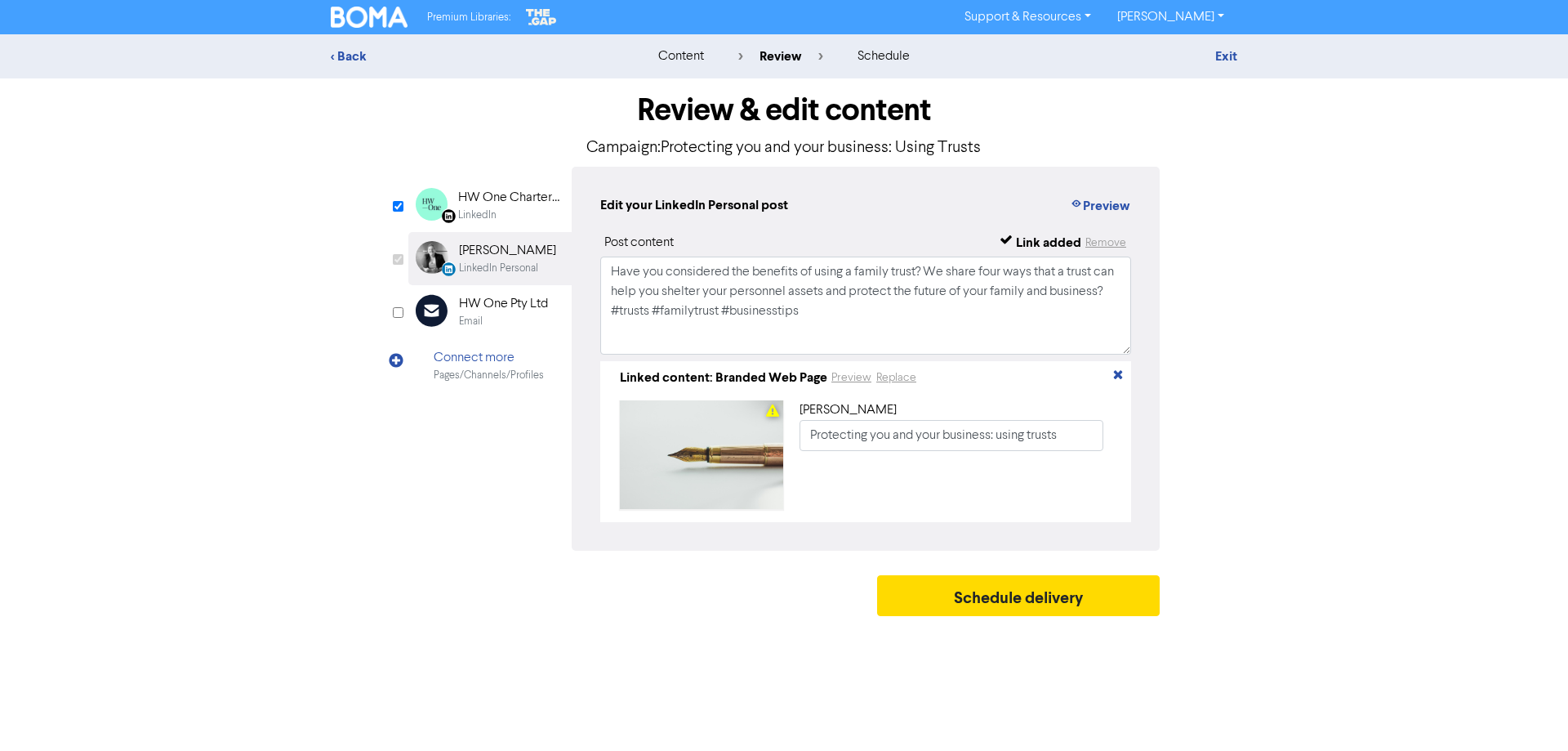
checkbox input "false"
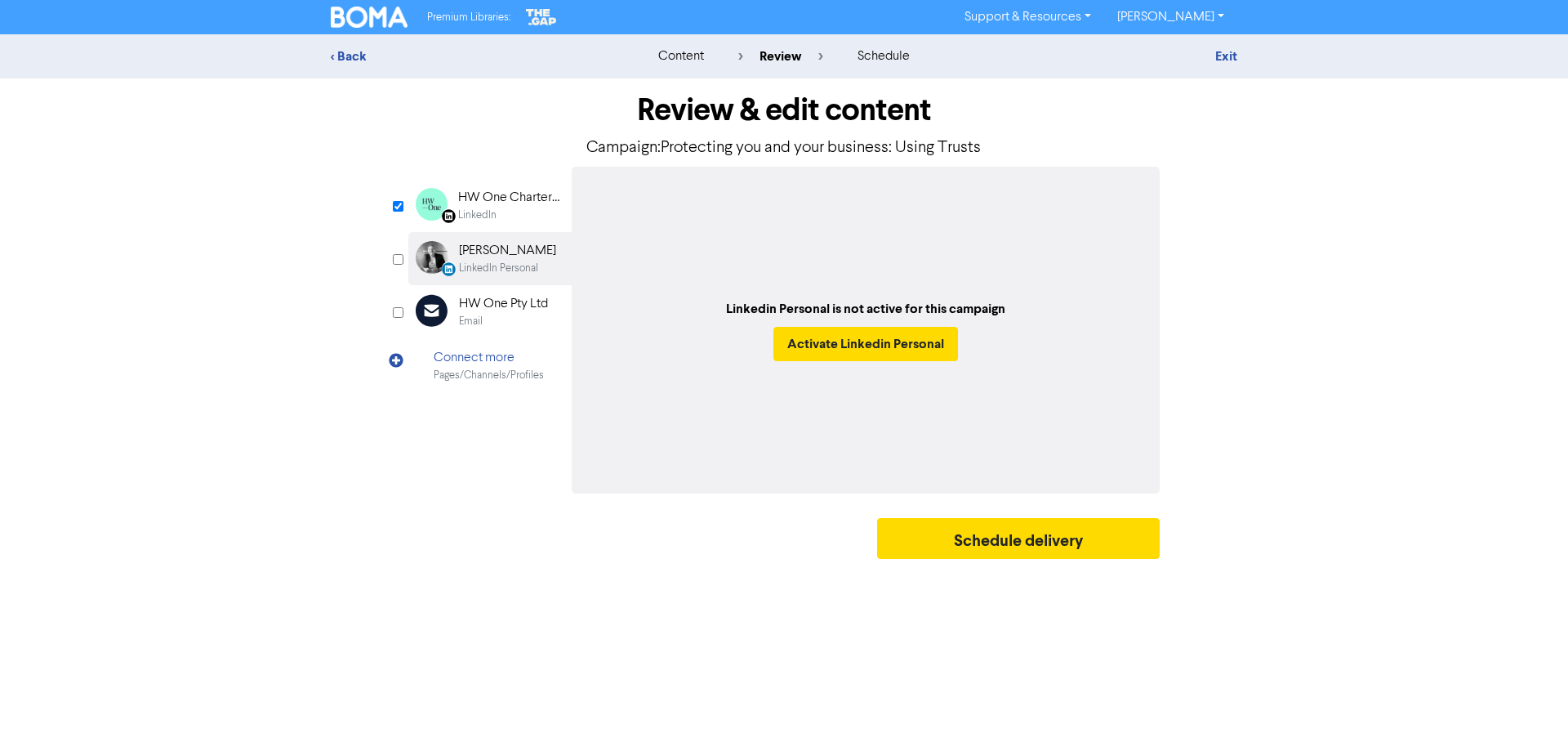
click at [490, 195] on div "HW One Chartered Accountants" at bounding box center [510, 197] width 105 height 20
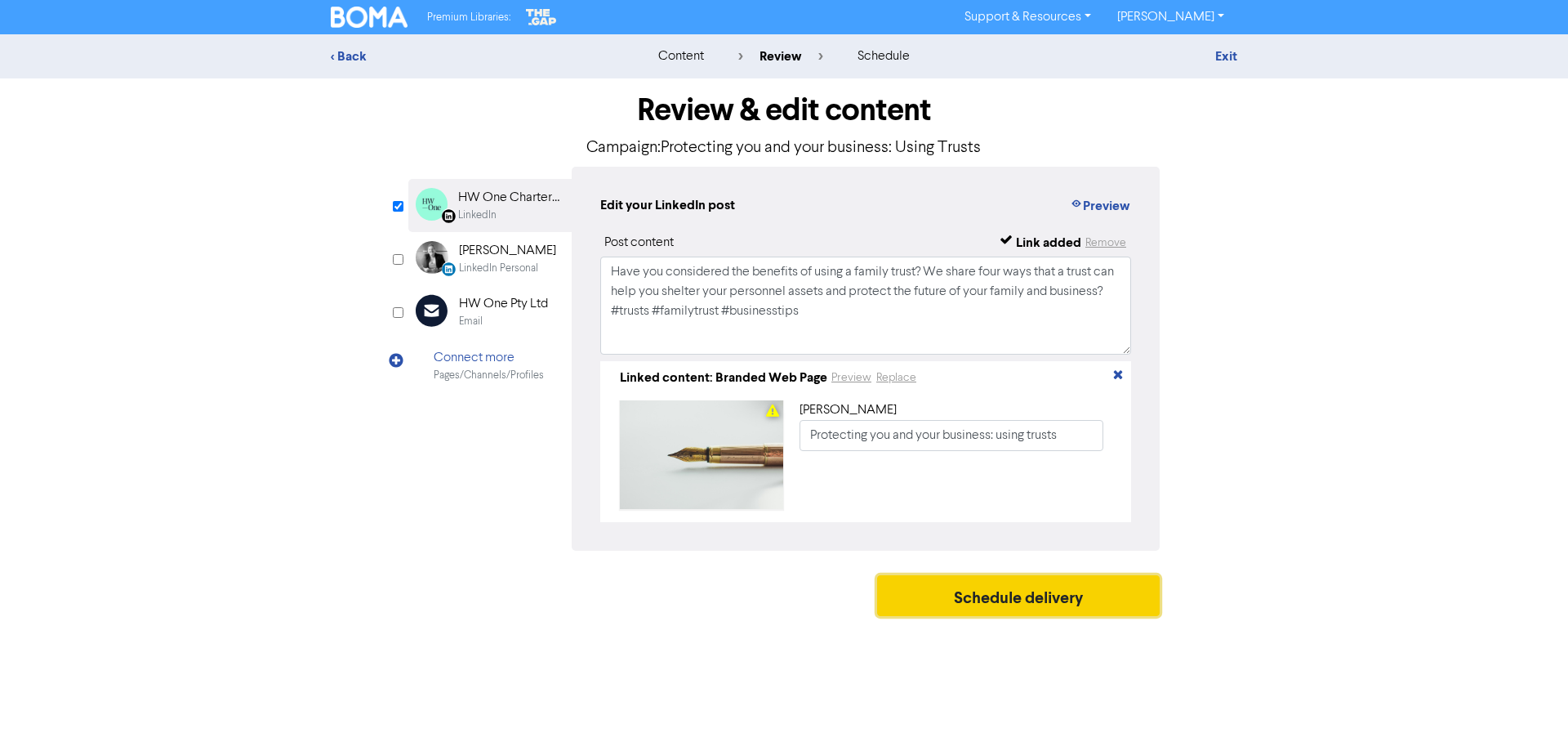
click at [1018, 606] on button "Schedule delivery" at bounding box center [1018, 596] width 282 height 41
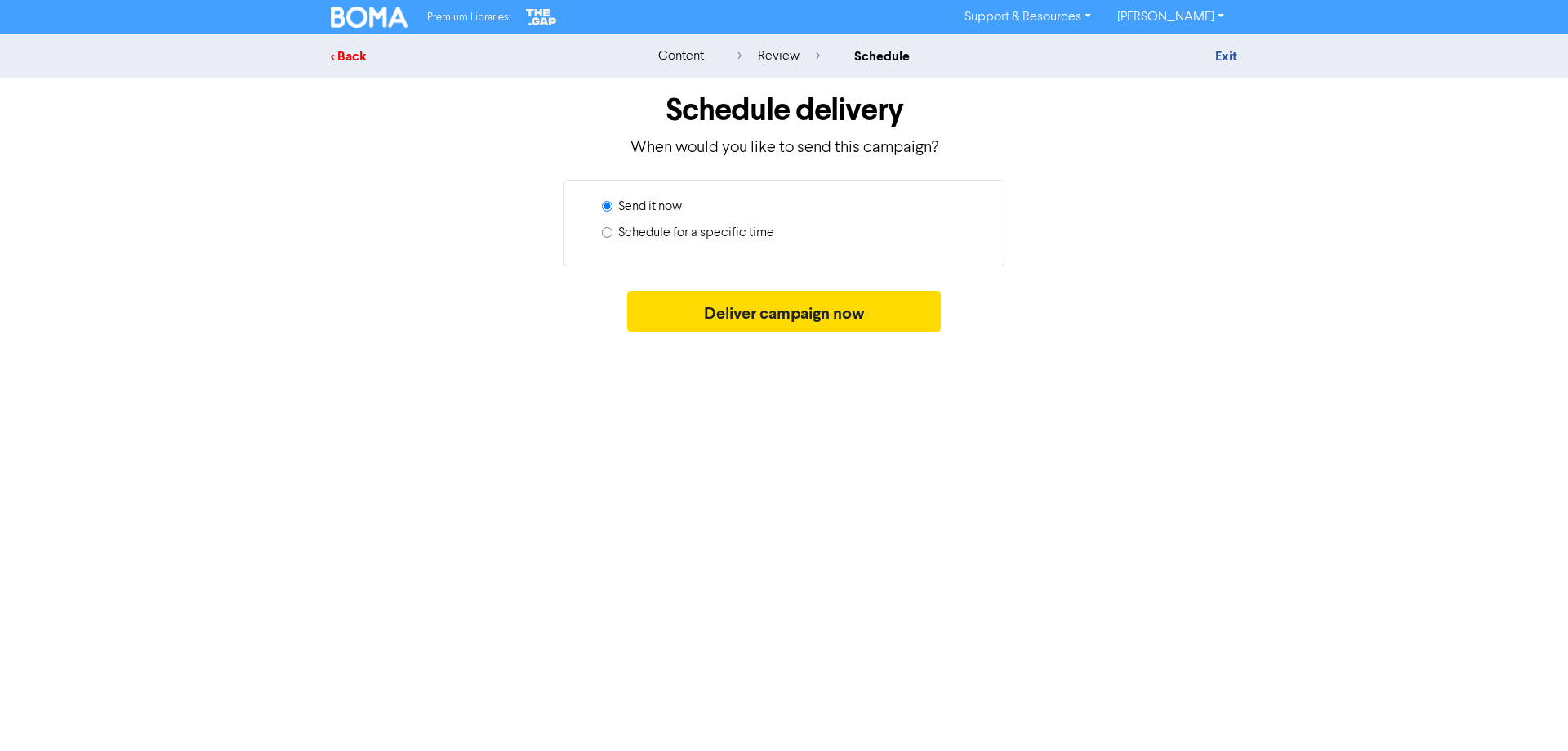
click at [374, 53] on div "< Back" at bounding box center [474, 56] width 286 height 20
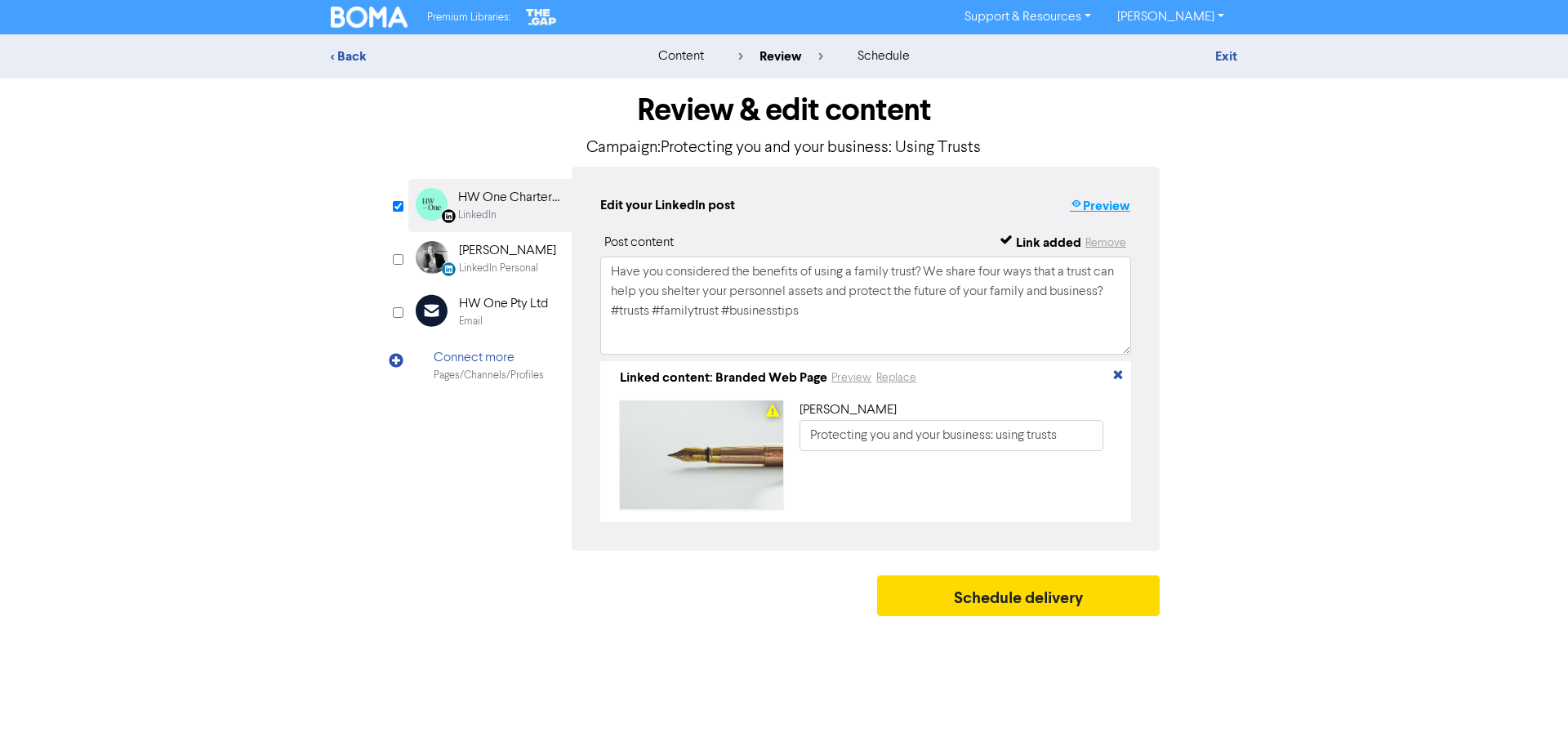
click at [1098, 201] on button "Preview" at bounding box center [1100, 205] width 62 height 21
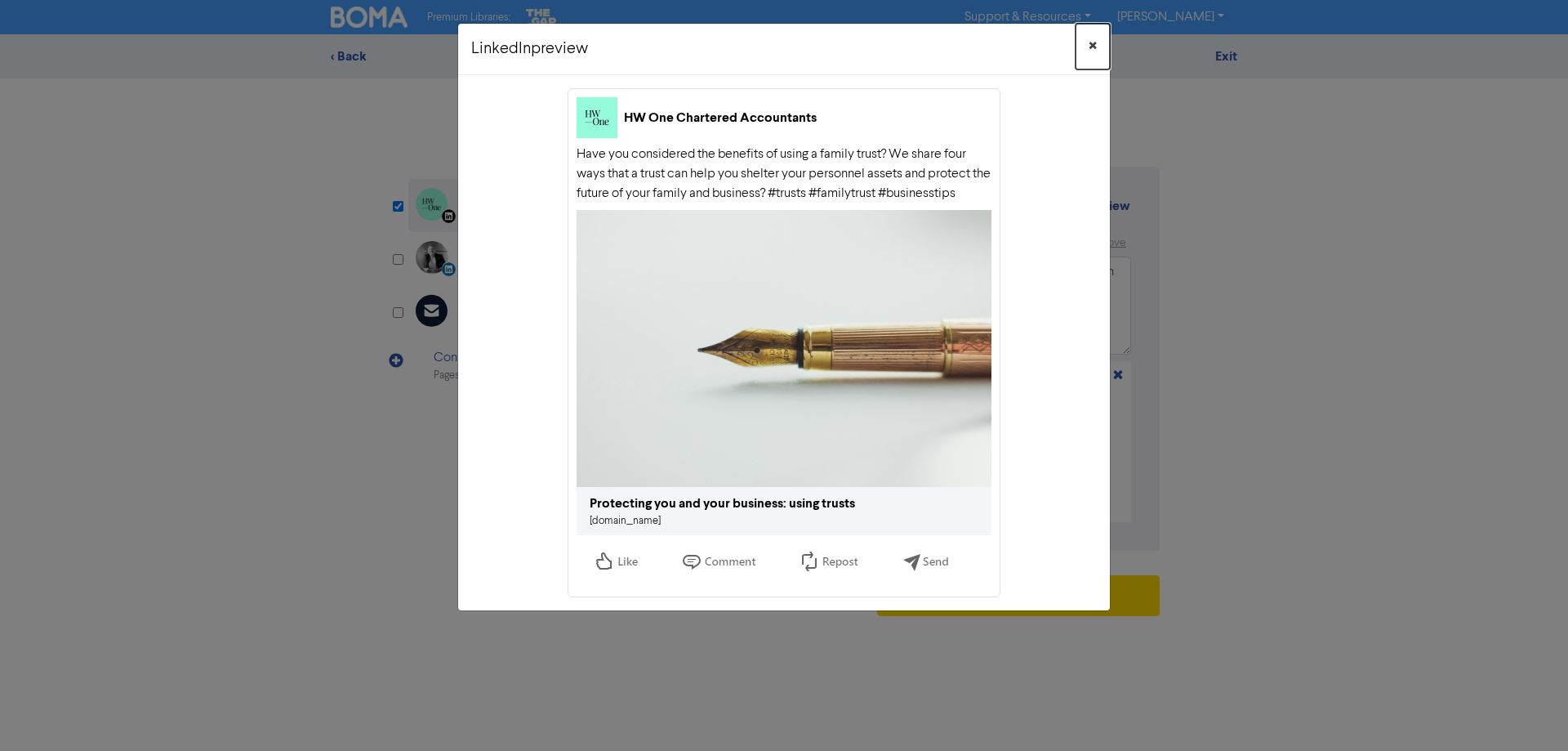
click at [1085, 55] on button "×" at bounding box center [1092, 46] width 34 height 46
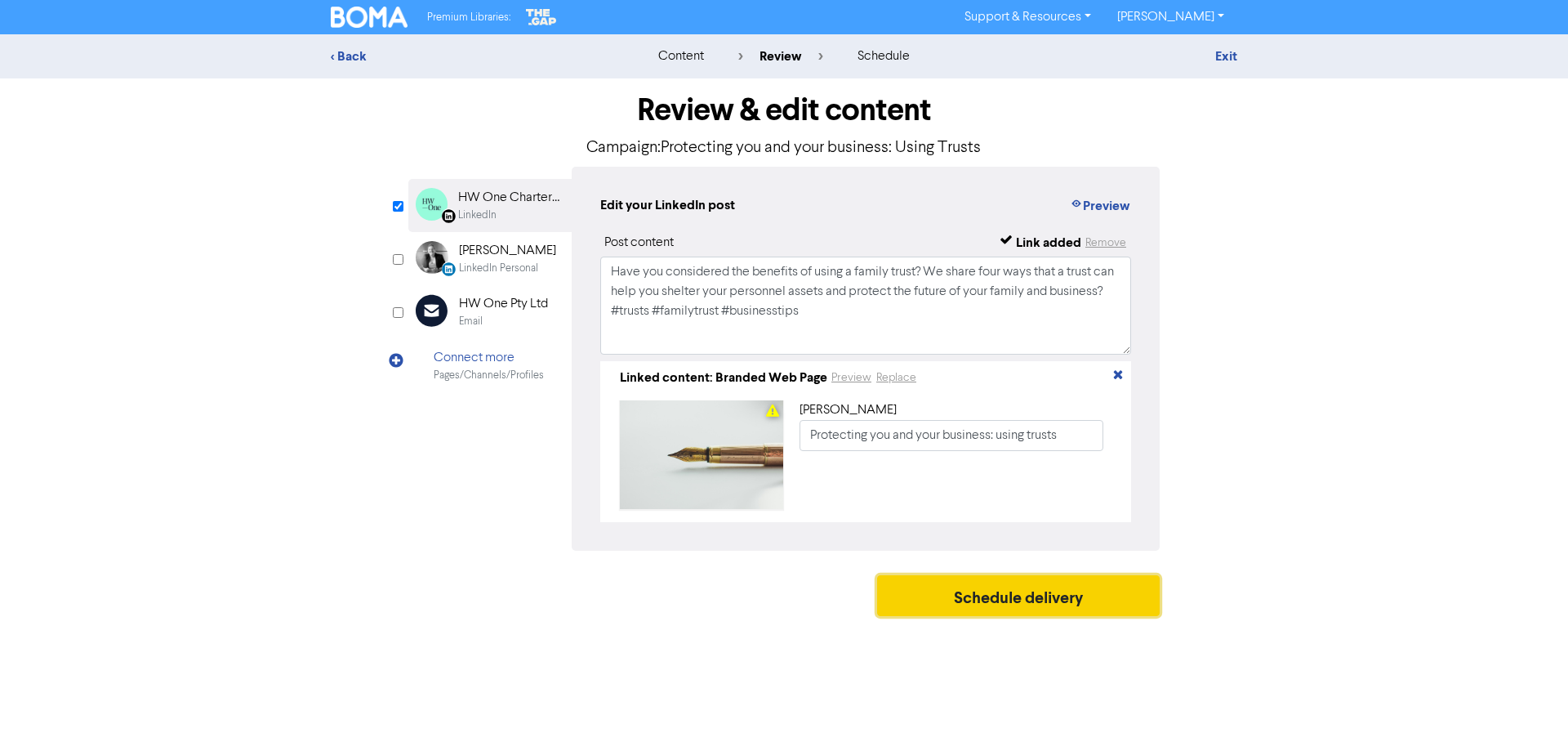
click at [957, 602] on button "Schedule delivery" at bounding box center [1018, 596] width 282 height 41
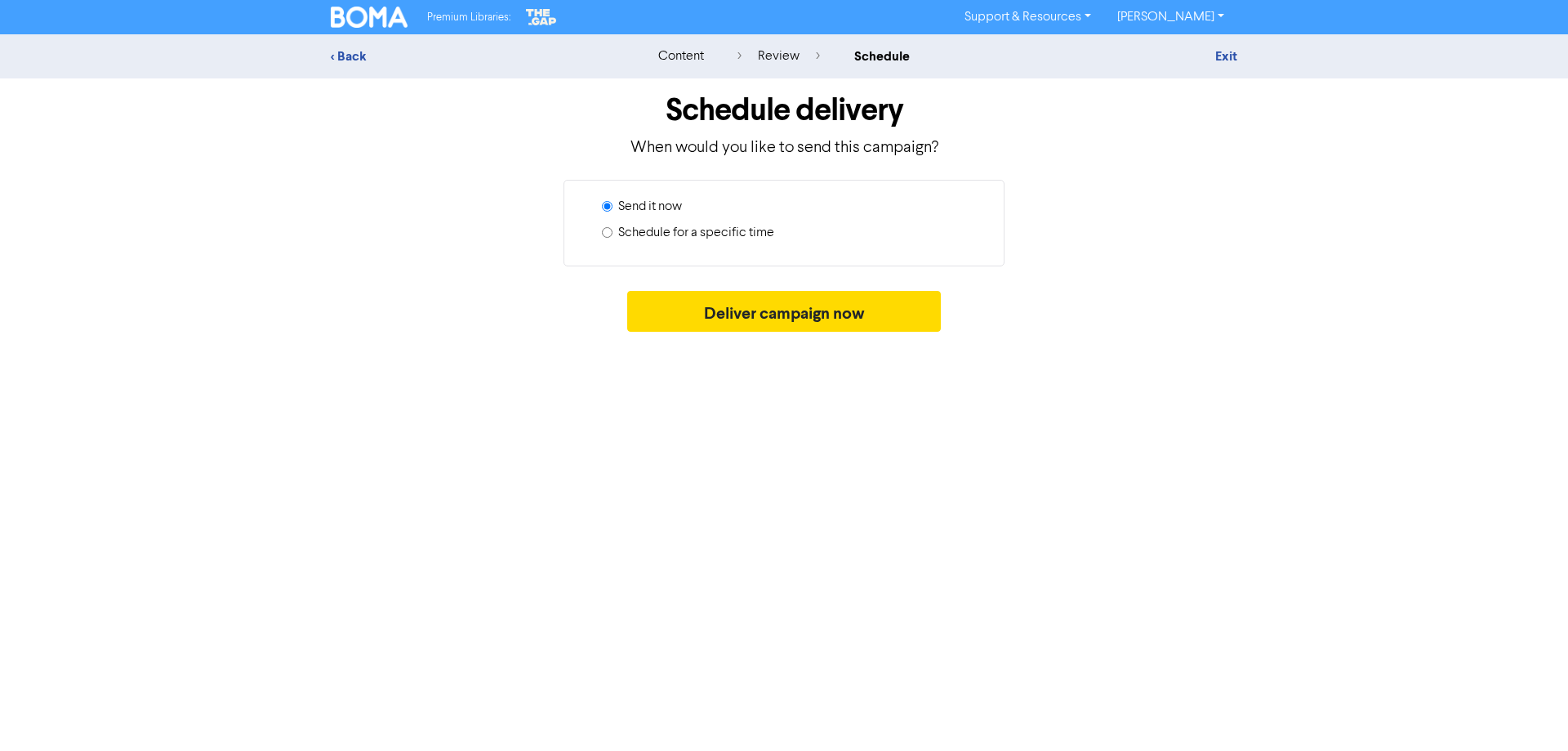
click at [699, 235] on label "Schedule for a specific time" at bounding box center [697, 232] width 156 height 20
click at [612, 235] on input "Schedule for a specific time" at bounding box center [607, 231] width 10 height 10
radio input "true"
radio input "false"
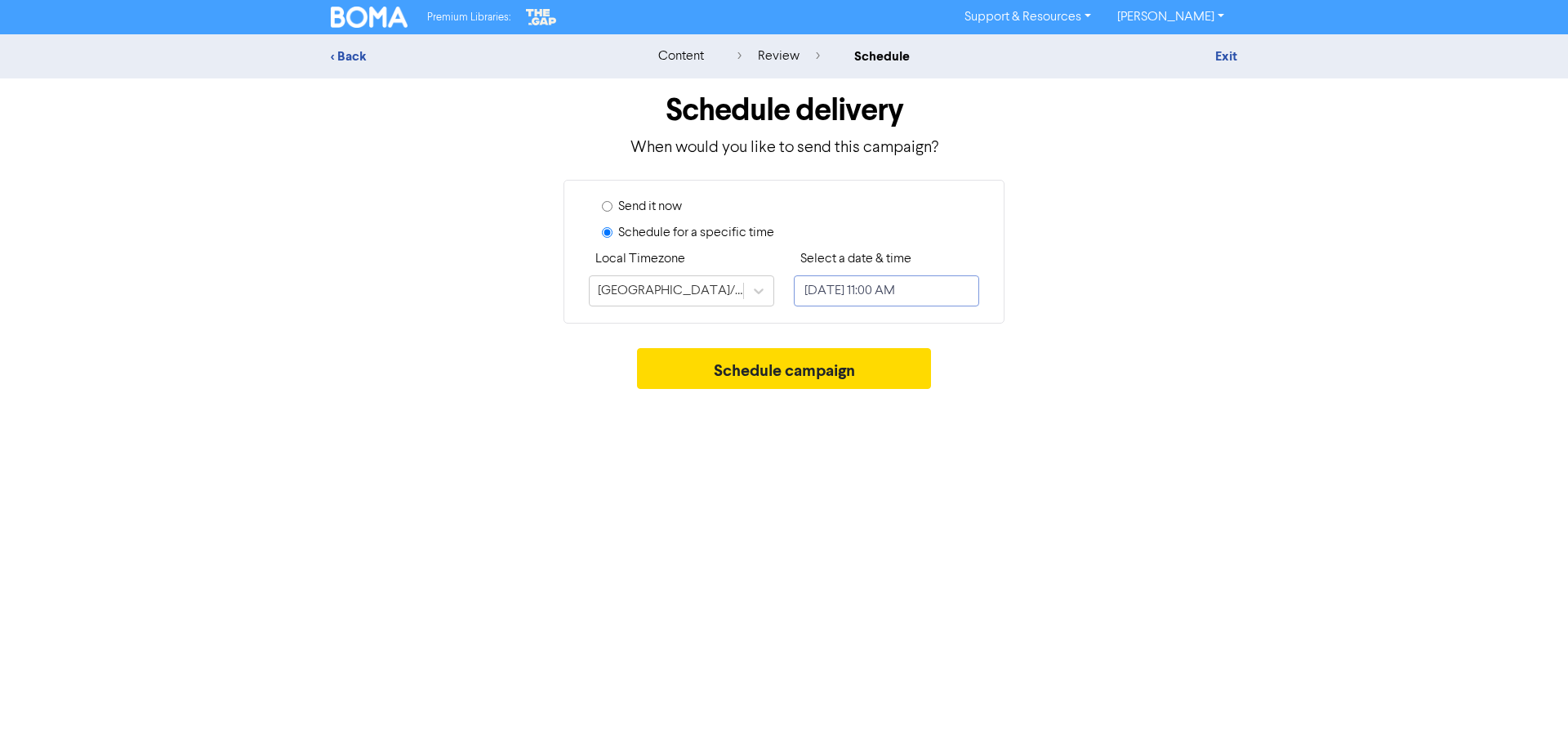
click at [887, 296] on input "[DATE] 11:00 AM" at bounding box center [887, 290] width 186 height 31
select select "7"
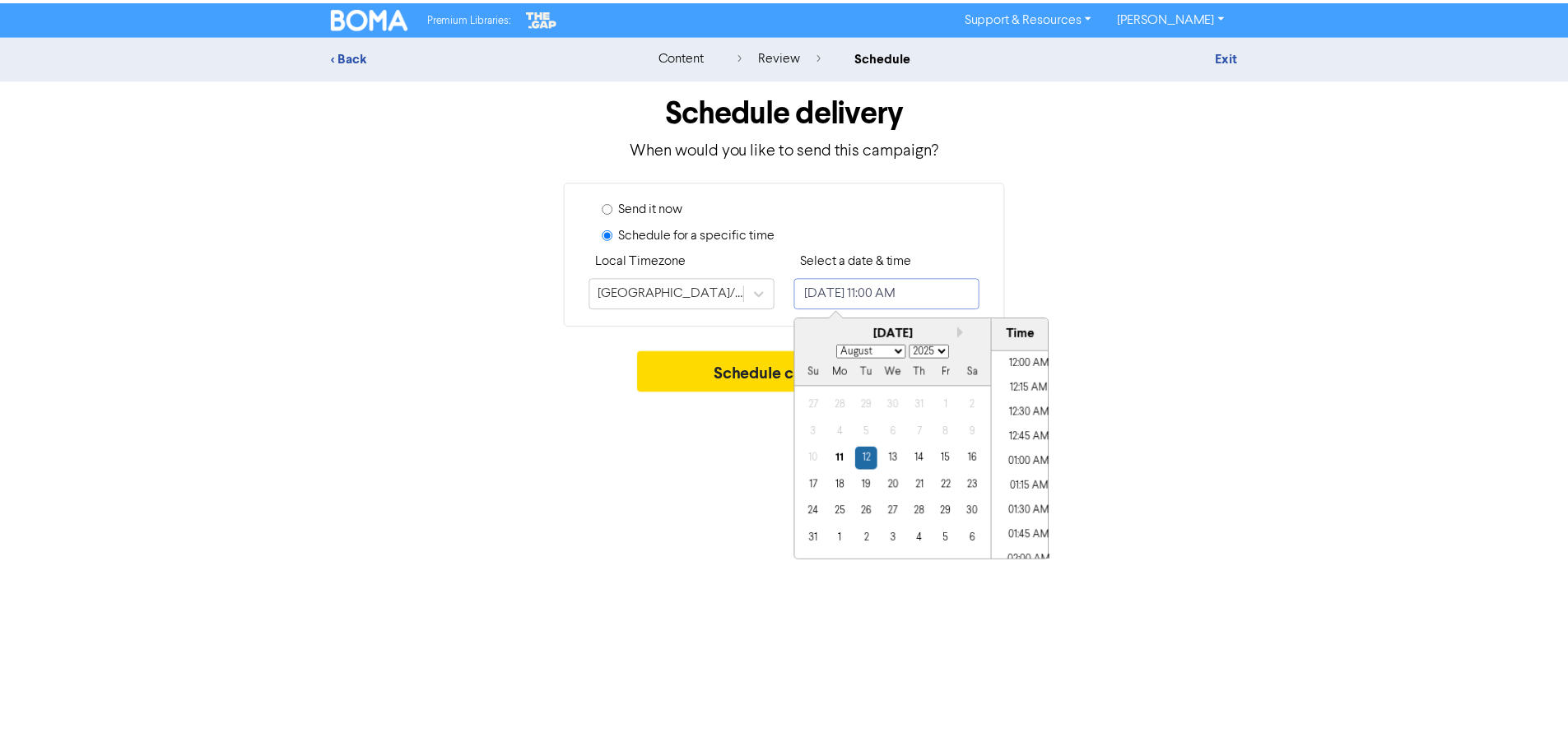
scroll to position [994, 0]
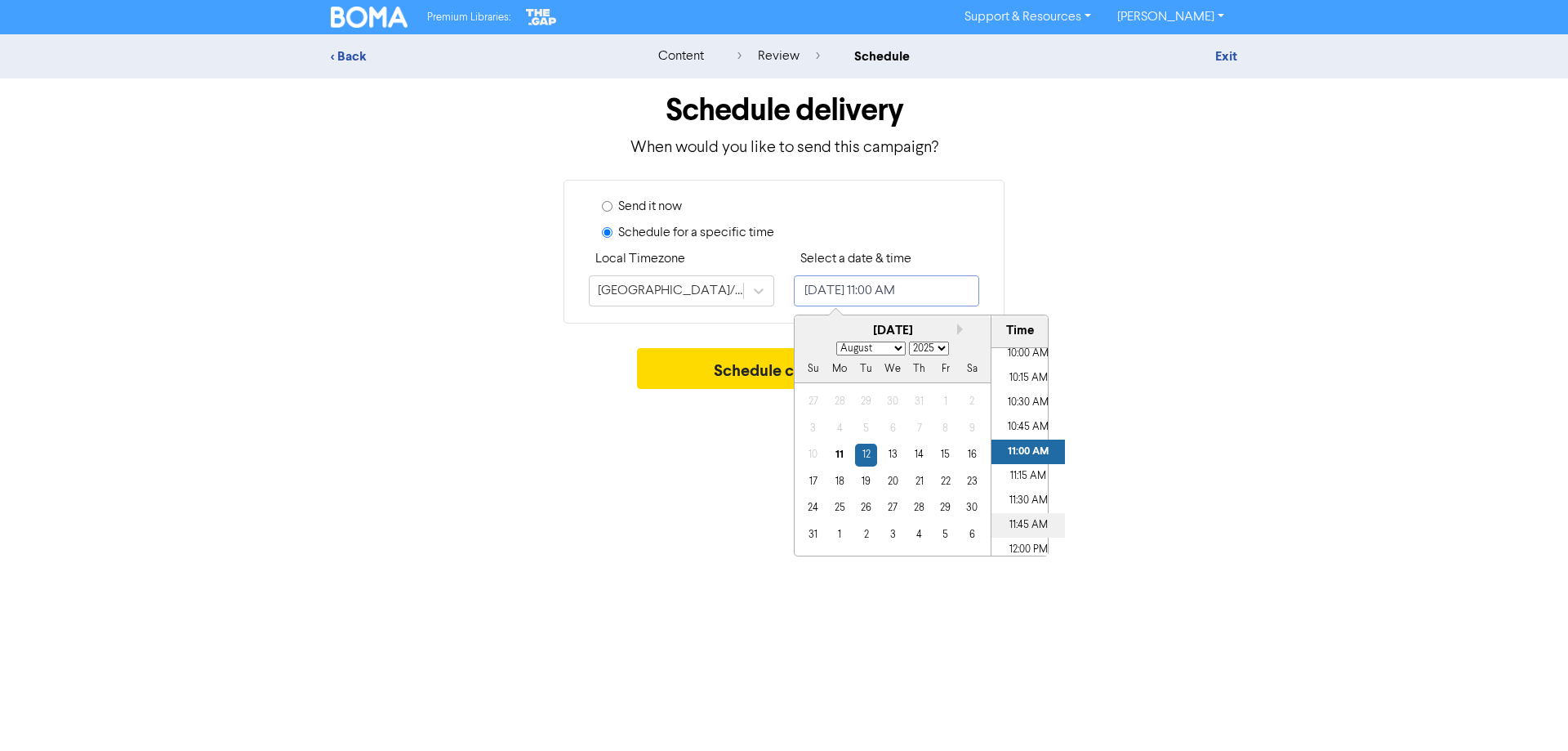
click at [1029, 525] on li "11:45 AM" at bounding box center [1027, 525] width 73 height 24
type input "[DATE] 11:45 AM"
click at [700, 450] on div "Premium Libraries: Support & Resources Video Tutorials FAQ & Guides Marketing E…" at bounding box center [784, 376] width 1568 height 751
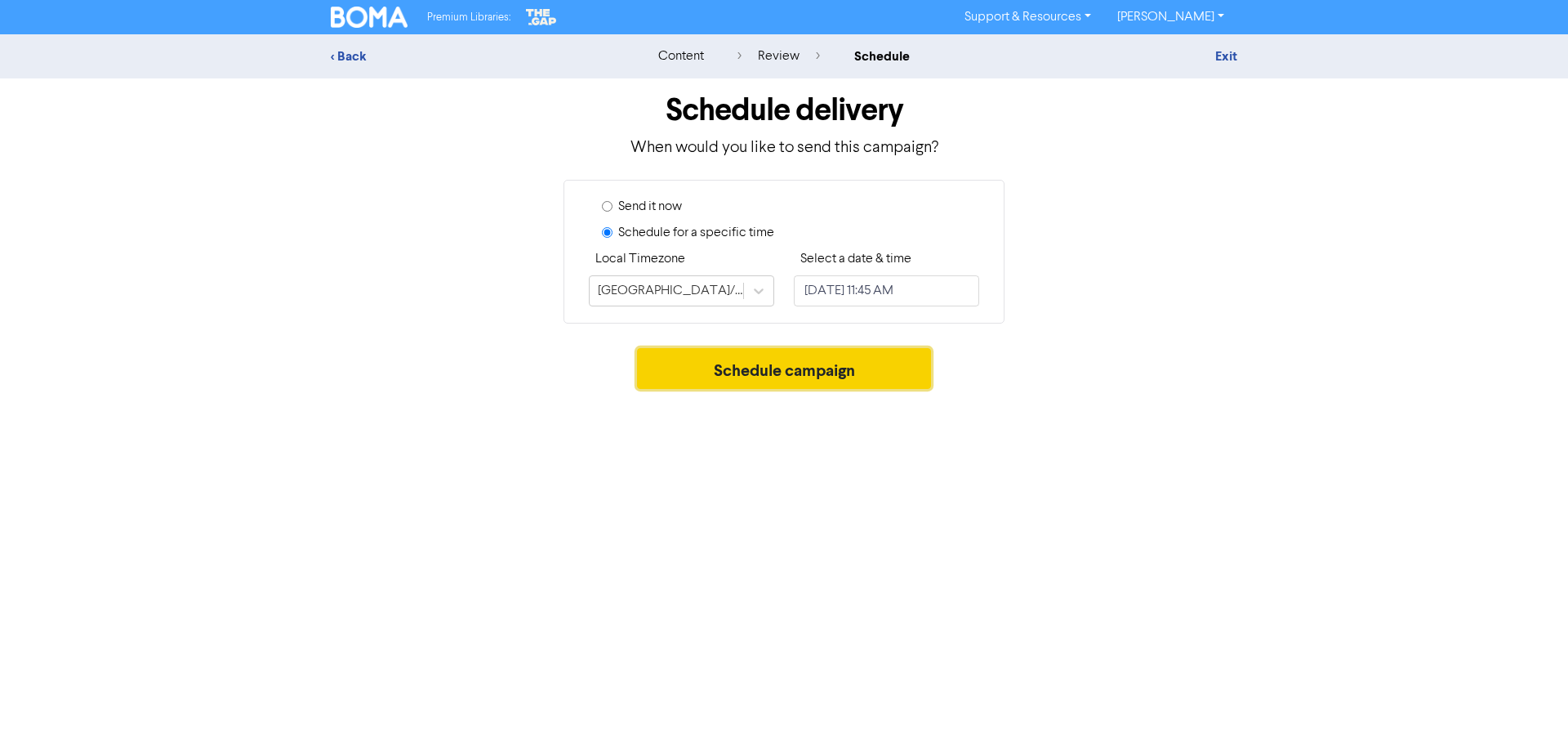
click at [743, 382] on button "Schedule campaign" at bounding box center [784, 369] width 294 height 41
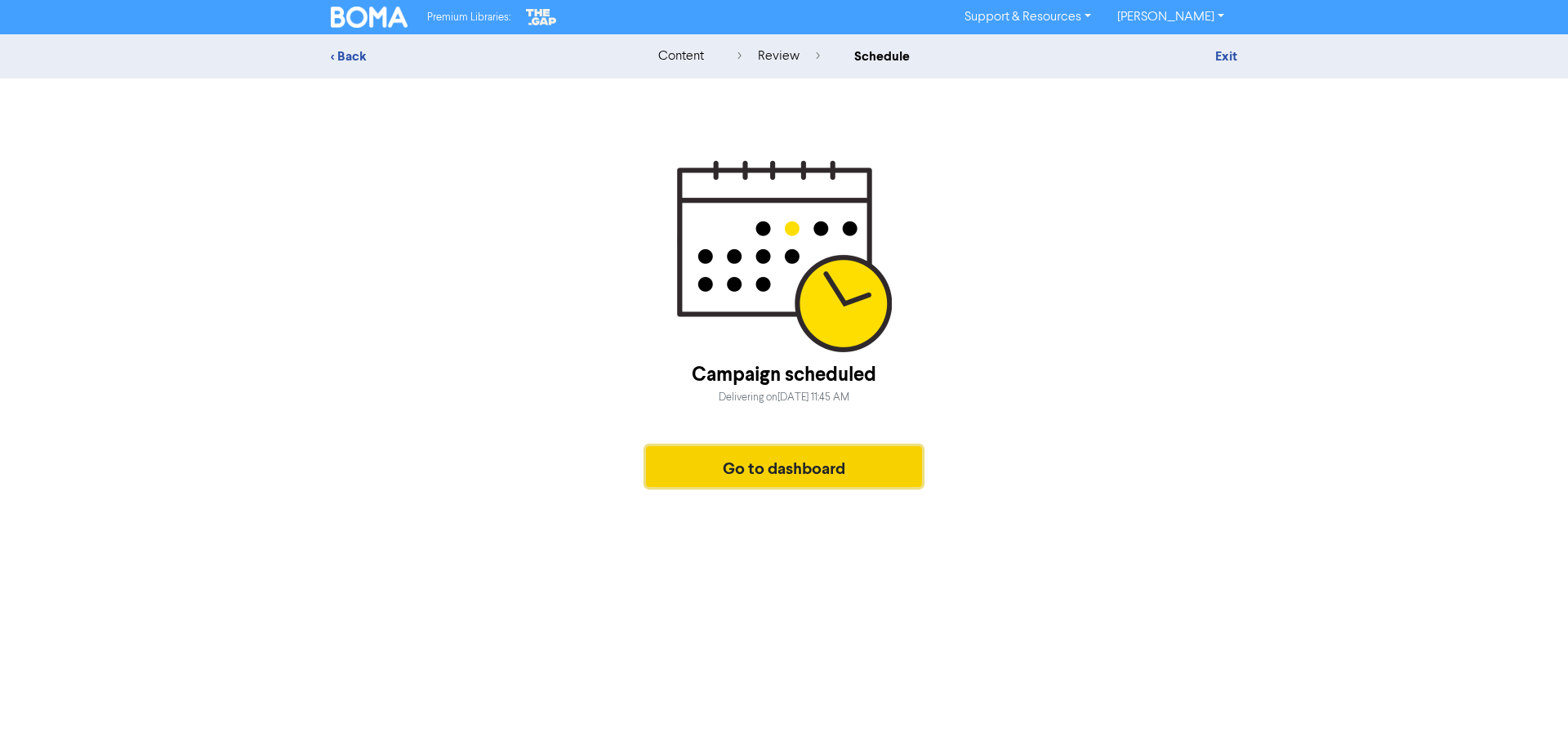
click at [781, 473] on button "Go to dashboard" at bounding box center [784, 467] width 276 height 41
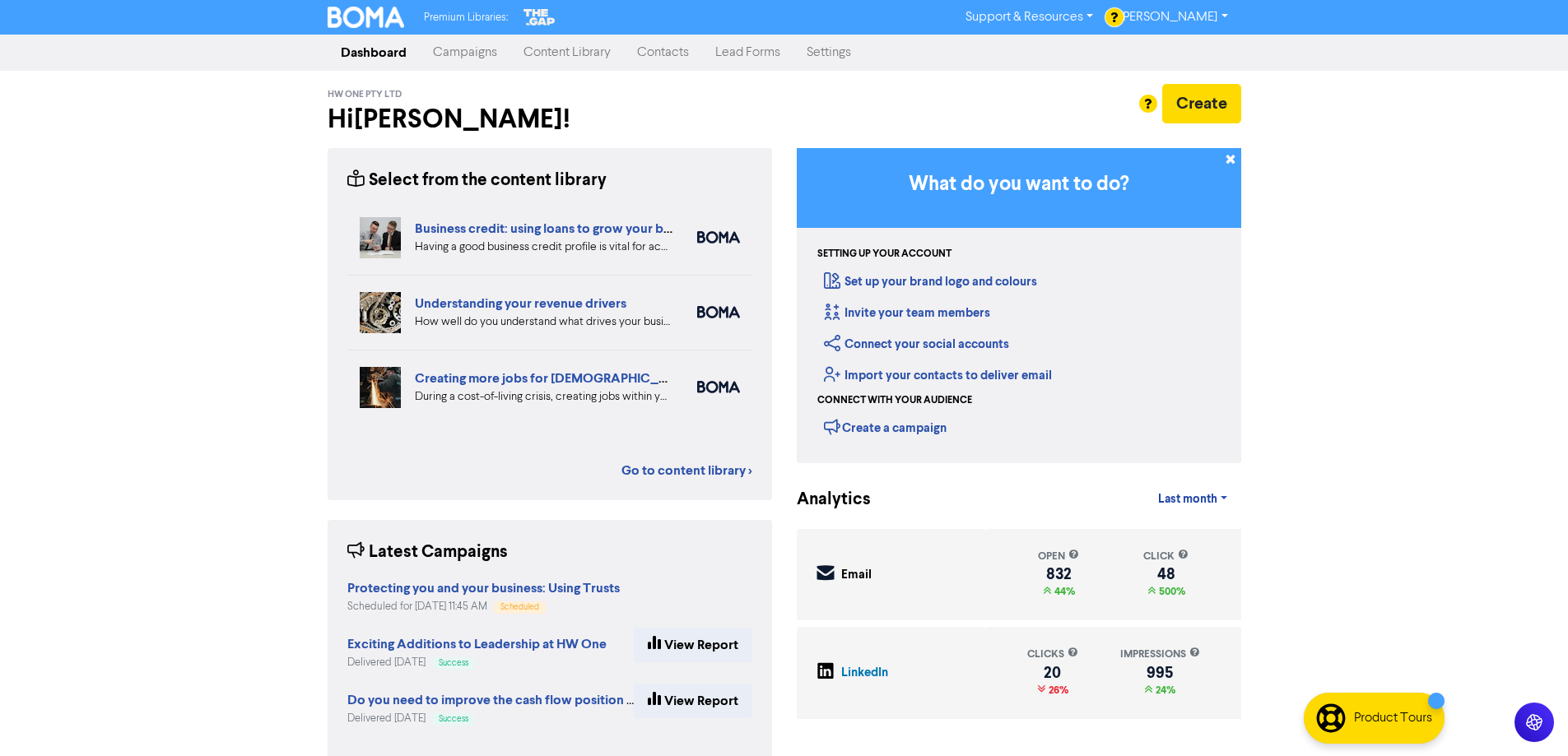
click at [1348, 324] on div "Premium Libraries: Support & Resources Video Tutorials FAQ & Guides Marketing E…" at bounding box center [784, 378] width 1568 height 756
click at [975, 94] on div "Create" at bounding box center [1018, 104] width 445 height 39
